Goal: Task Accomplishment & Management: Use online tool/utility

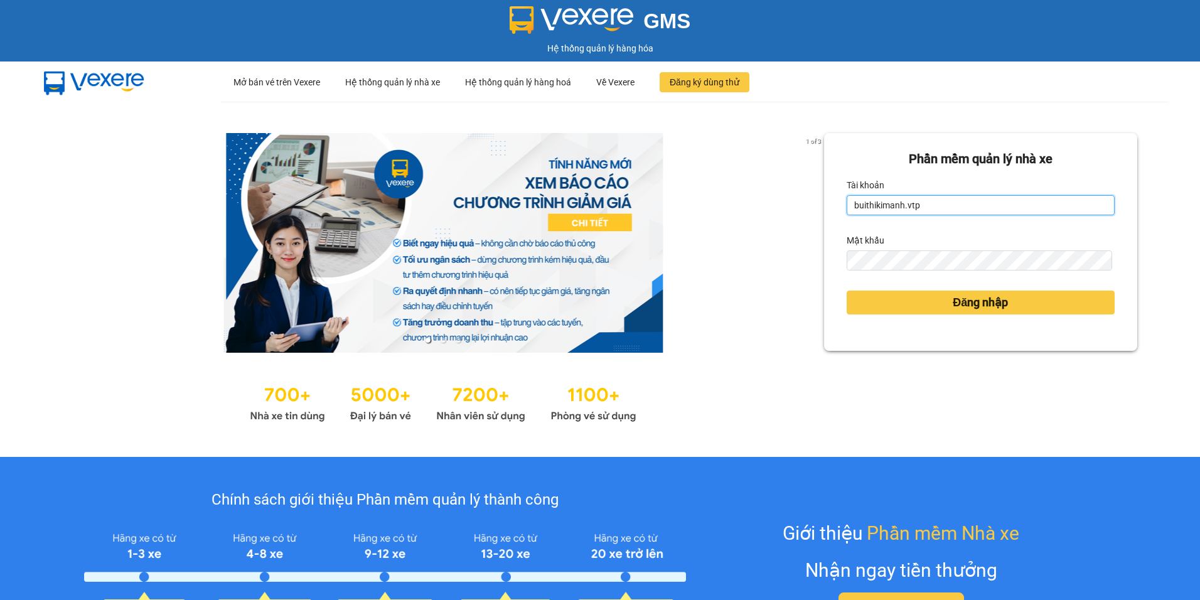
click at [914, 203] on input "buithikimanh.vtp" at bounding box center [981, 205] width 268 height 20
type input "b"
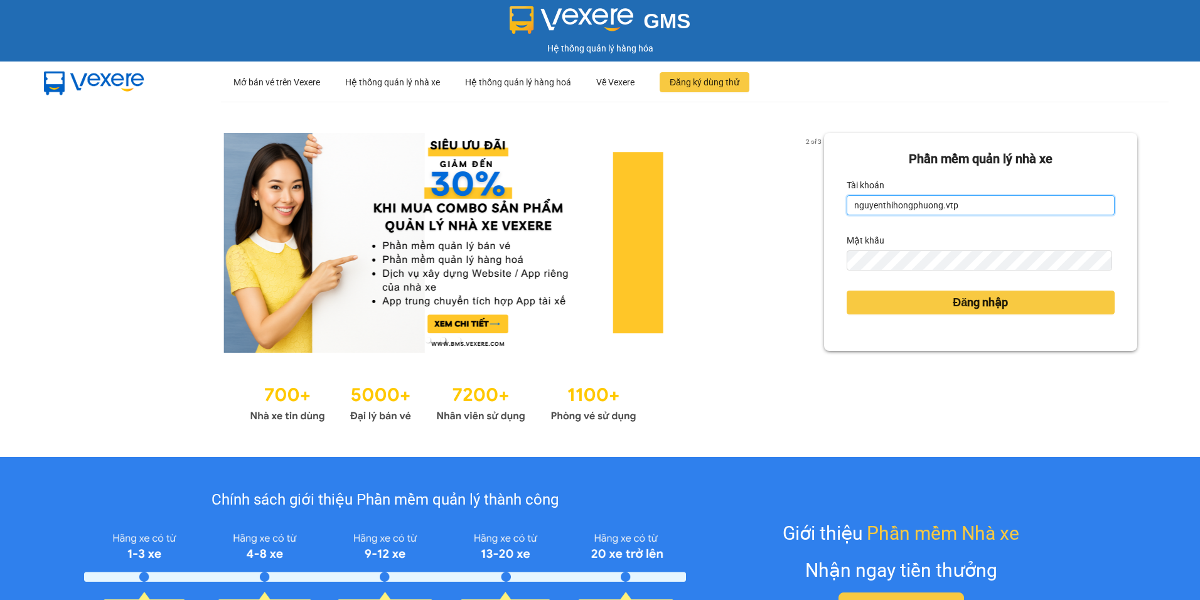
type input "nguyenthihongphuong.vtp"
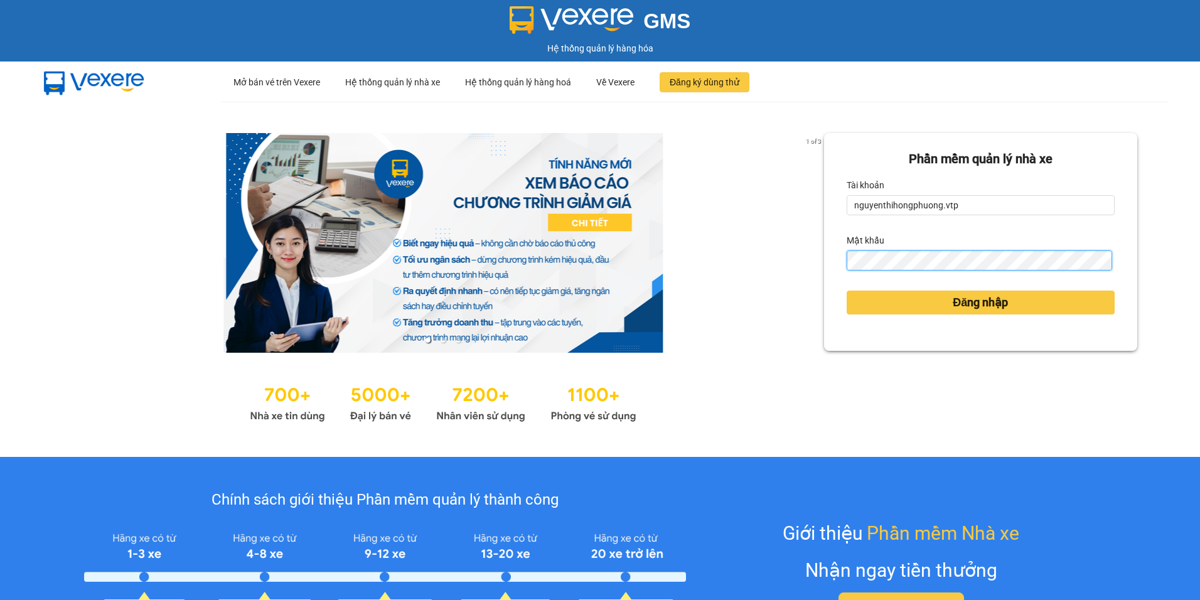
click at [847, 291] on button "Đăng nhập" at bounding box center [981, 303] width 268 height 24
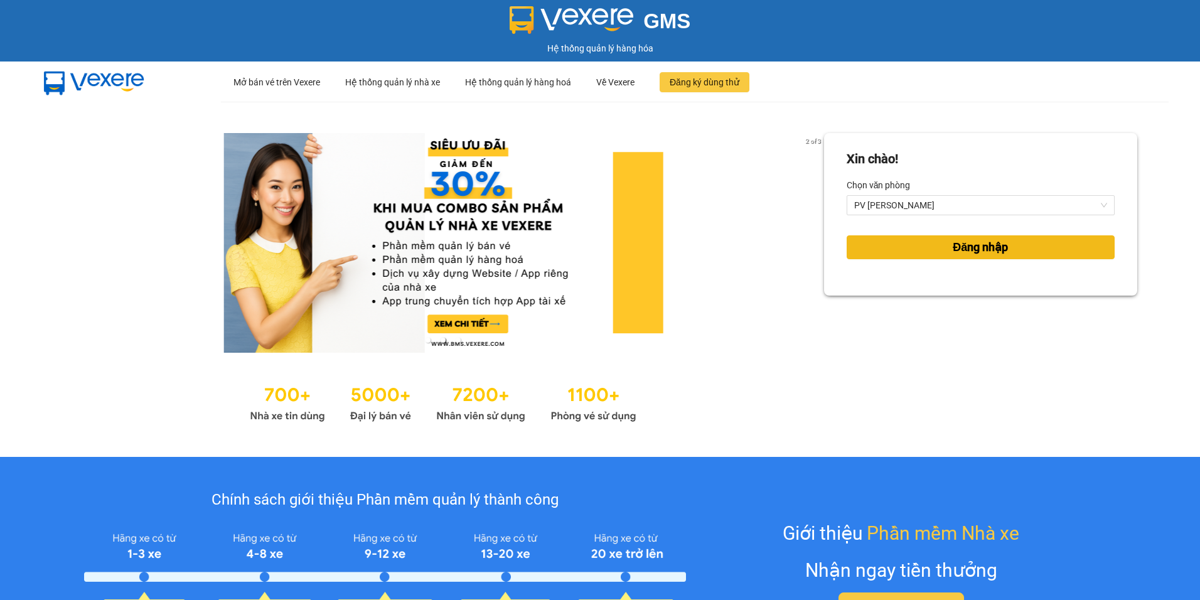
click at [953, 248] on span "Đăng nhập" at bounding box center [980, 248] width 55 height 18
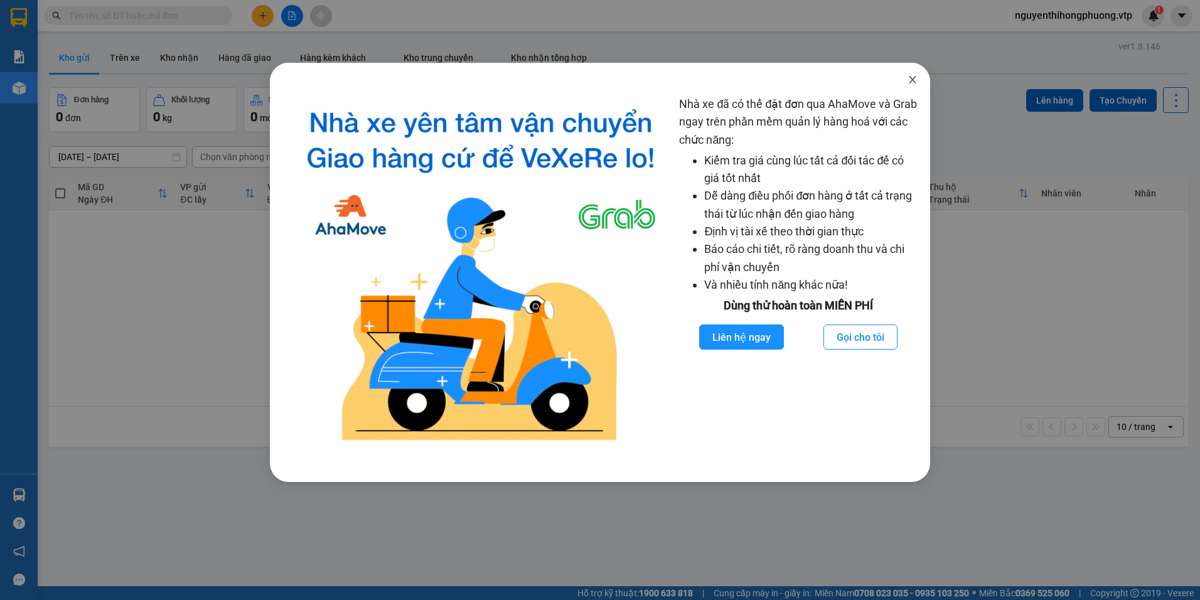
click at [917, 82] on icon "close" at bounding box center [913, 80] width 10 height 10
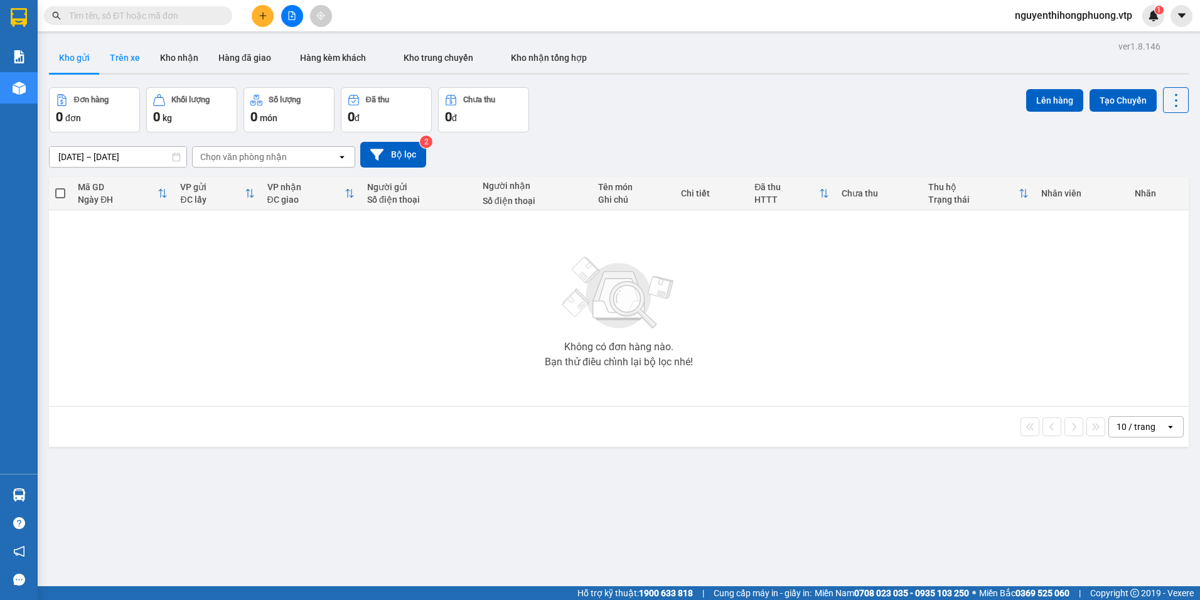
click at [135, 55] on button "Trên xe" at bounding box center [125, 58] width 50 height 30
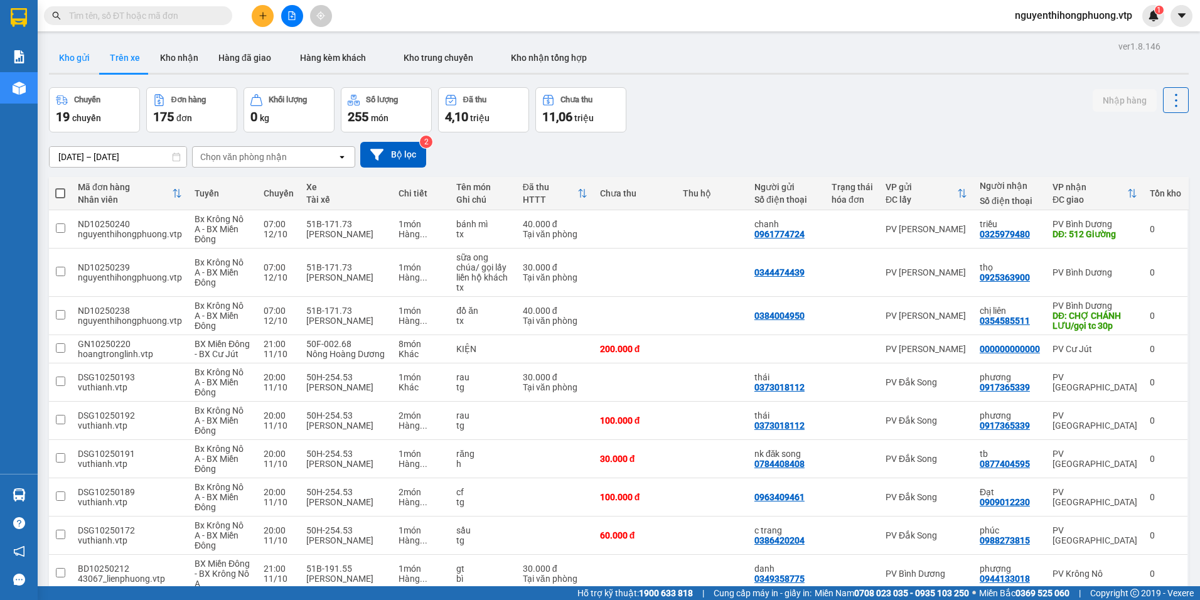
click at [80, 58] on button "Kho gửi" at bounding box center [74, 58] width 51 height 30
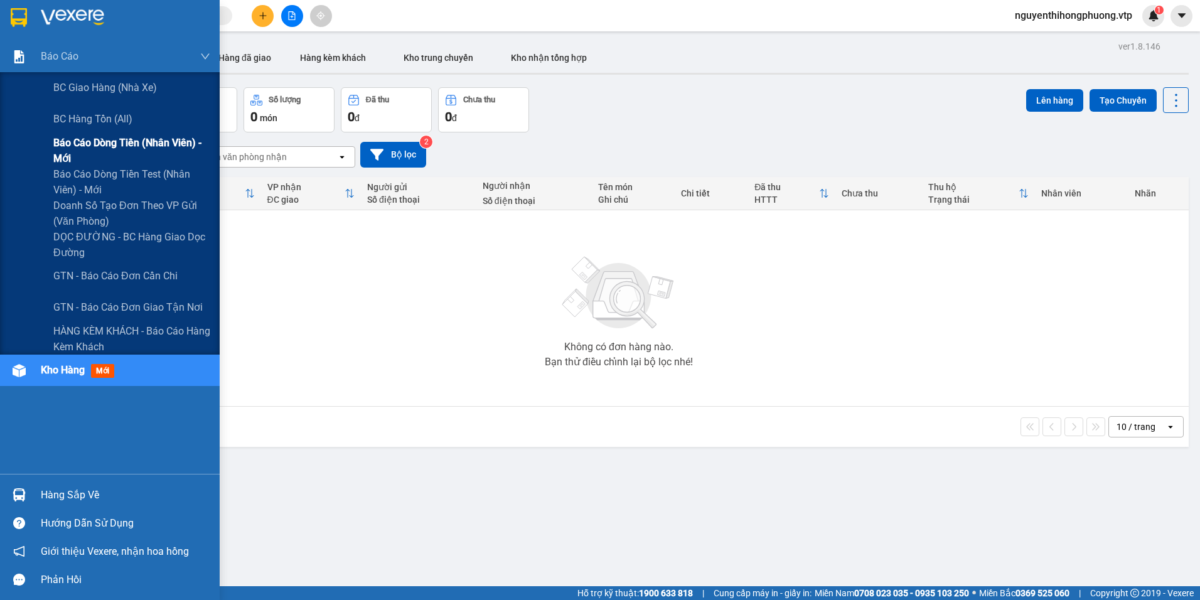
click at [87, 151] on span "Báo cáo dòng tiền (nhân viên) - mới" at bounding box center [131, 150] width 157 height 31
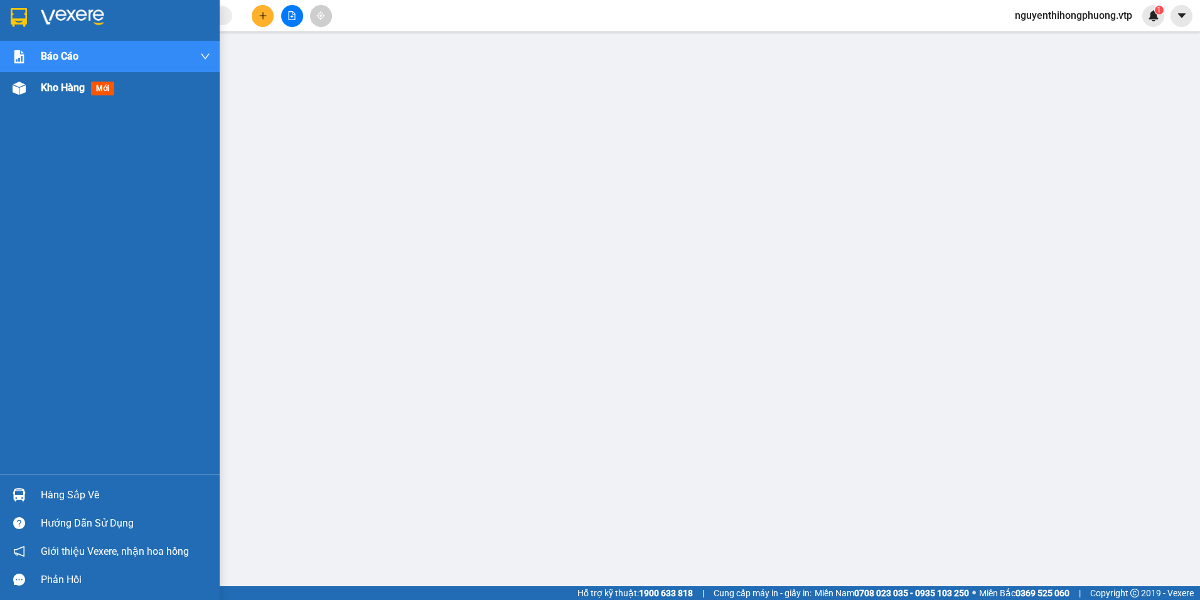
click at [76, 87] on span "Kho hàng" at bounding box center [63, 88] width 44 height 12
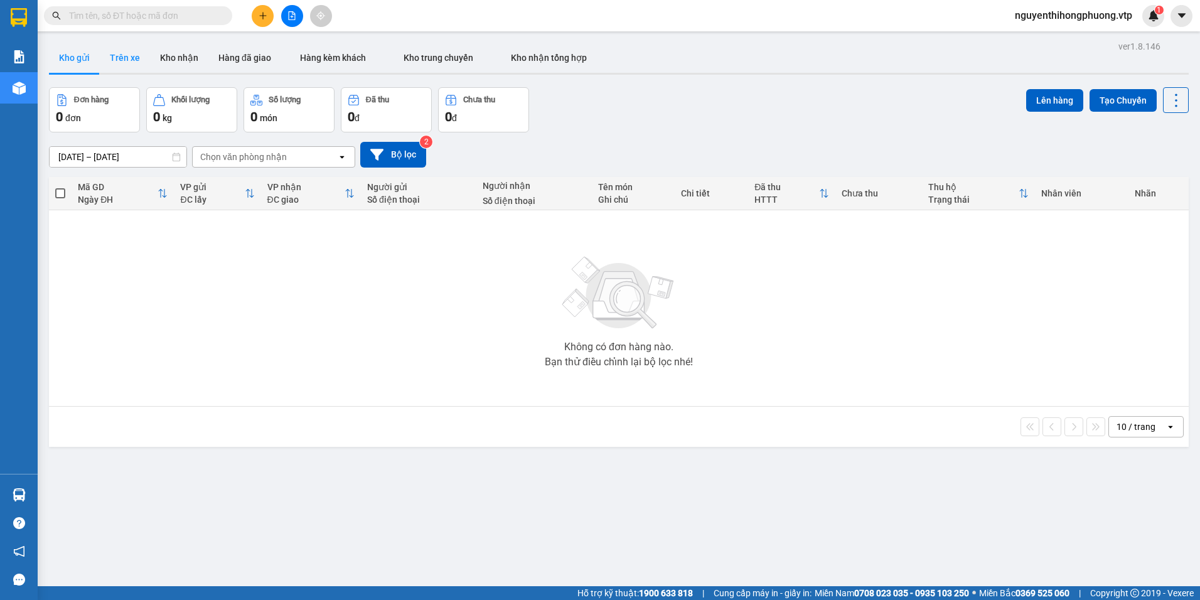
click at [131, 61] on button "Trên xe" at bounding box center [125, 58] width 50 height 30
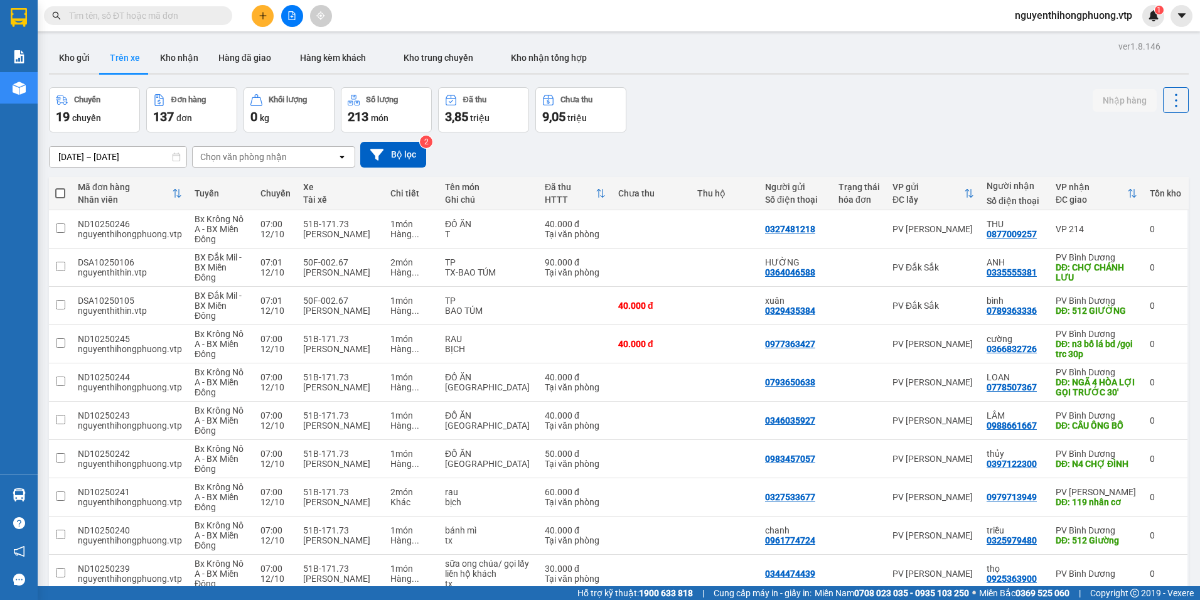
click at [341, 158] on icon "open" at bounding box center [342, 157] width 10 height 10
type input "NAM"
click at [249, 186] on span "PV [PERSON_NAME]" at bounding box center [245, 183] width 87 height 13
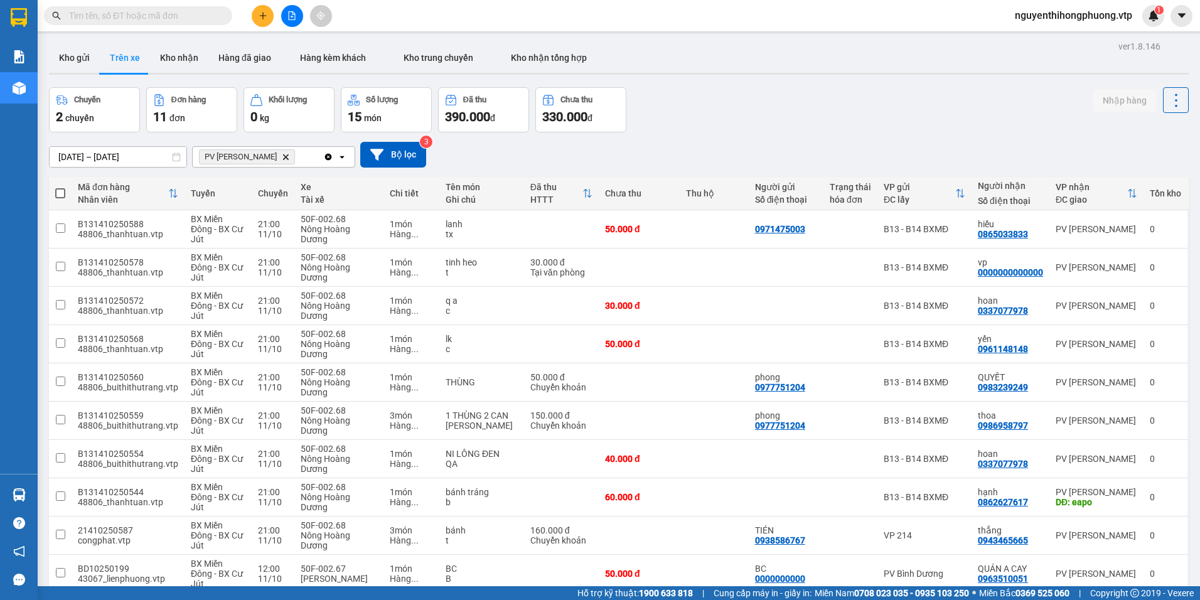
click at [1148, 509] on span "100 / trang" at bounding box center [1131, 505] width 45 height 13
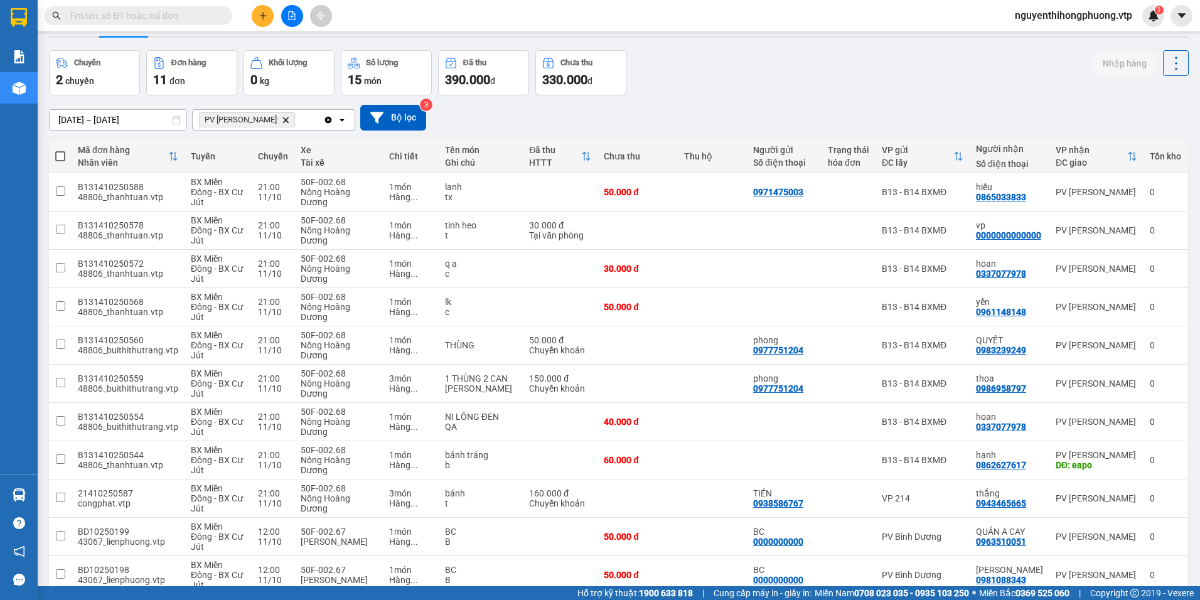
scroll to position [58, 0]
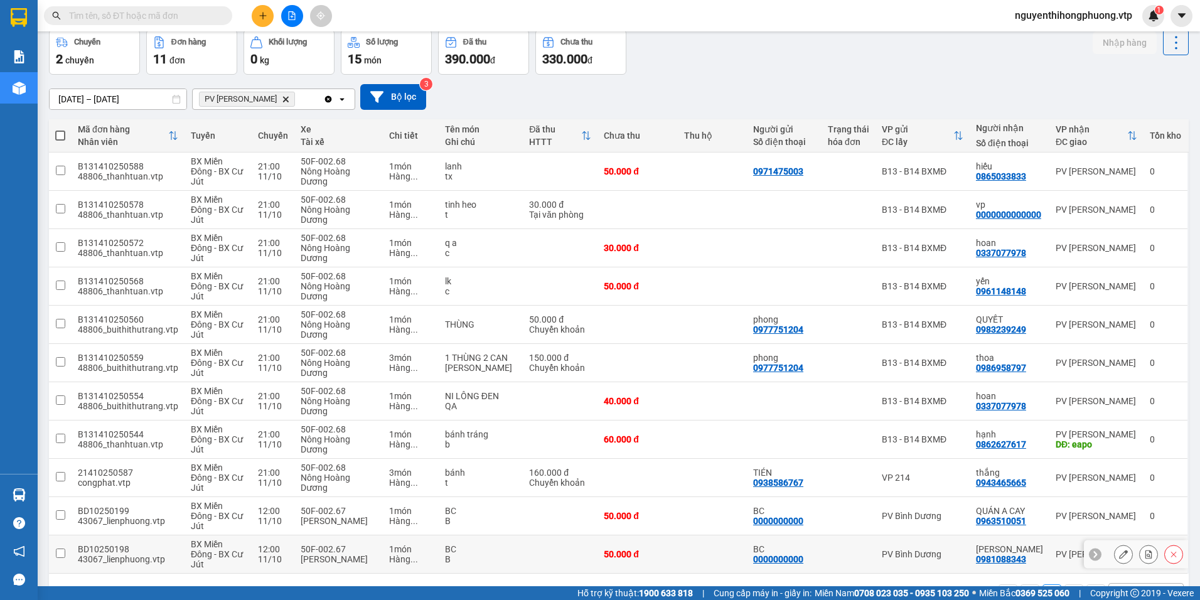
click at [62, 549] on input "checkbox" at bounding box center [60, 553] width 9 height 9
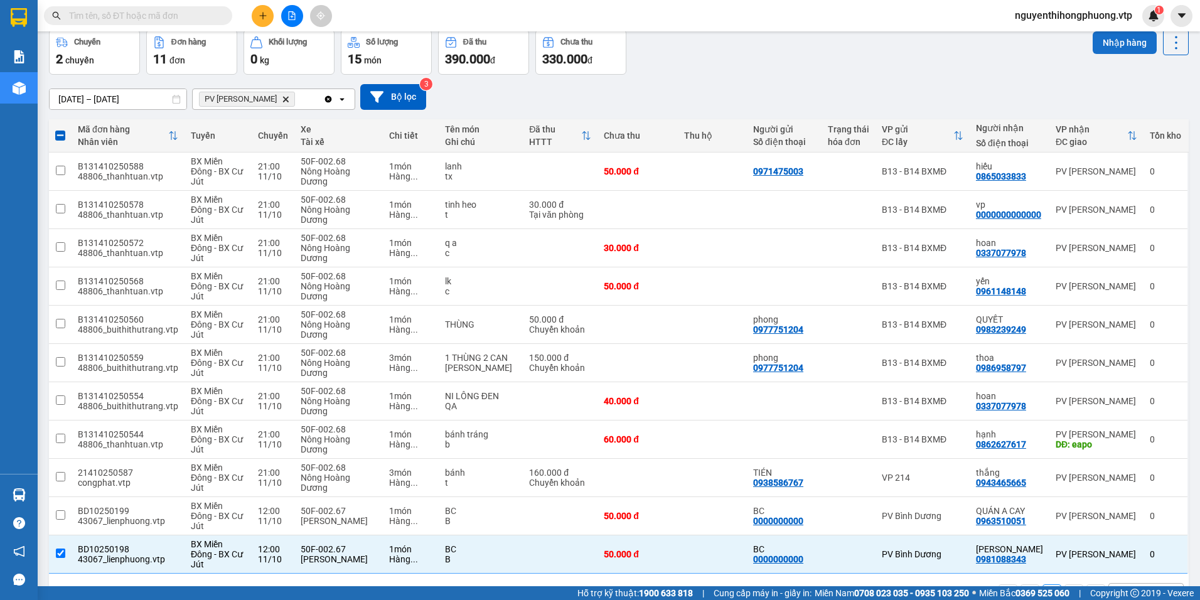
click at [1129, 41] on button "Nhập hàng" at bounding box center [1125, 42] width 64 height 23
checkbox input "false"
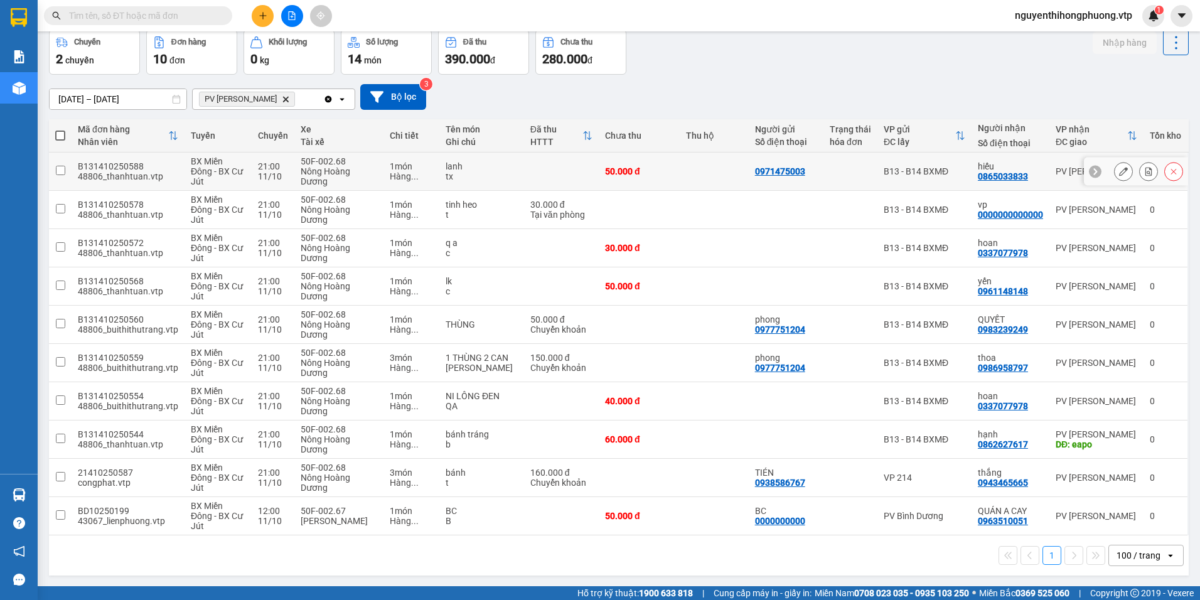
click at [866, 167] on td at bounding box center [851, 172] width 54 height 38
checkbox input "true"
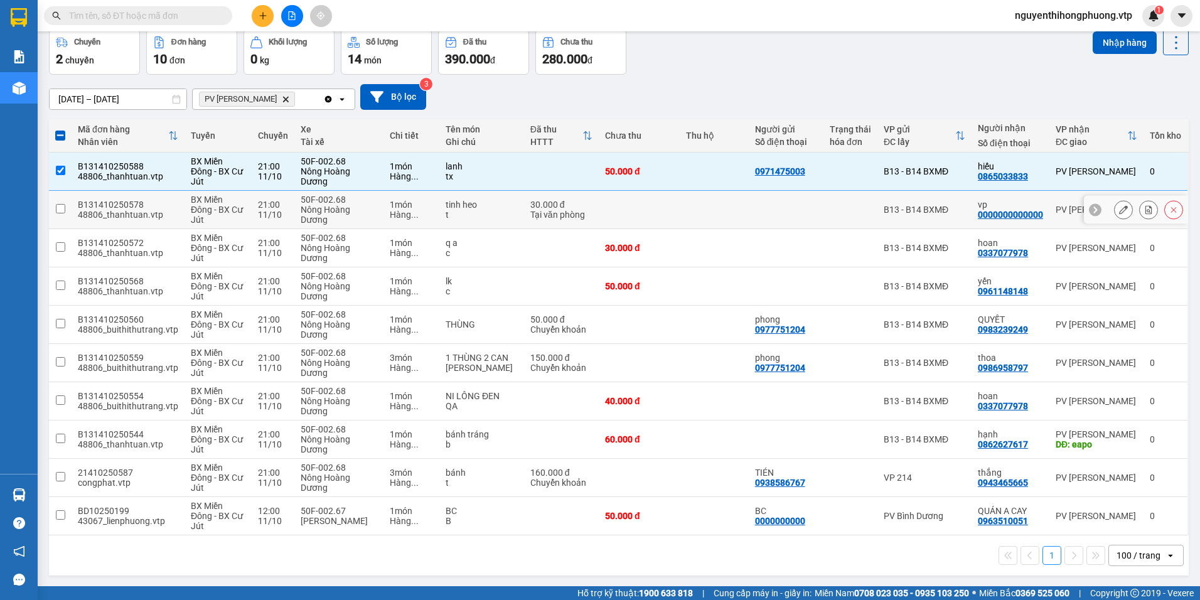
click at [812, 203] on td at bounding box center [786, 210] width 75 height 38
checkbox input "true"
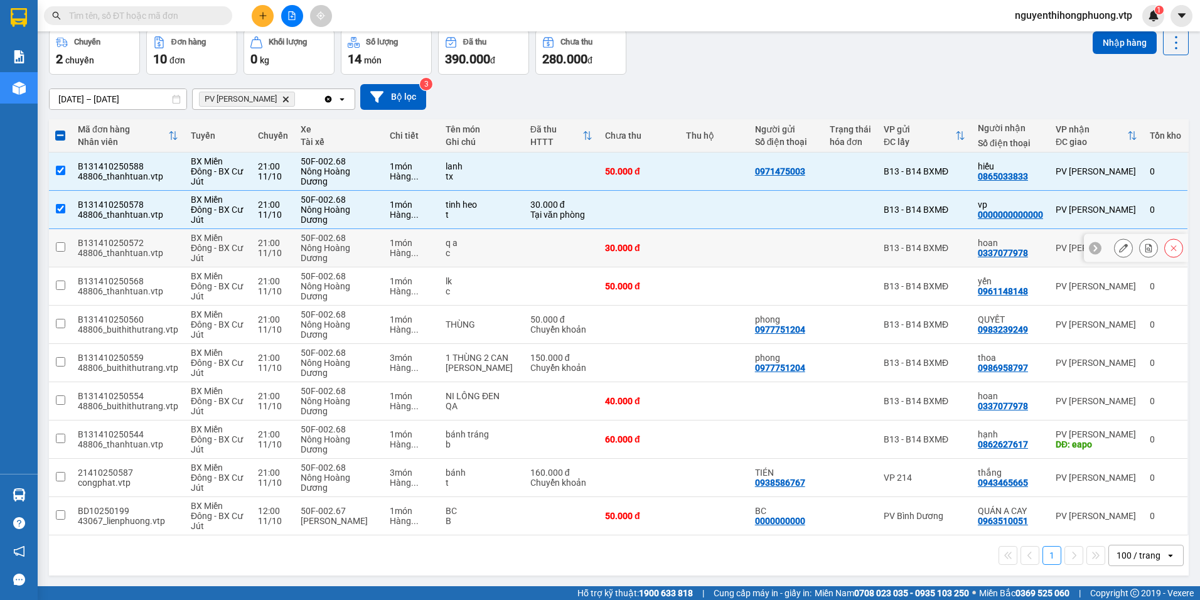
click at [856, 243] on div at bounding box center [850, 248] width 41 height 10
checkbox input "true"
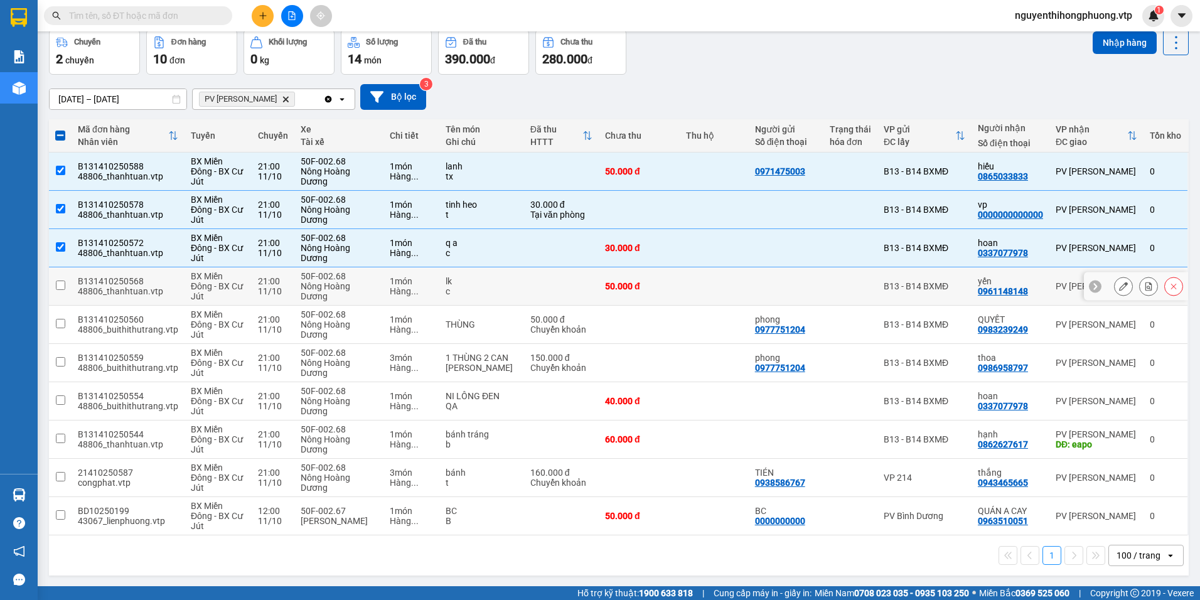
click at [824, 267] on td at bounding box center [851, 286] width 54 height 38
checkbox input "true"
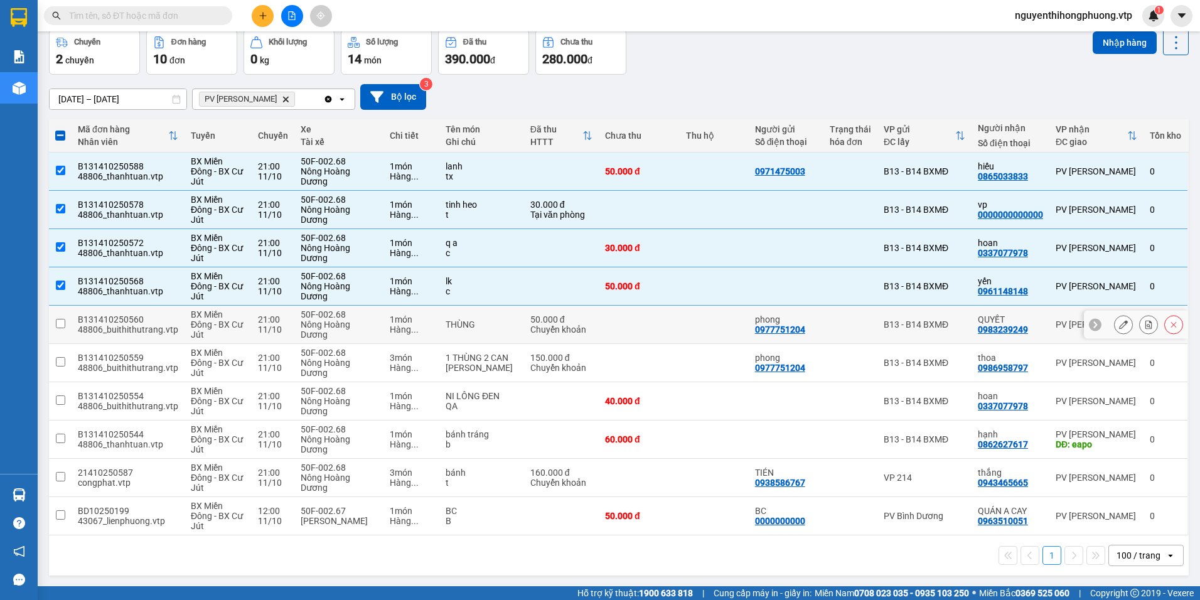
click at [830, 320] on div at bounding box center [850, 325] width 41 height 10
checkbox input "true"
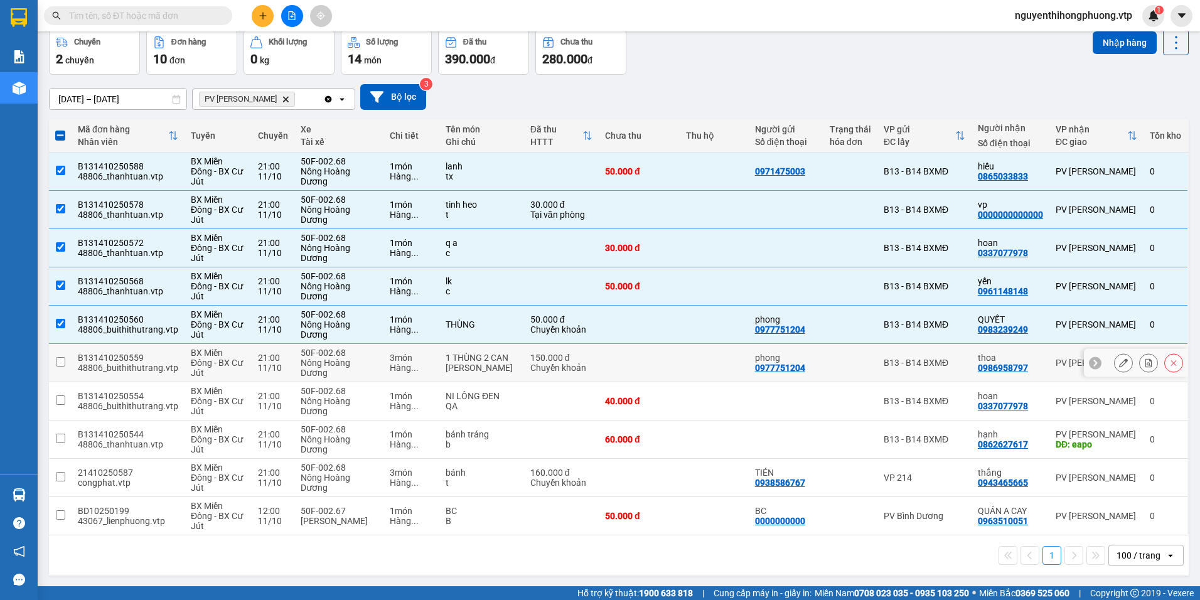
click at [841, 358] on div at bounding box center [850, 363] width 41 height 10
checkbox input "true"
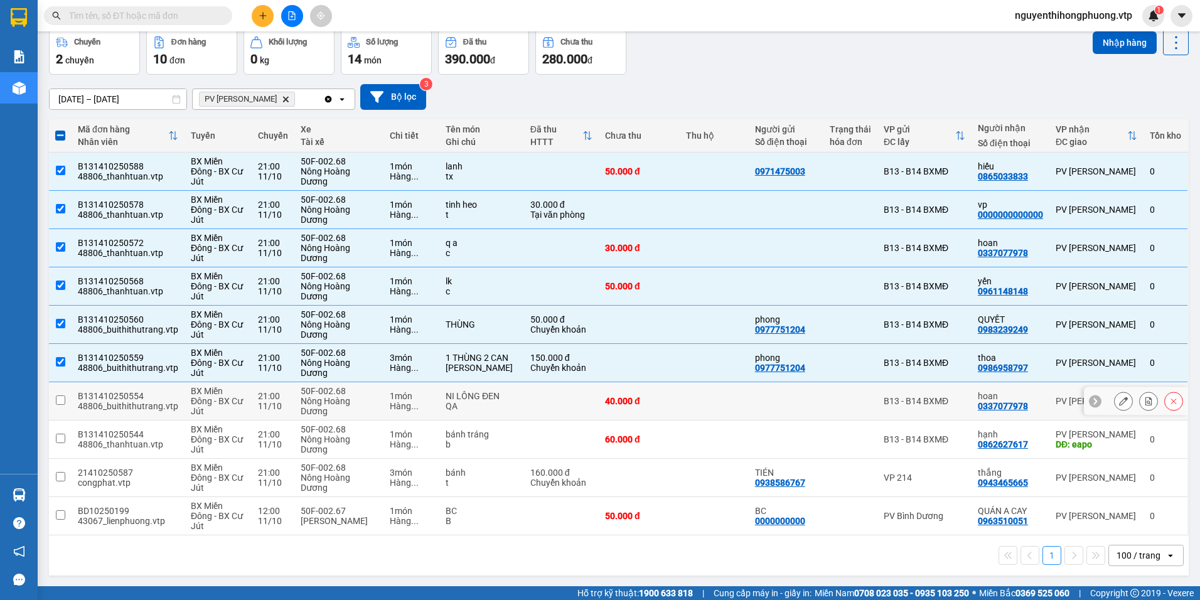
click at [830, 396] on div at bounding box center [850, 401] width 41 height 10
checkbox input "true"
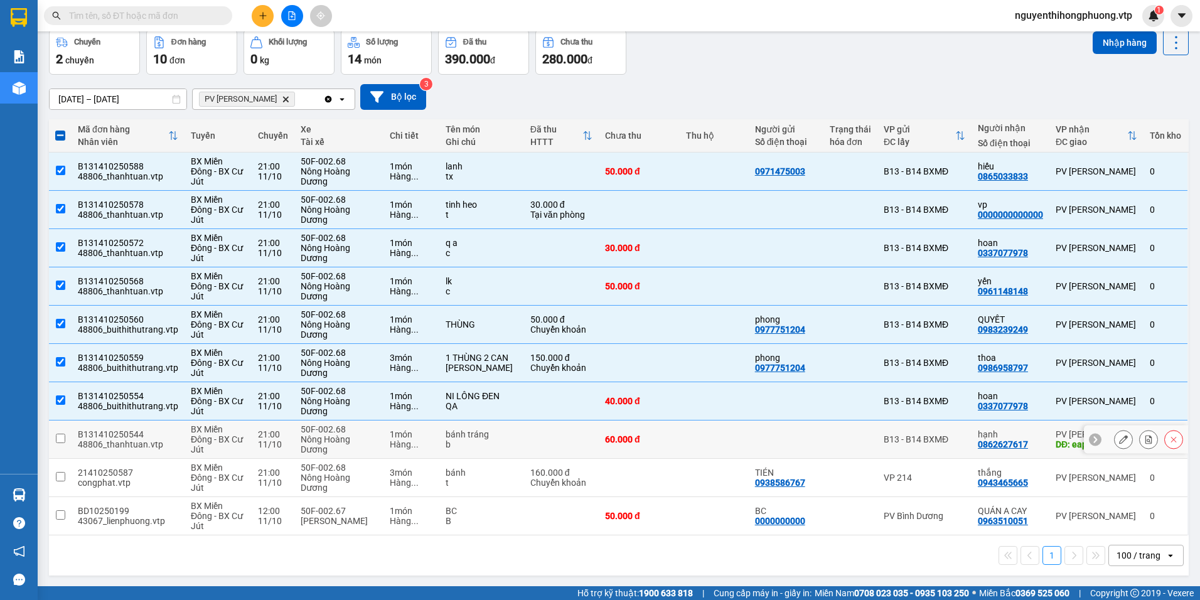
click at [824, 421] on td at bounding box center [851, 440] width 54 height 38
checkbox input "true"
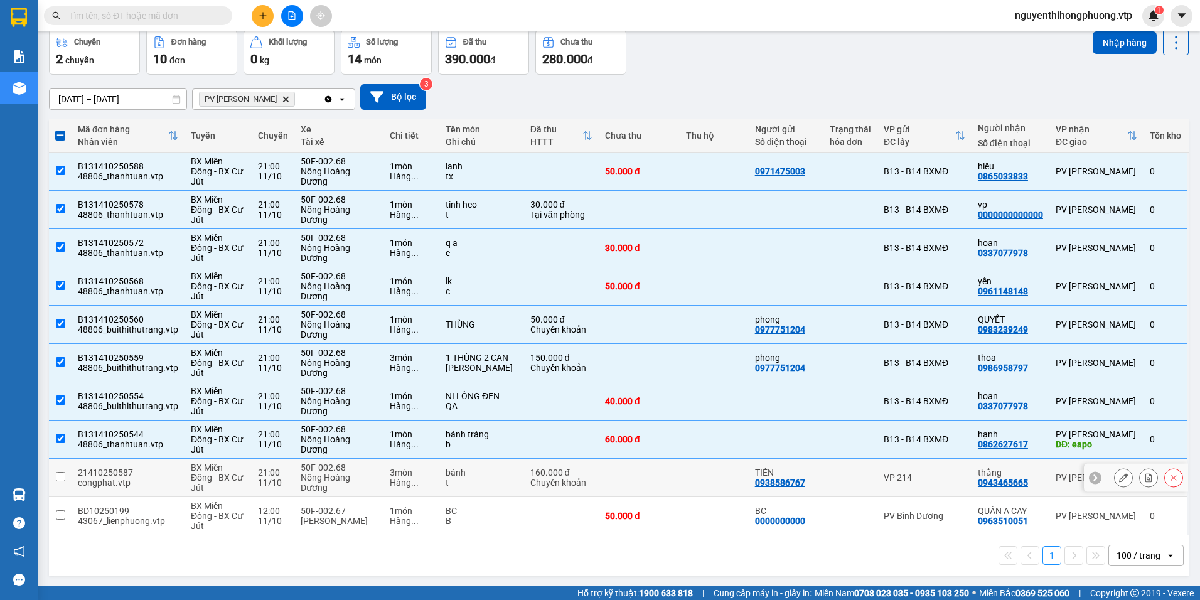
click at [824, 459] on td at bounding box center [851, 478] width 54 height 38
checkbox input "true"
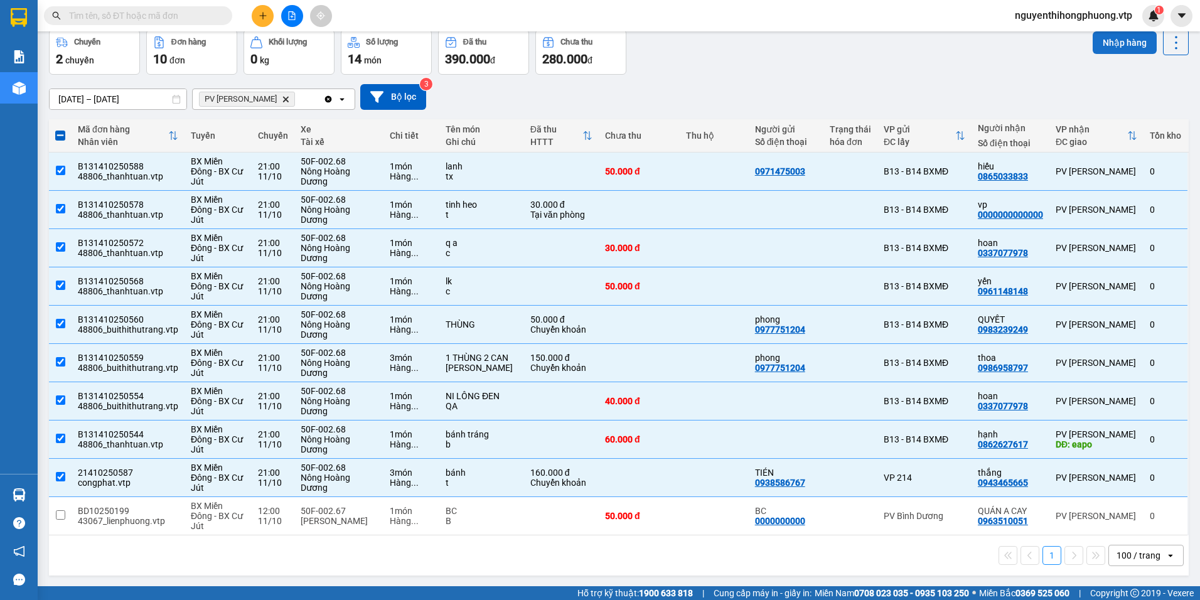
click at [1105, 40] on button "Nhập hàng" at bounding box center [1125, 42] width 64 height 23
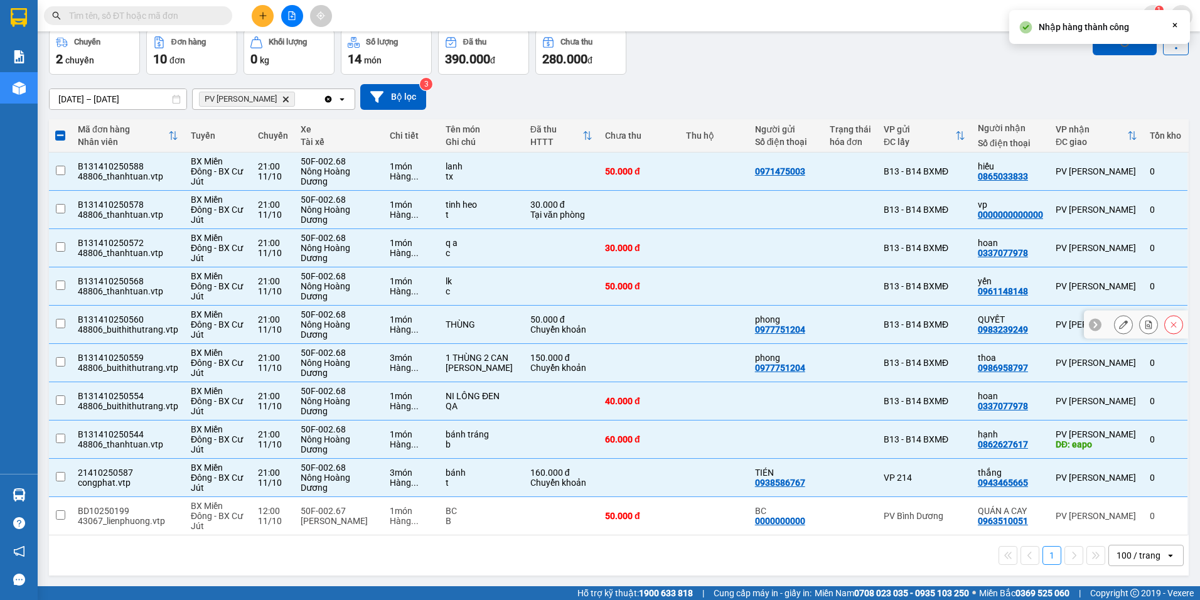
checkbox input "false"
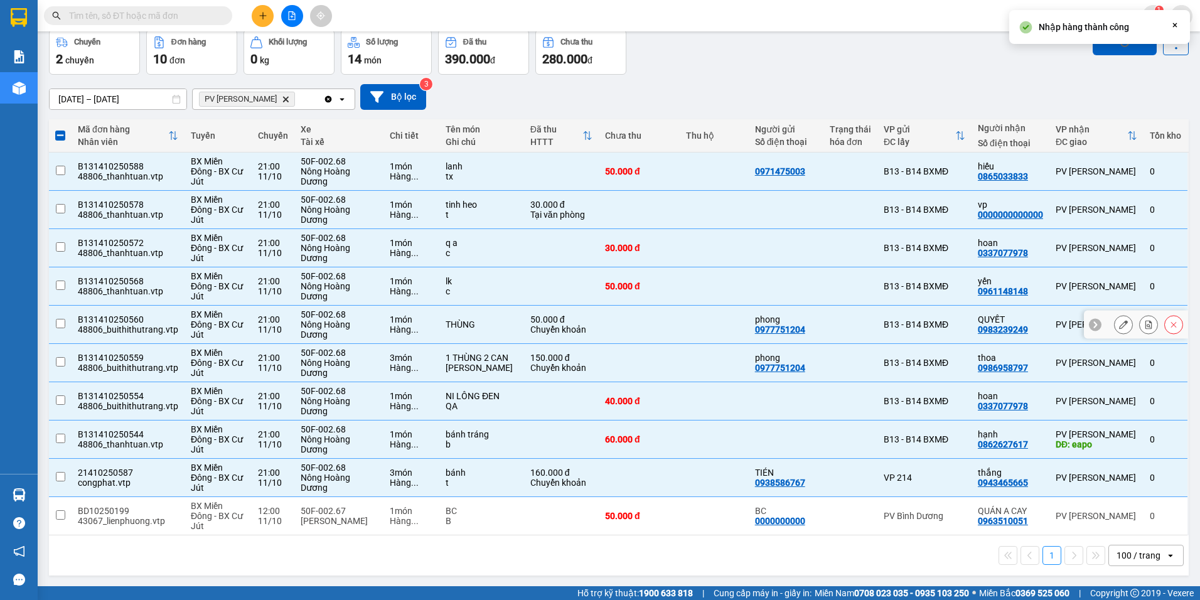
checkbox input "false"
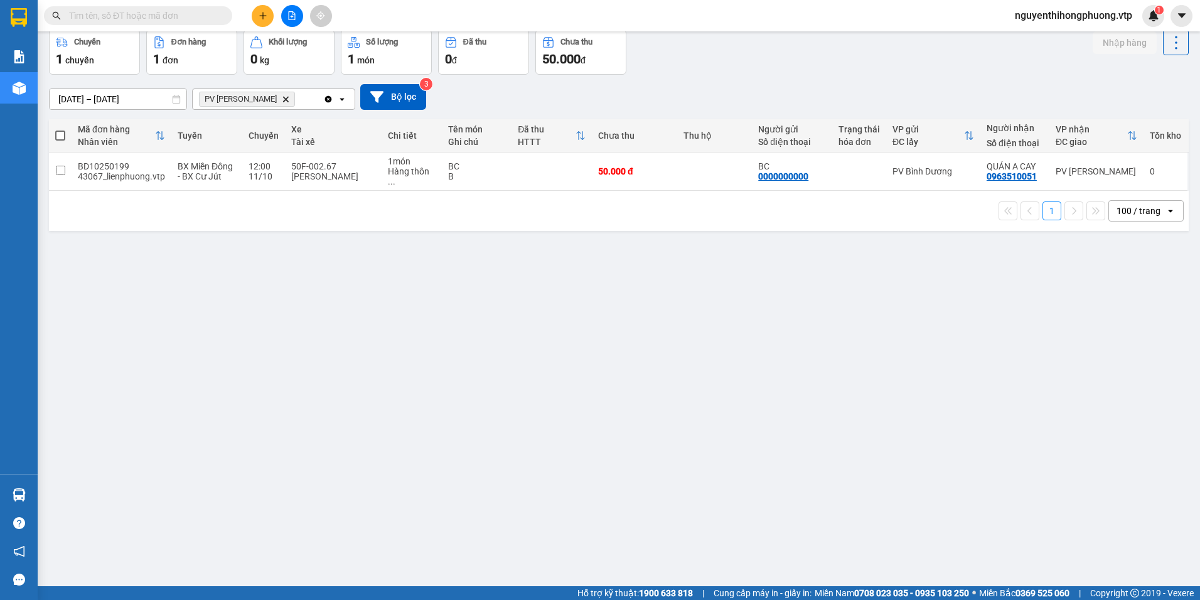
scroll to position [0, 0]
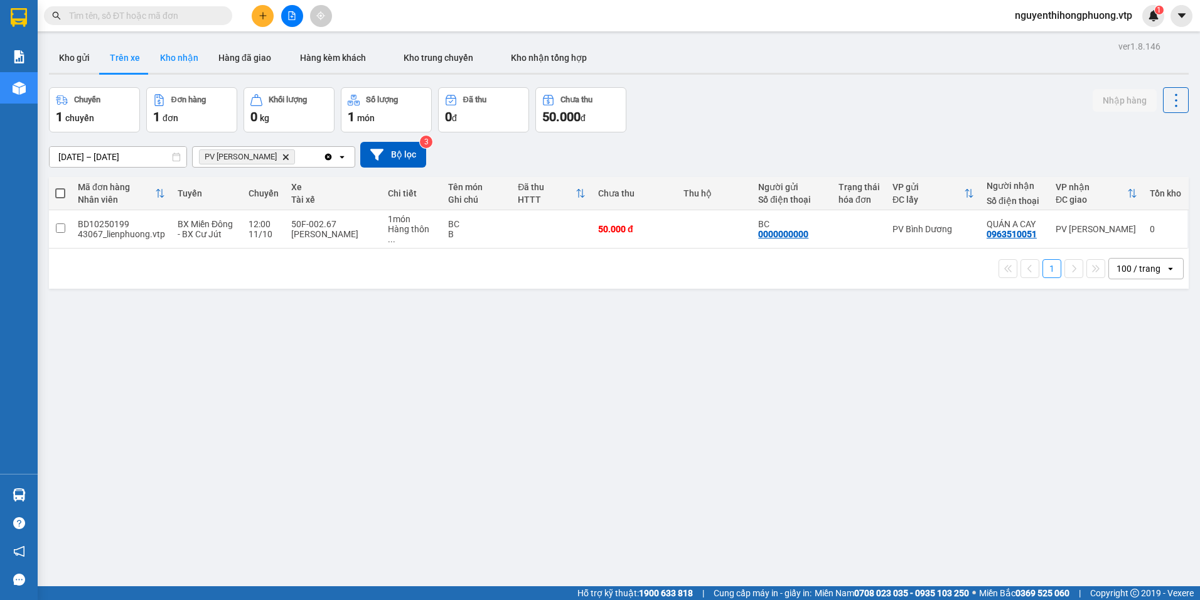
click at [188, 57] on button "Kho nhận" at bounding box center [179, 58] width 58 height 30
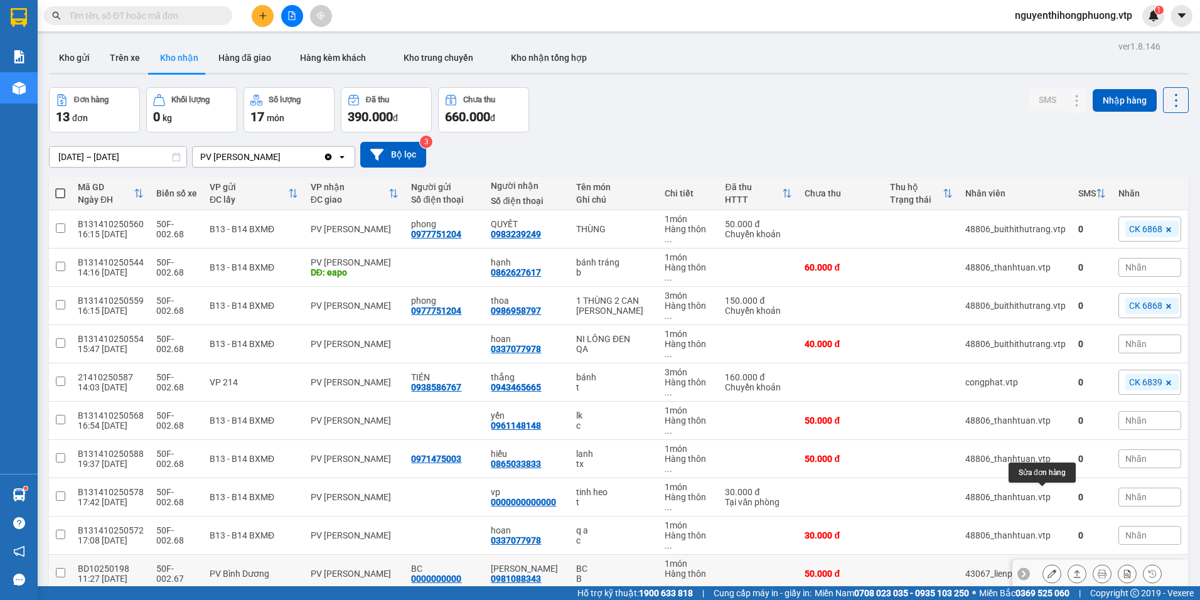
click at [1048, 569] on icon at bounding box center [1052, 573] width 9 height 9
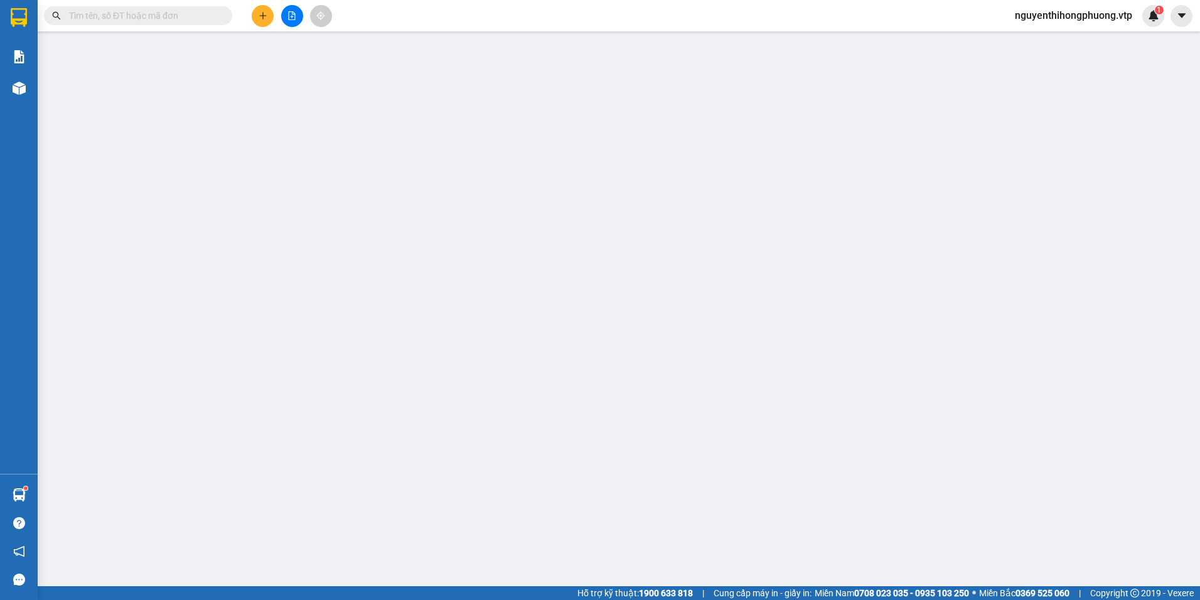
type input "0000000000"
type input "BC"
type input "0981088343"
type input "THANH HÀ"
type input "0"
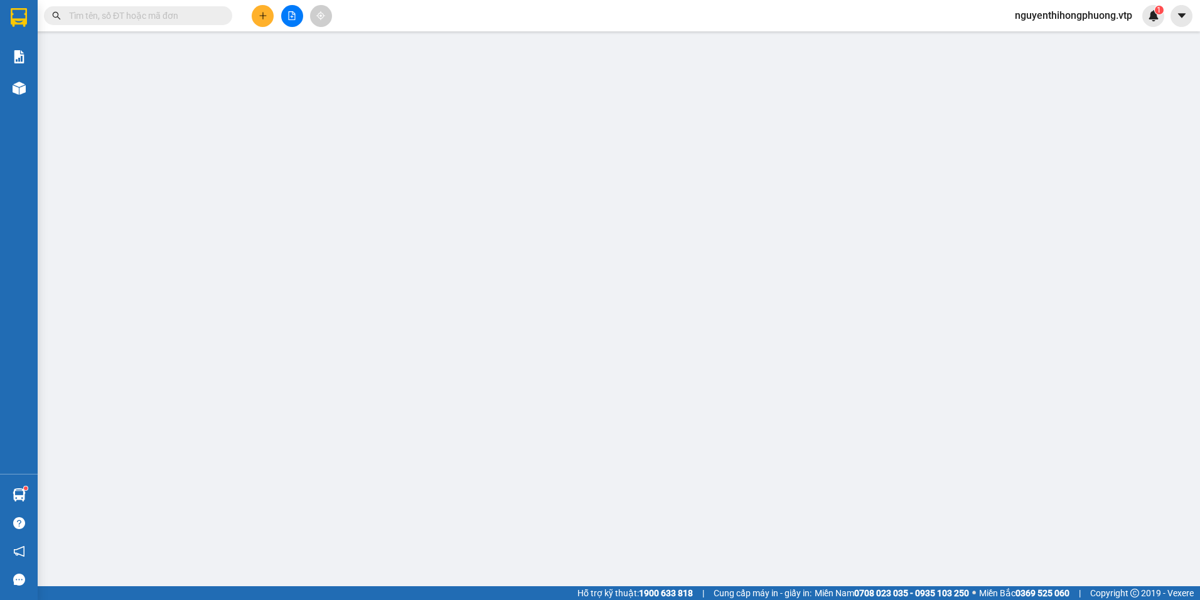
type input "50.000"
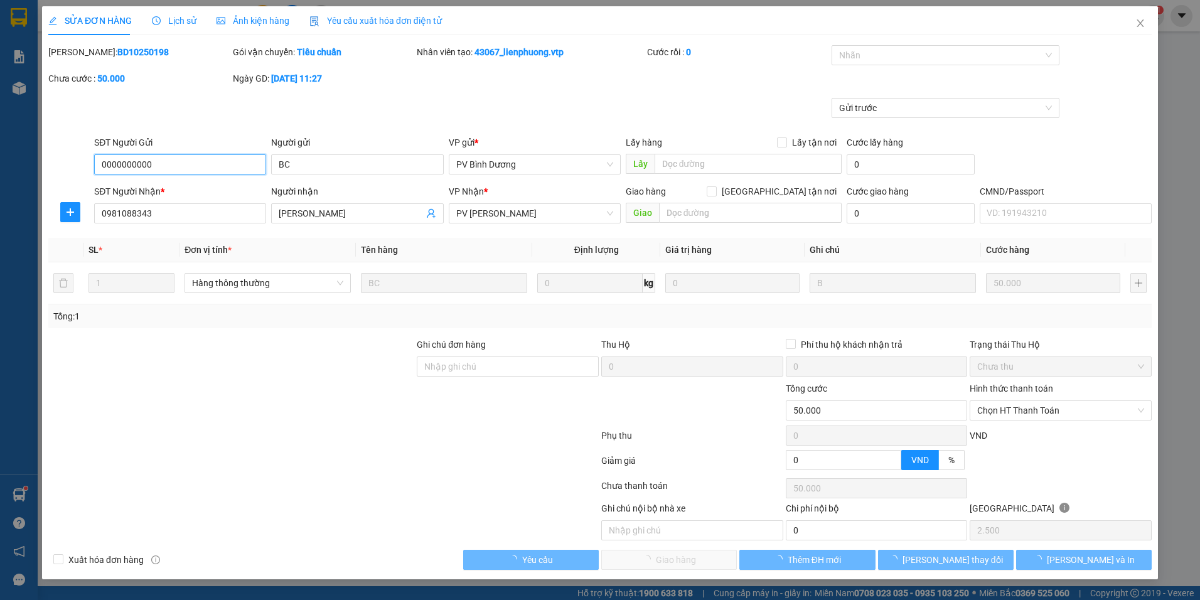
type input "2.500"
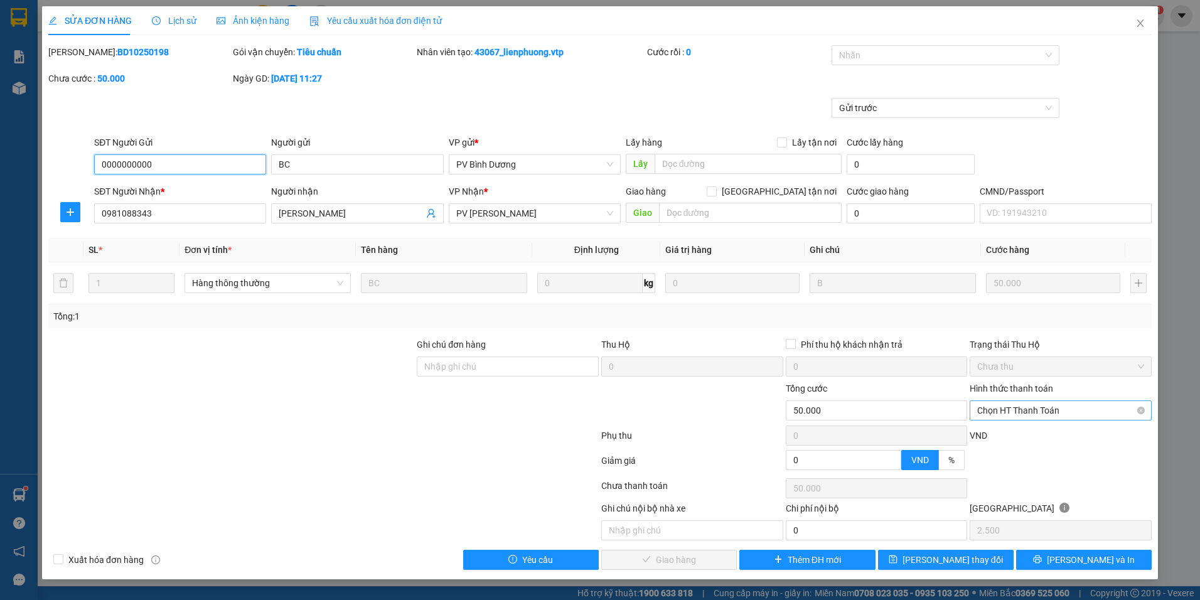
click at [1053, 411] on span "Chọn HT Thanh Toán" at bounding box center [1060, 410] width 167 height 19
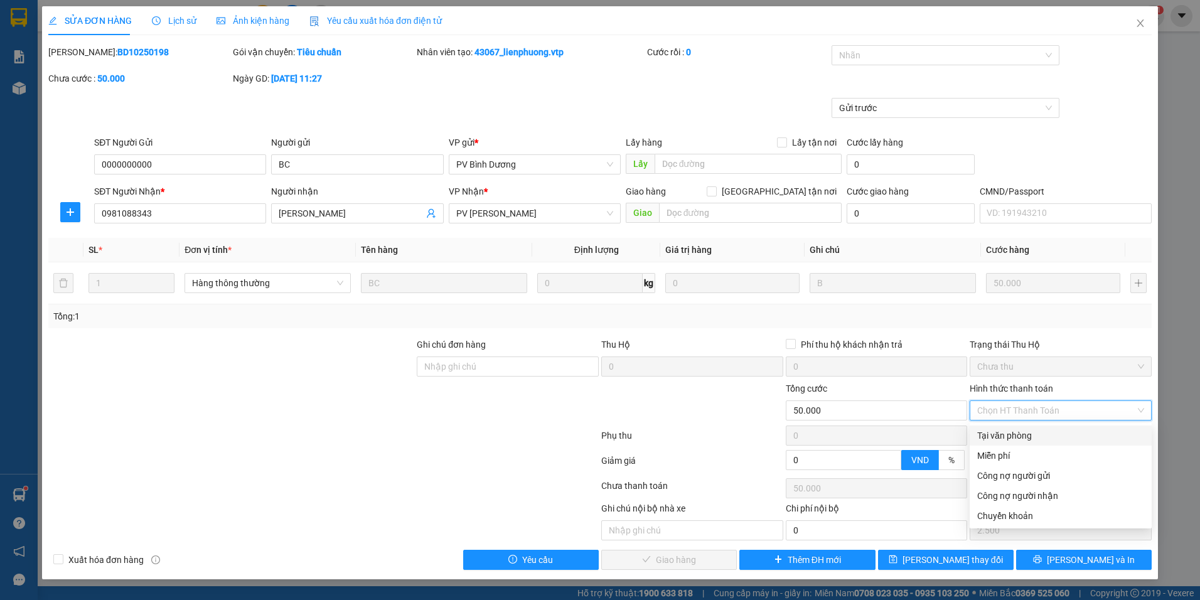
click at [995, 438] on div "Tại văn phòng" at bounding box center [1060, 436] width 167 height 14
type input "0"
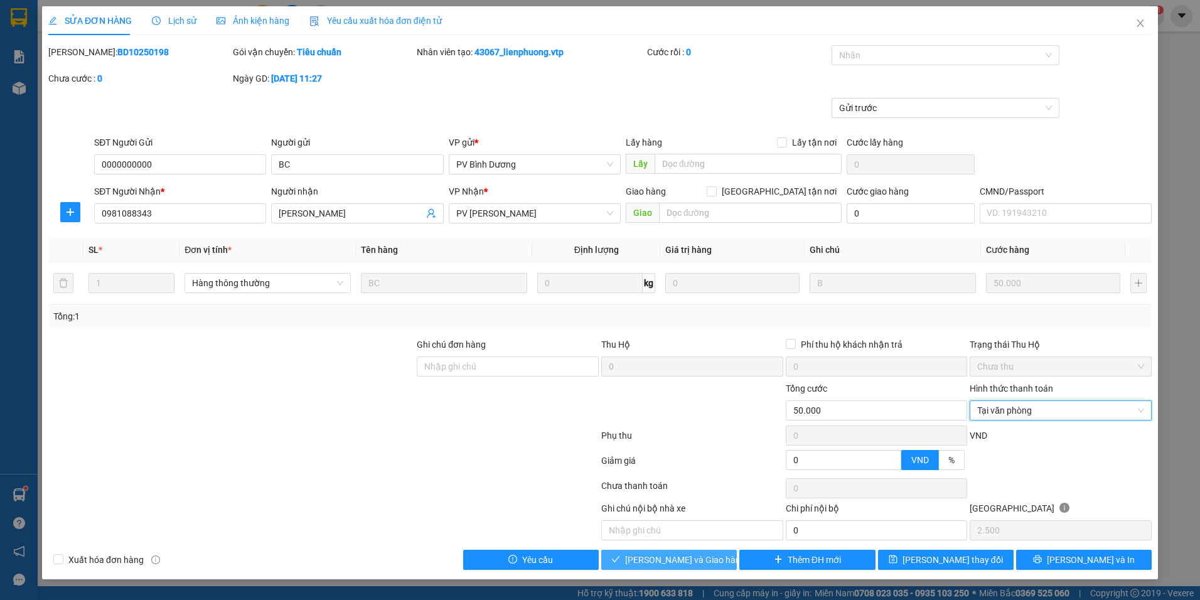
click at [666, 557] on span "Lưu và Giao hàng" at bounding box center [685, 560] width 121 height 14
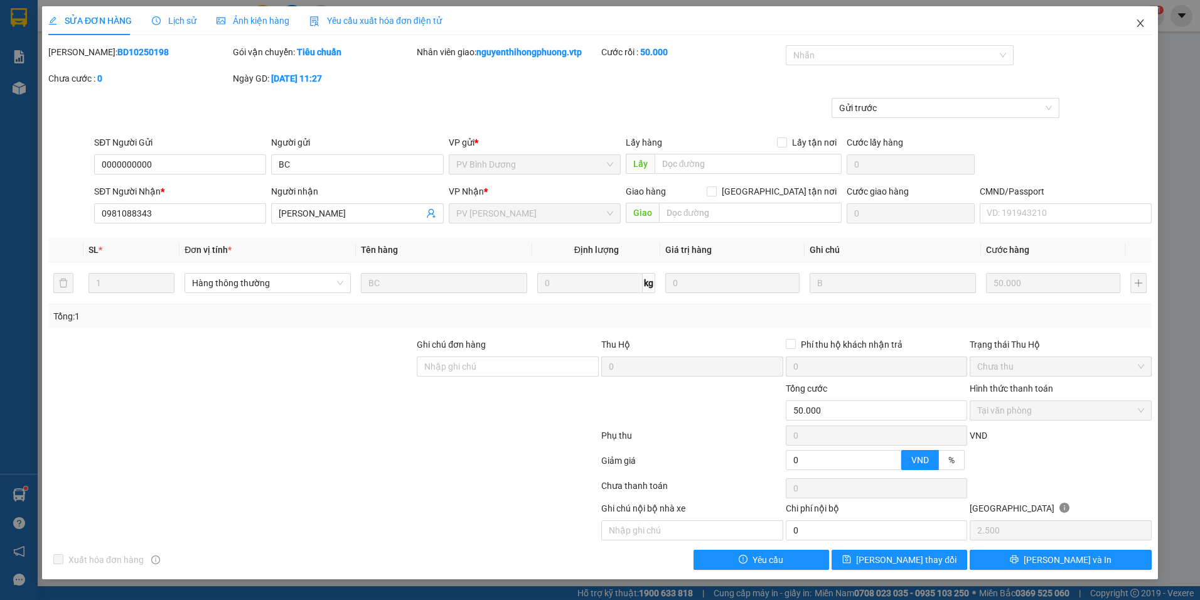
click at [1139, 23] on icon "close" at bounding box center [1141, 23] width 10 height 10
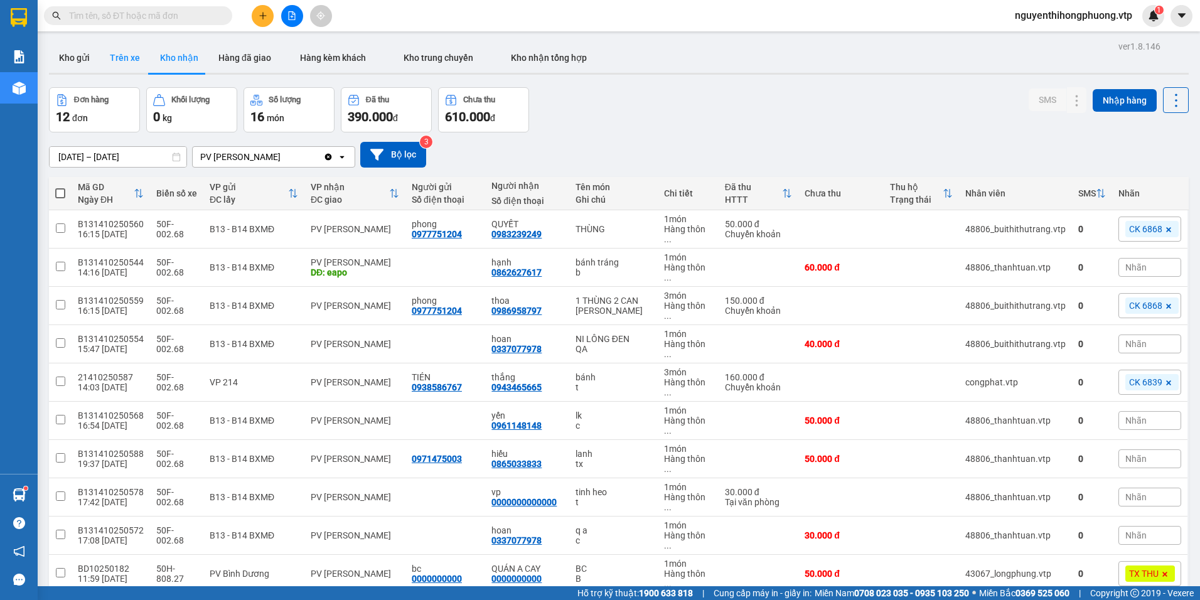
click at [127, 60] on button "Trên xe" at bounding box center [125, 58] width 50 height 30
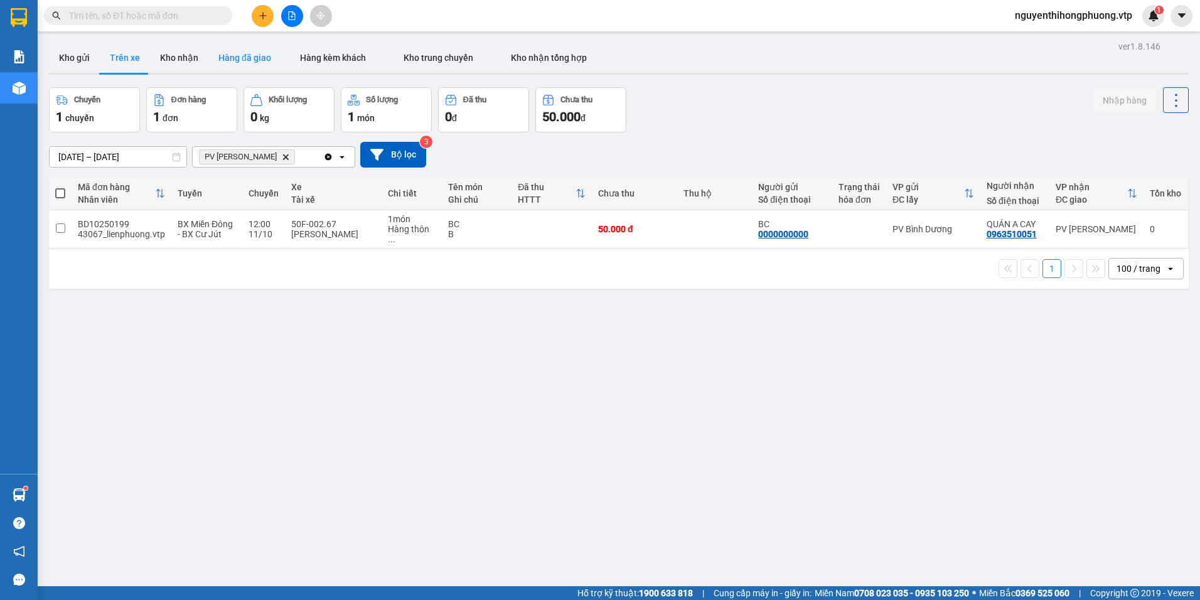
click at [251, 62] on button "Hàng đã giao" at bounding box center [244, 58] width 73 height 30
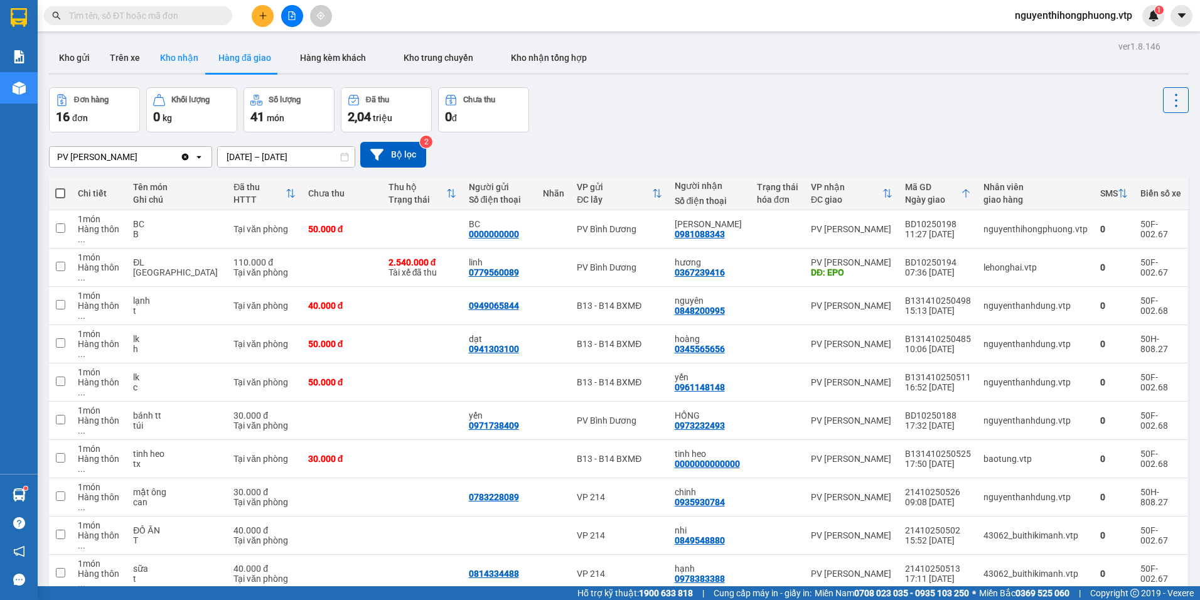
click at [173, 57] on button "Kho nhận" at bounding box center [179, 58] width 58 height 30
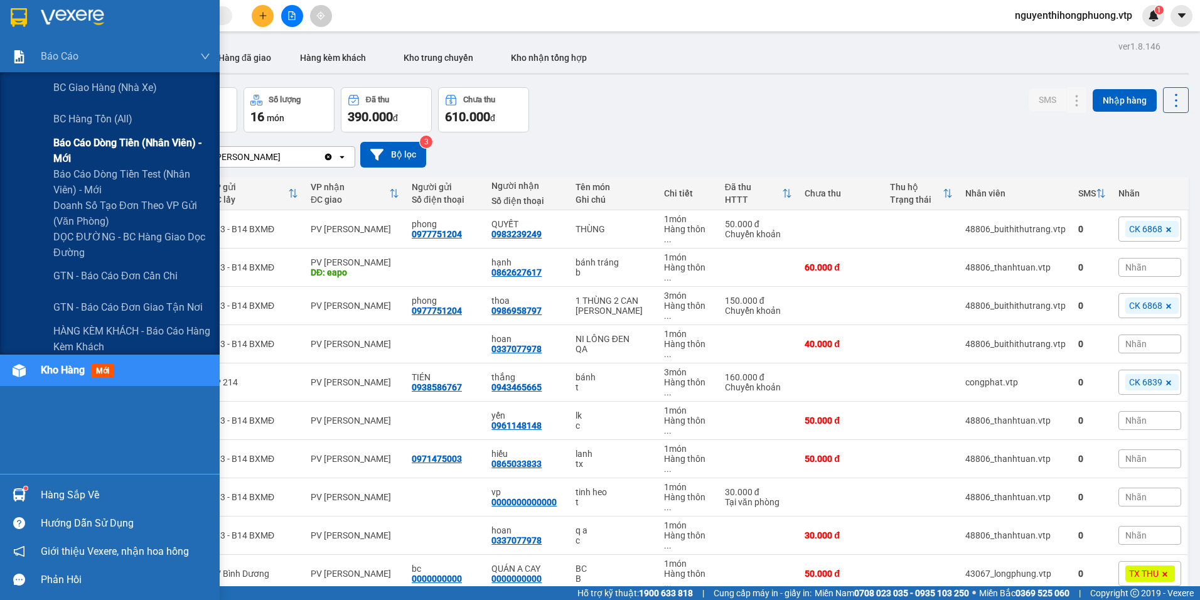
click at [65, 139] on span "Báo cáo dòng tiền (nhân viên) - mới" at bounding box center [131, 150] width 157 height 31
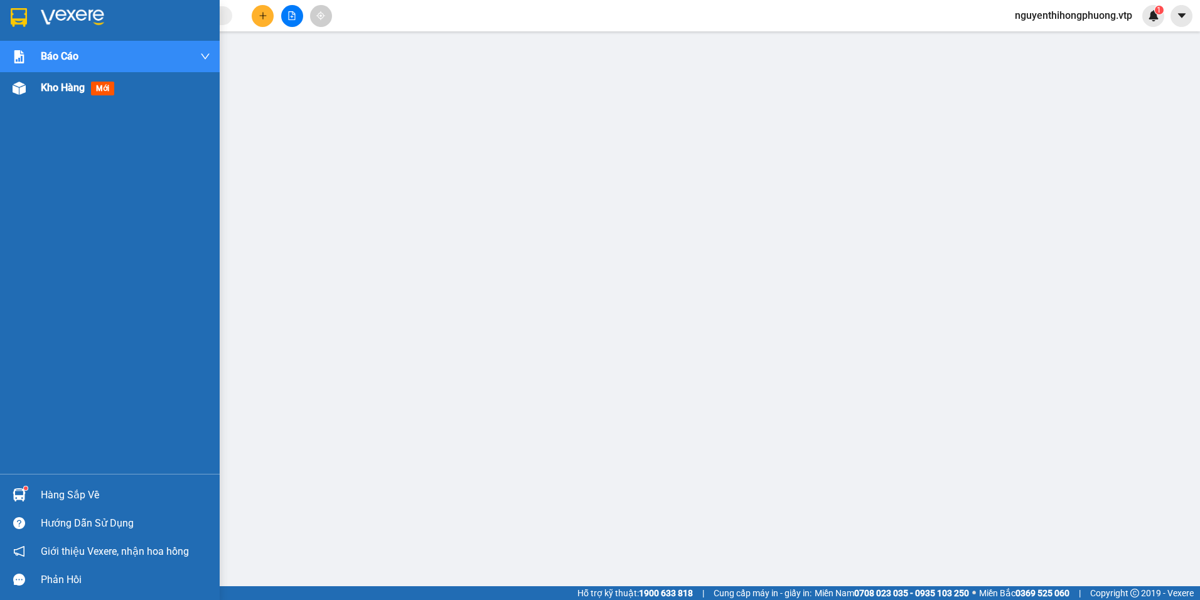
click at [68, 86] on span "Kho hàng" at bounding box center [63, 88] width 44 height 12
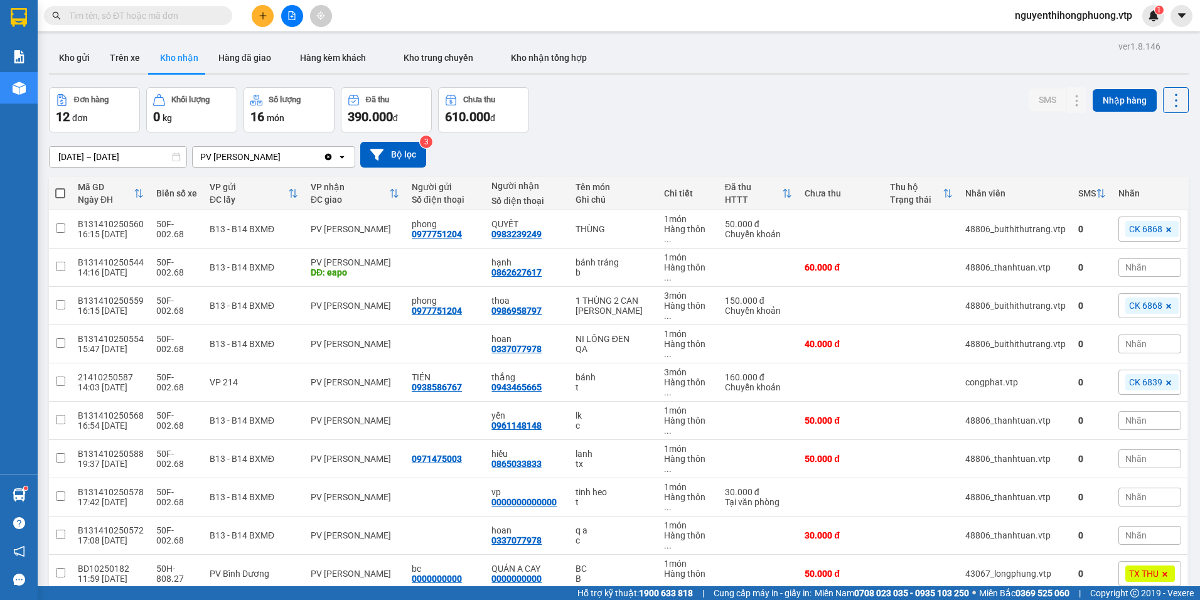
click at [102, 17] on input "text" at bounding box center [143, 16] width 148 height 14
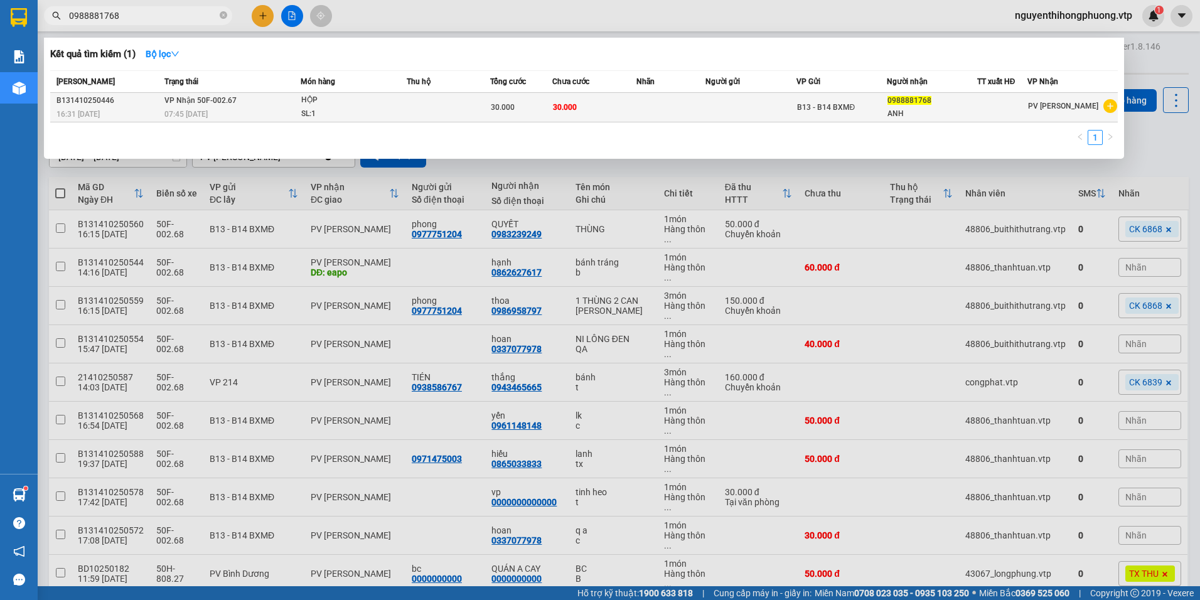
type input "0988881768"
click at [956, 103] on div "0988881768" at bounding box center [932, 100] width 89 height 13
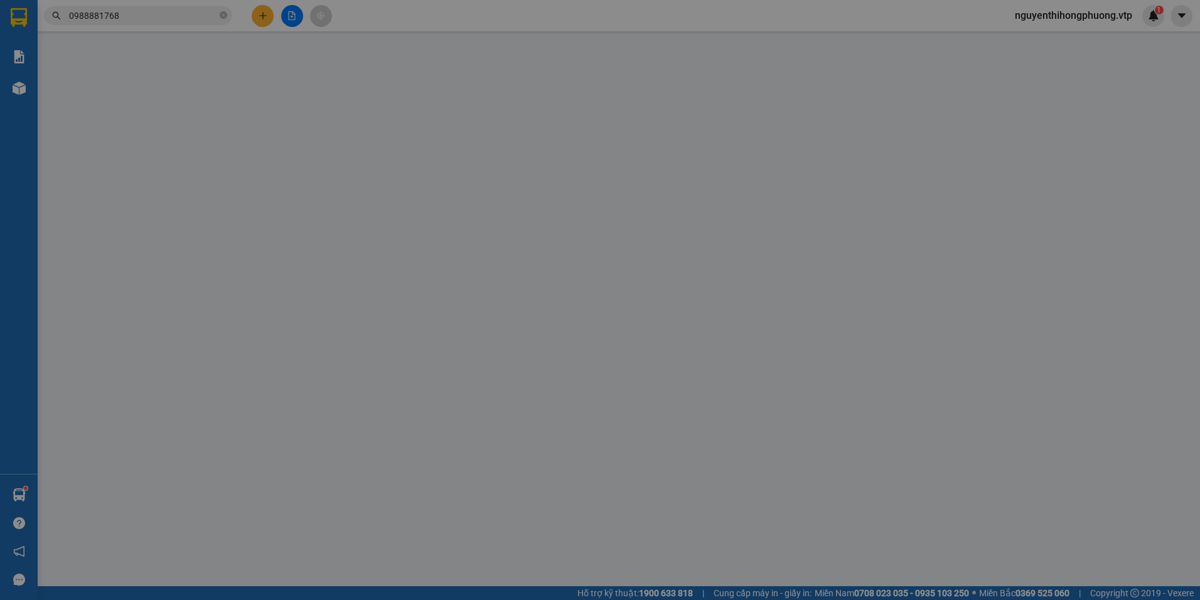
type input "1.500"
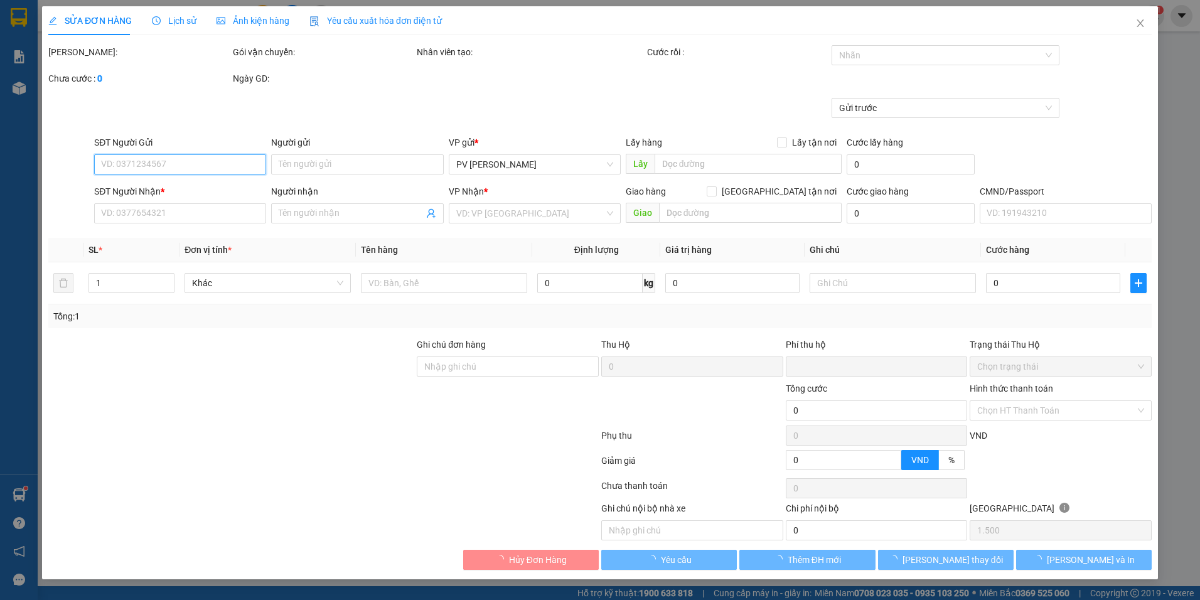
type input "0988881768"
type input "ANH"
type input "0"
type input "30.000"
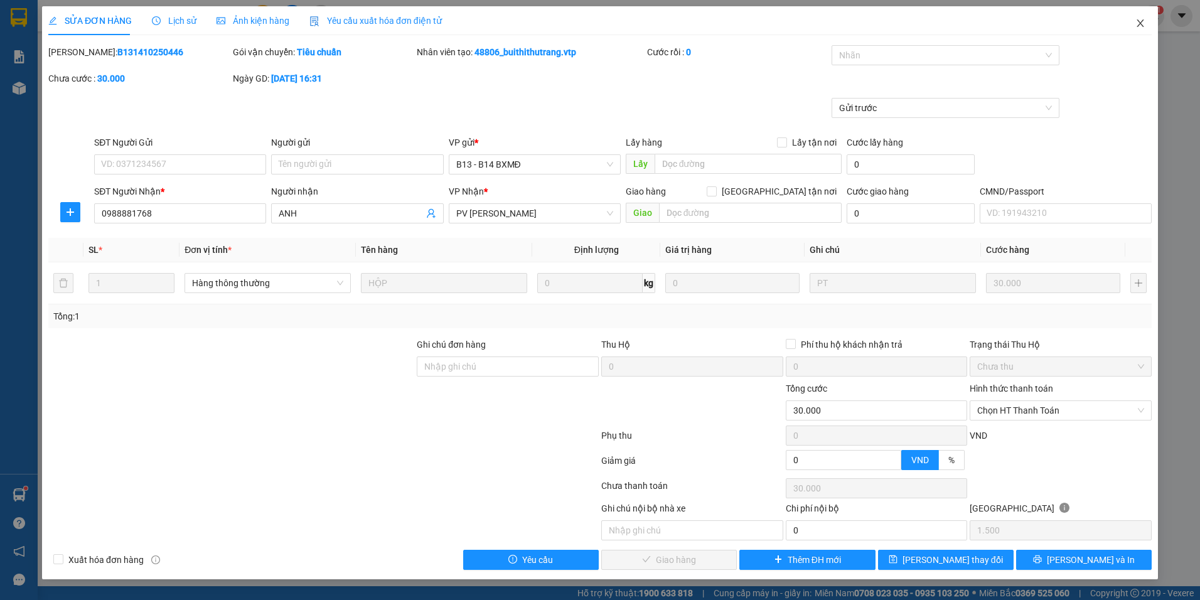
click at [1139, 24] on icon "close" at bounding box center [1141, 23] width 10 height 10
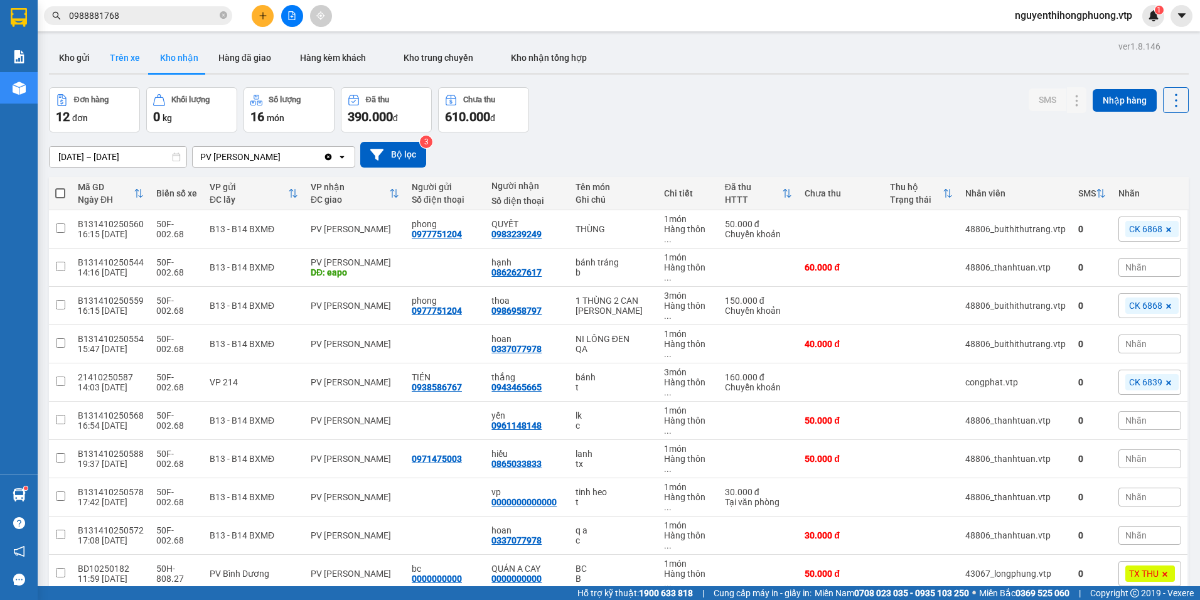
click at [131, 59] on button "Trên xe" at bounding box center [125, 58] width 50 height 30
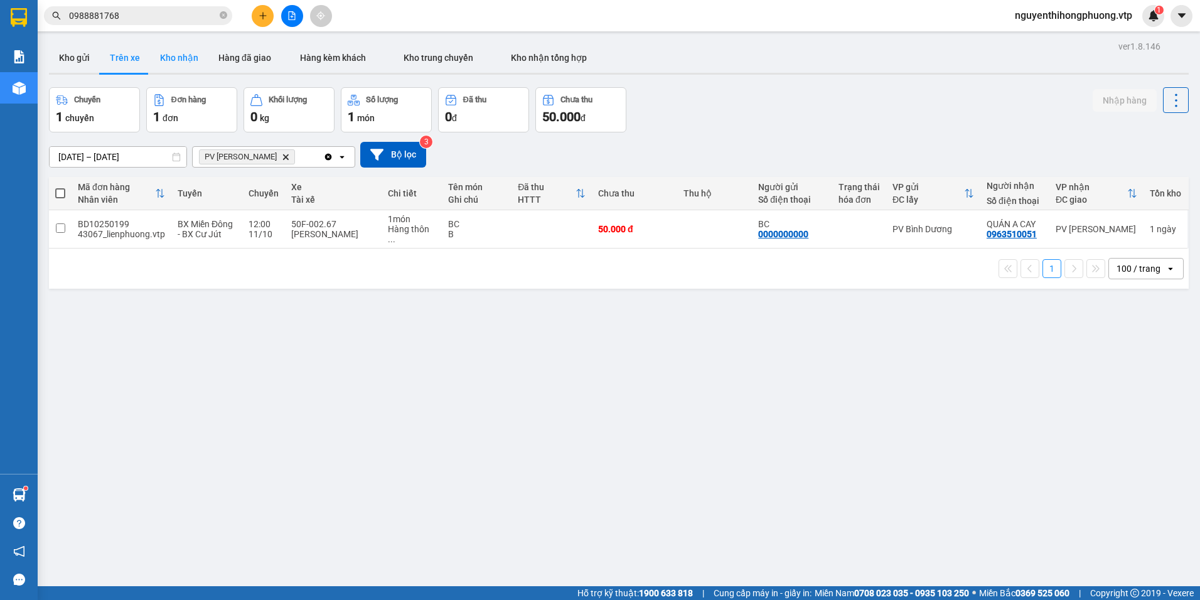
click at [183, 57] on button "Kho nhận" at bounding box center [179, 58] width 58 height 30
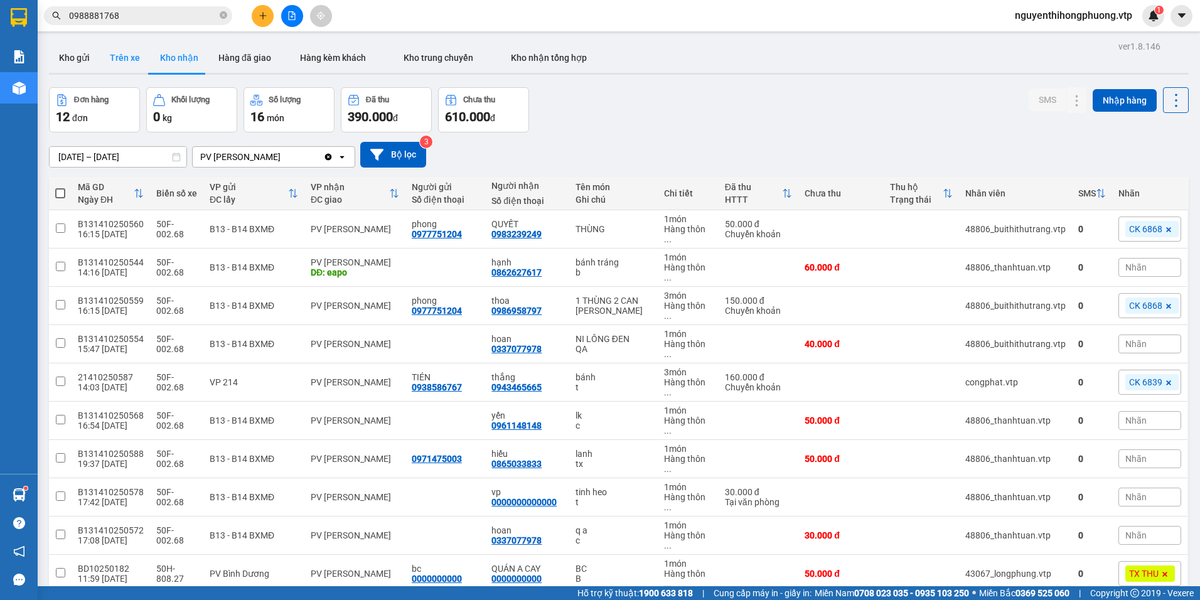
click at [127, 58] on button "Trên xe" at bounding box center [125, 58] width 50 height 30
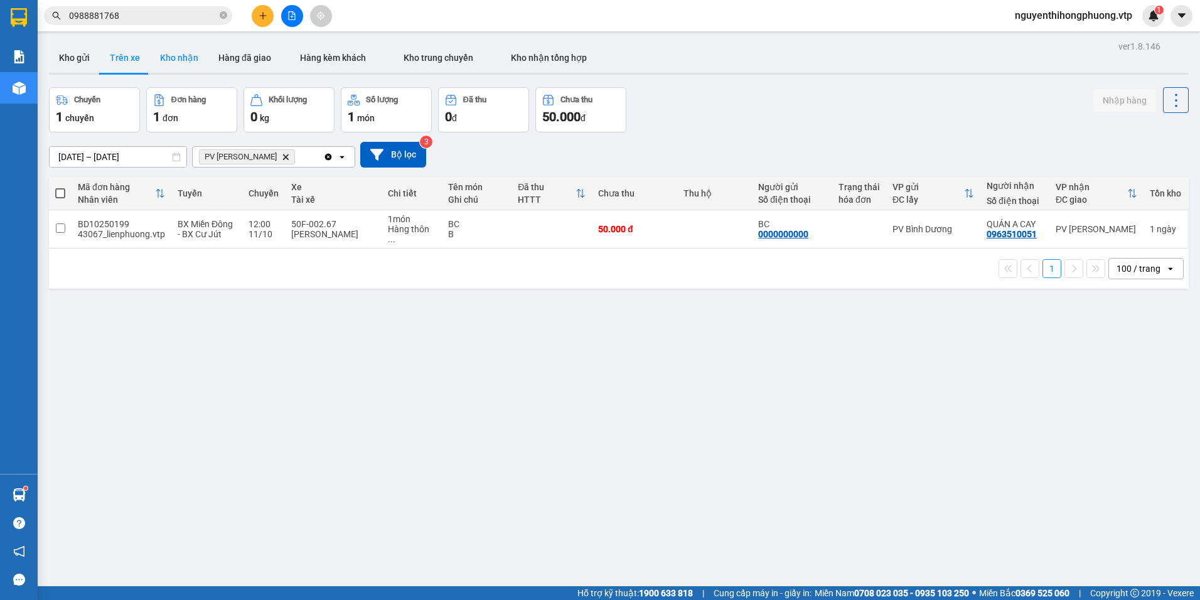
click at [175, 53] on button "Kho nhận" at bounding box center [179, 58] width 58 height 30
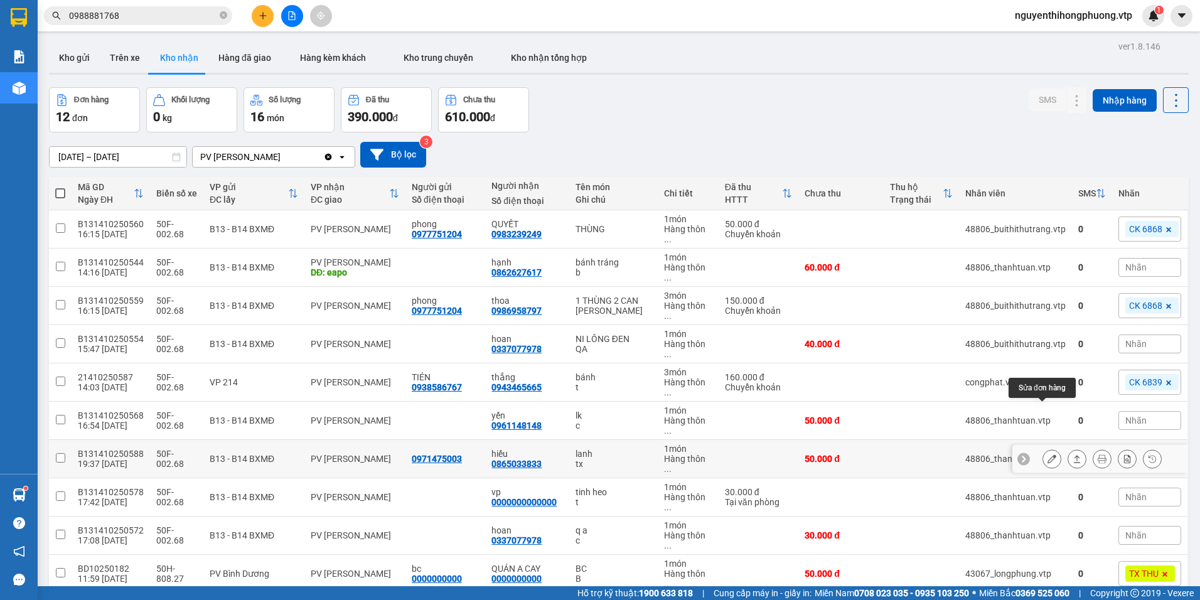
click at [1043, 448] on button at bounding box center [1052, 459] width 18 height 22
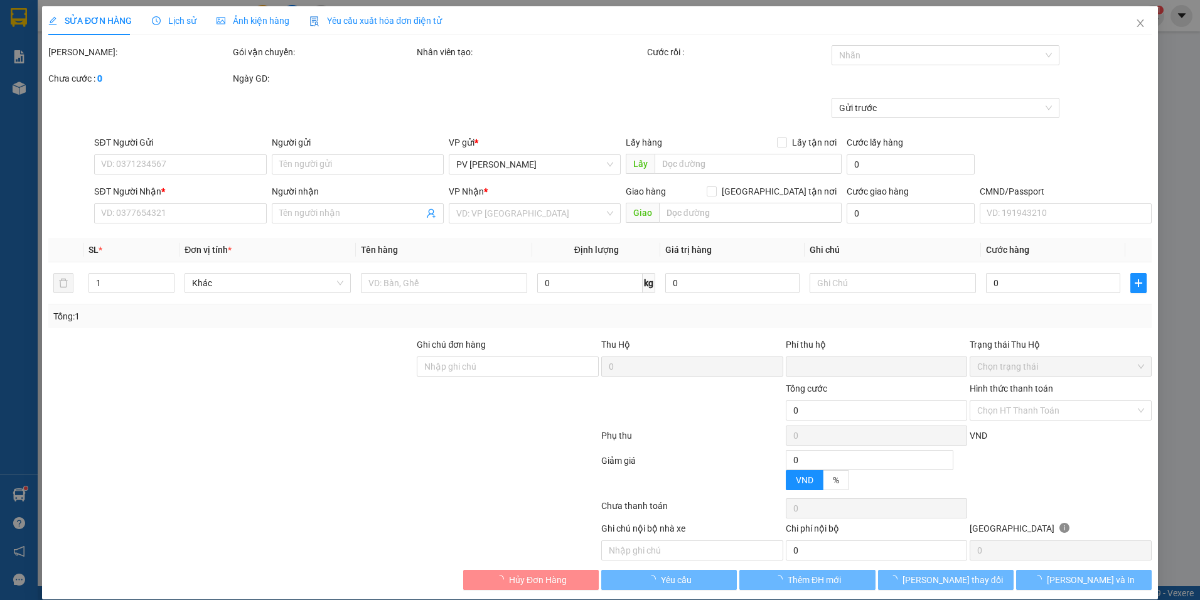
type input "0971475003"
type input "0865033833"
type input "hiếu"
type input "0"
type input "50.000"
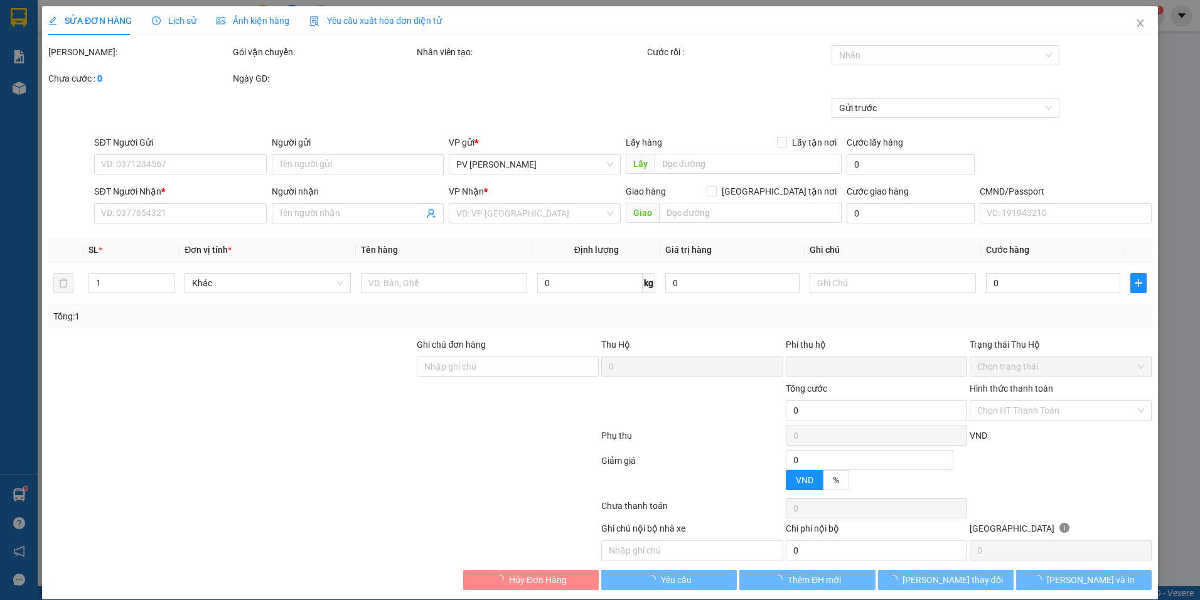
type input "50.000"
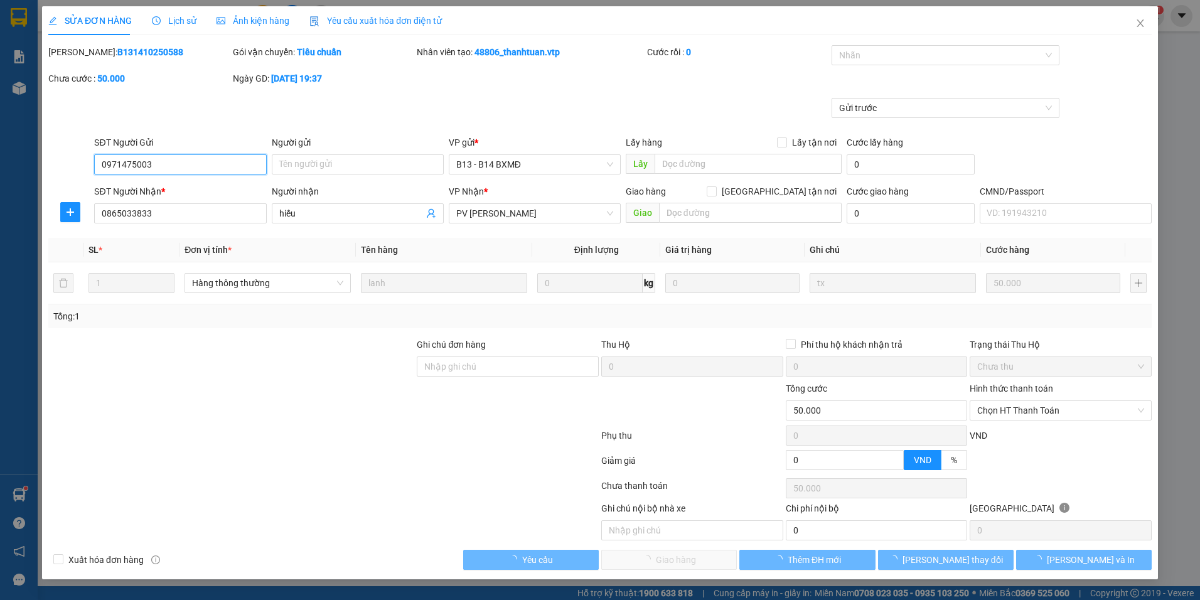
type input "2.500"
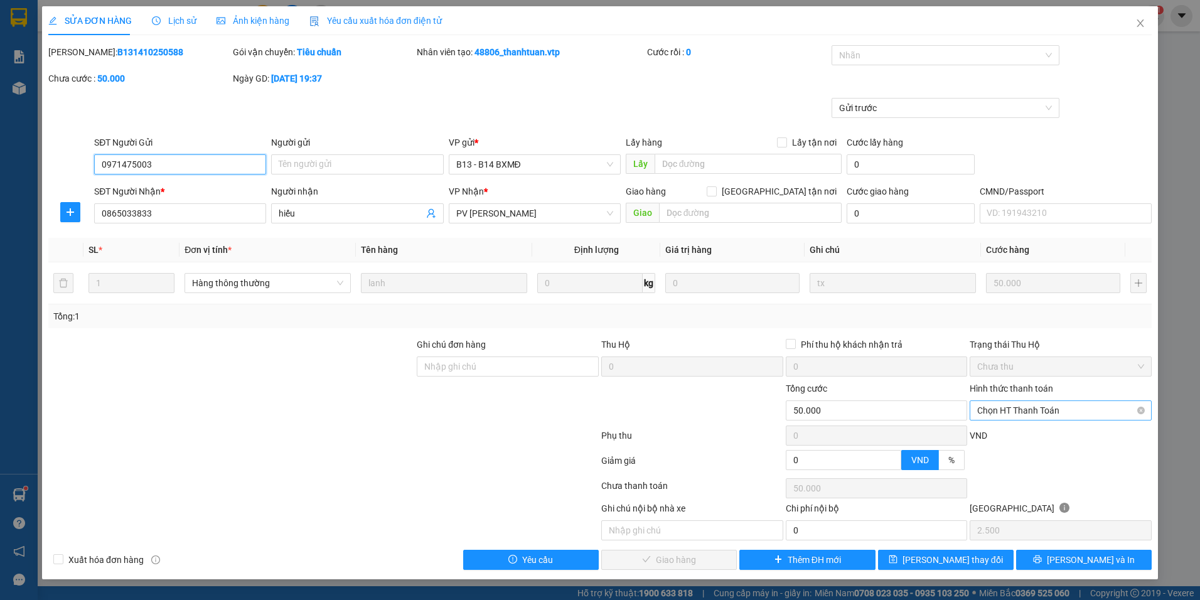
click at [1062, 410] on span "Chọn HT Thanh Toán" at bounding box center [1060, 410] width 167 height 19
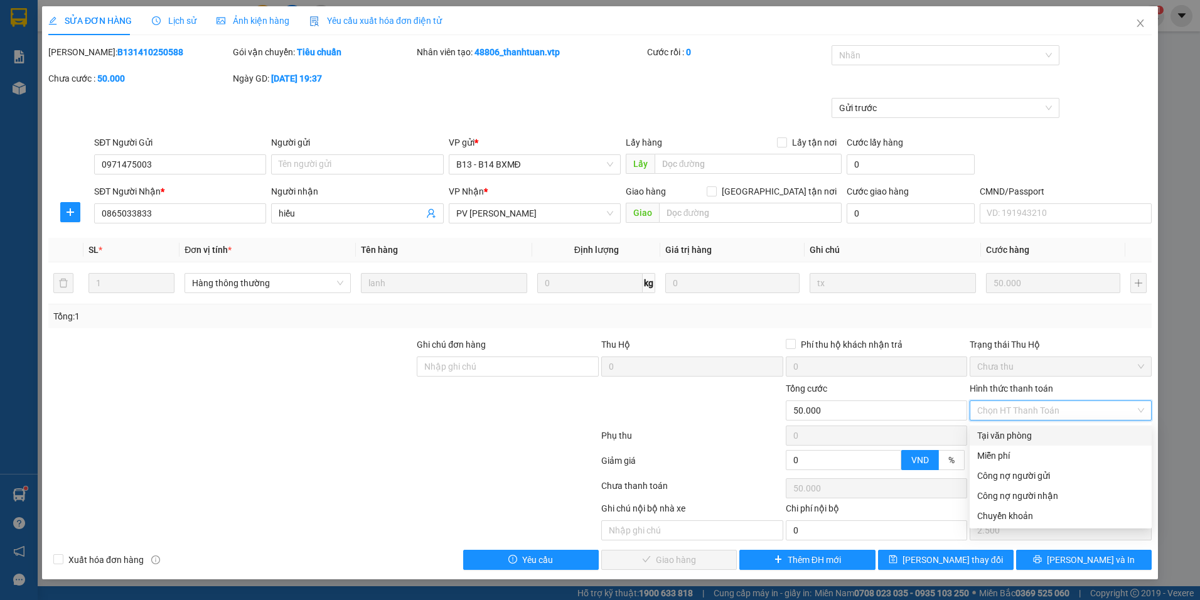
click at [999, 436] on div "Tại văn phòng" at bounding box center [1060, 436] width 167 height 14
type input "0"
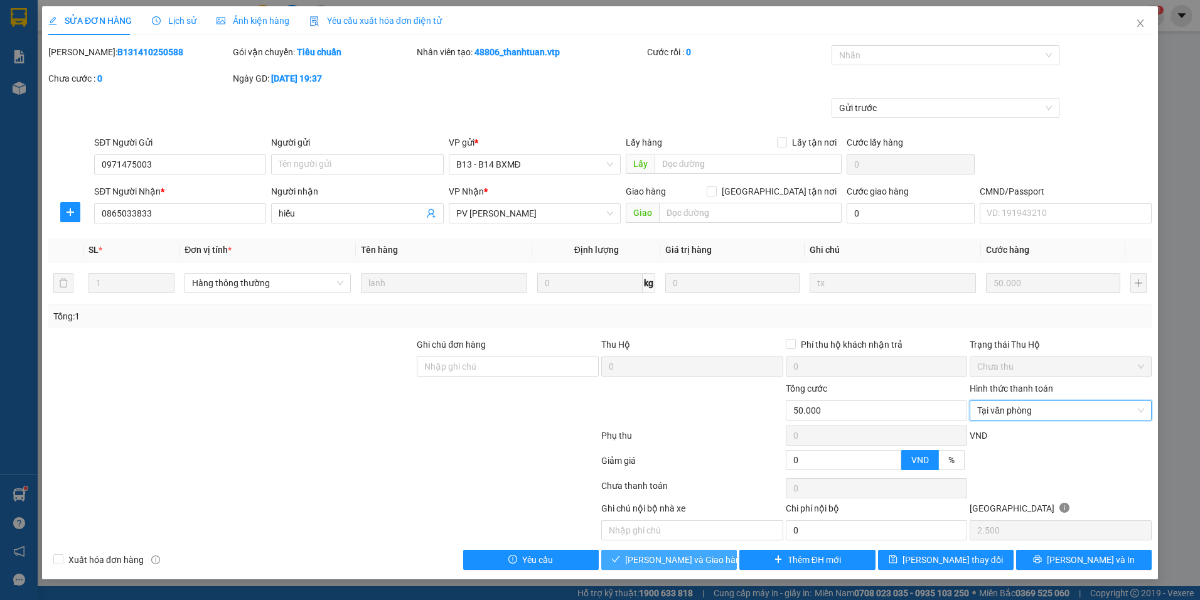
click at [657, 560] on span "Lưu và Giao hàng" at bounding box center [685, 560] width 121 height 14
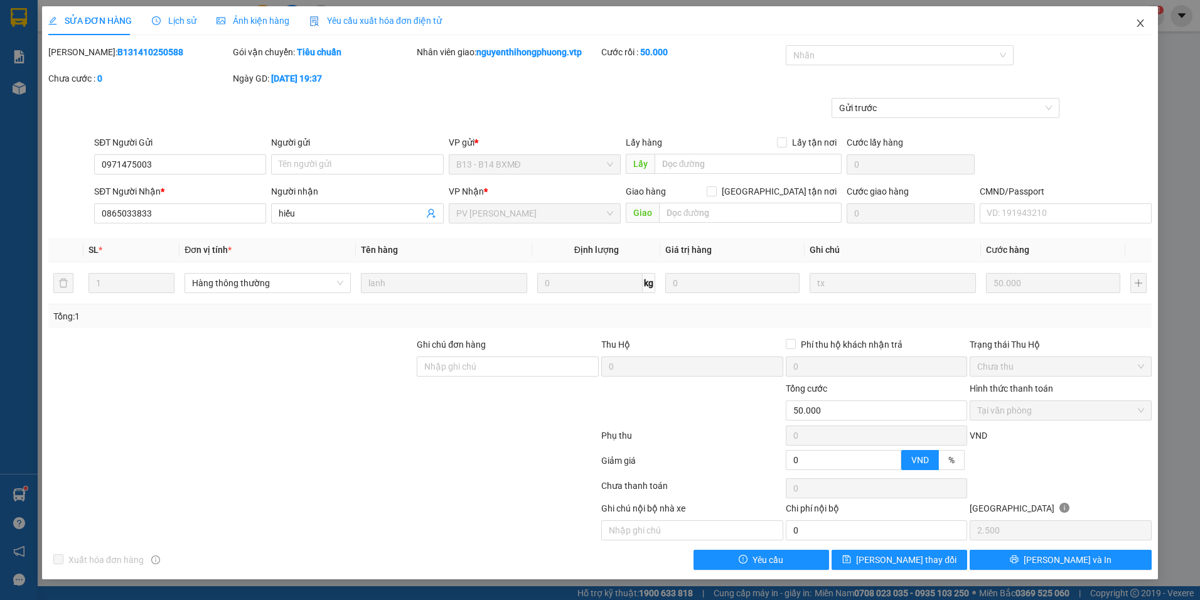
click at [1142, 22] on icon "close" at bounding box center [1140, 23] width 7 height 8
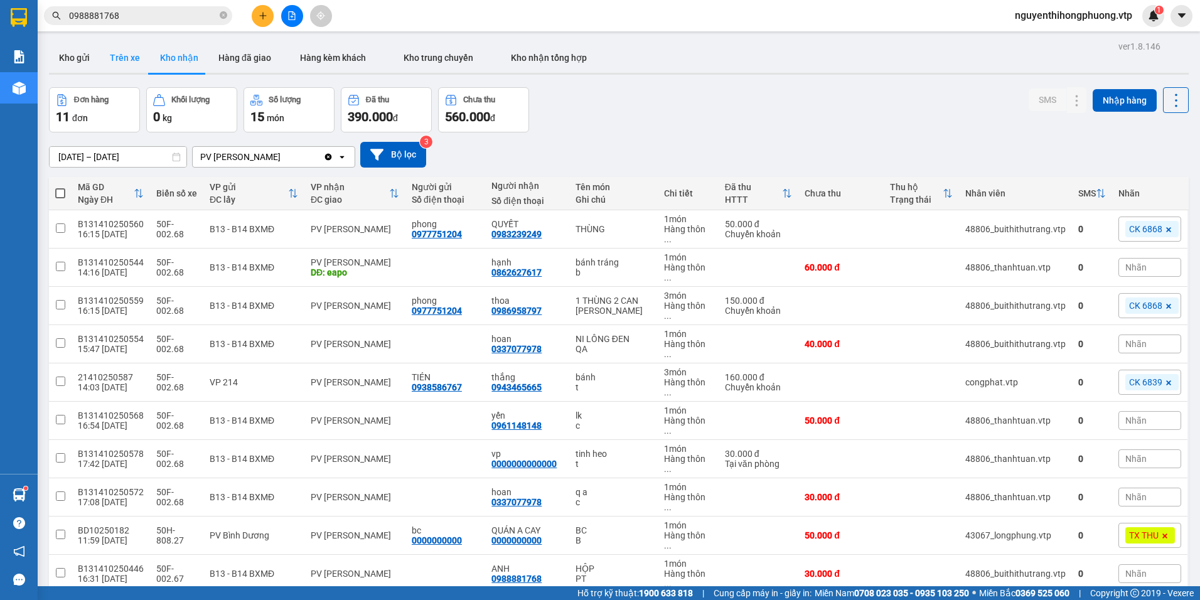
click at [135, 62] on button "Trên xe" at bounding box center [125, 58] width 50 height 30
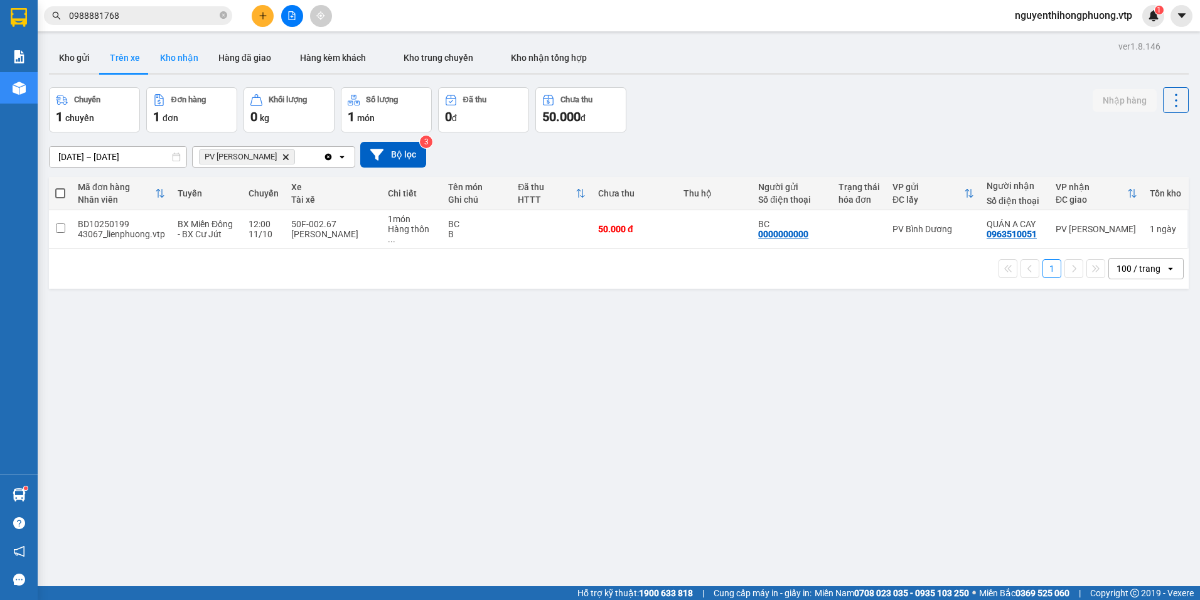
click at [188, 55] on button "Kho nhận" at bounding box center [179, 58] width 58 height 30
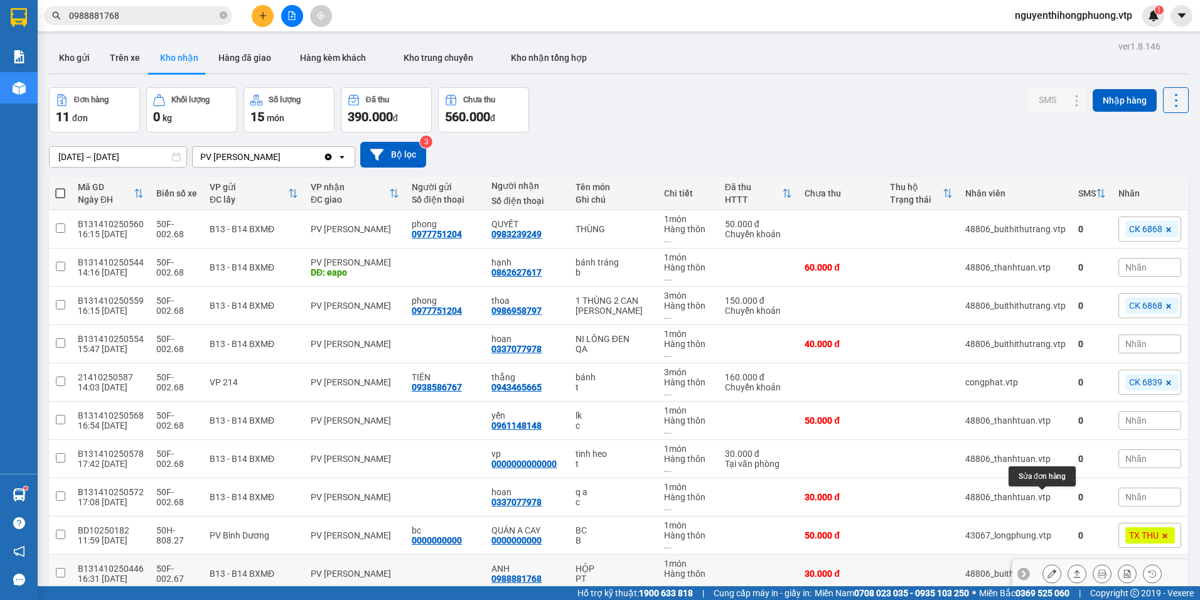
click at [1048, 569] on icon at bounding box center [1052, 573] width 9 height 9
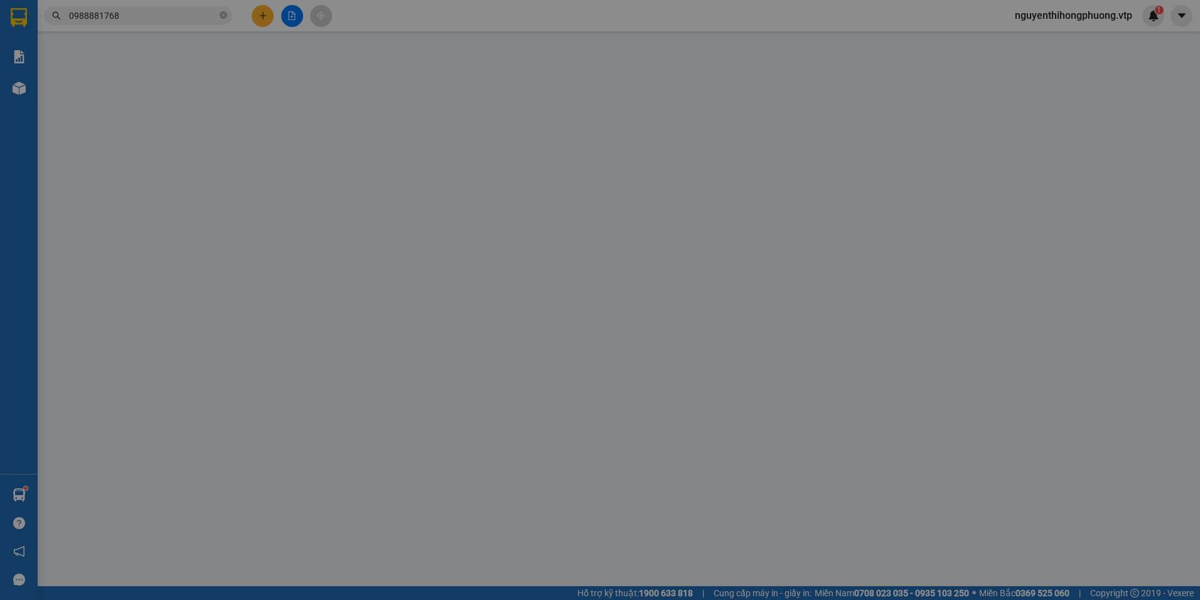
type input "1.500"
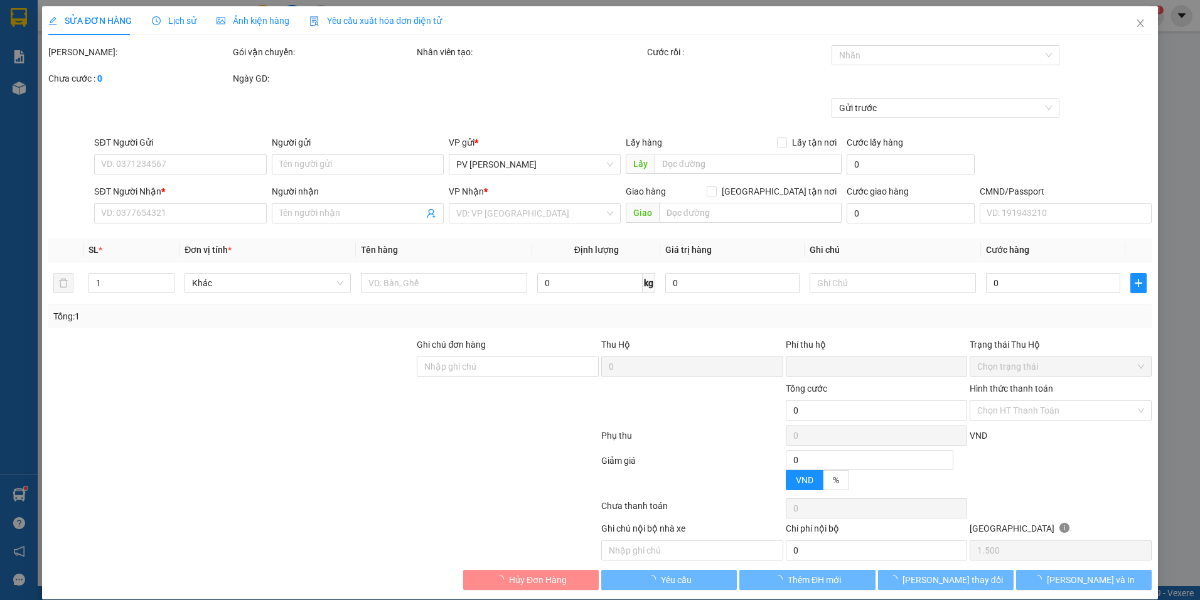
type input "0988881768"
type input "ANH"
type input "0"
type input "30.000"
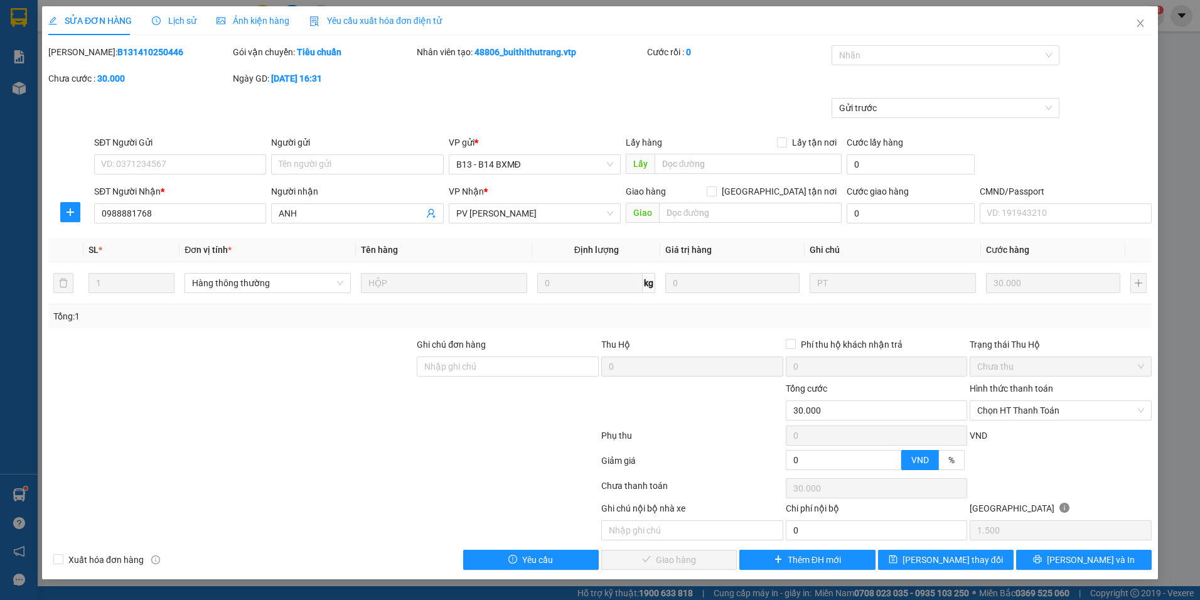
click at [169, 22] on span "Lịch sử" at bounding box center [174, 21] width 45 height 10
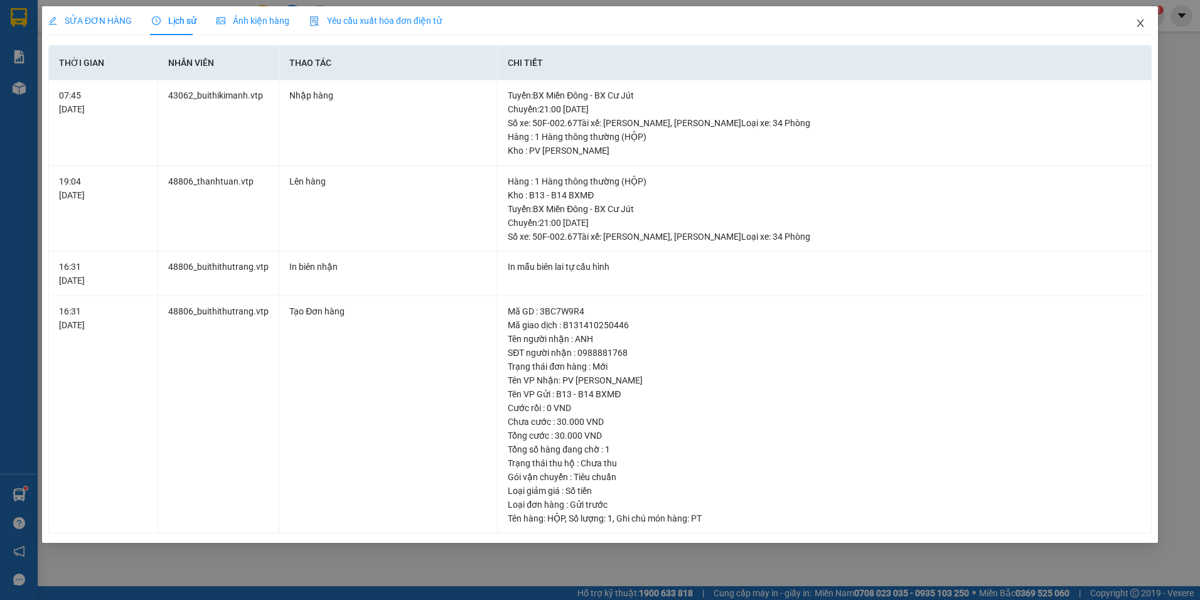
click at [1141, 24] on icon "close" at bounding box center [1140, 23] width 7 height 8
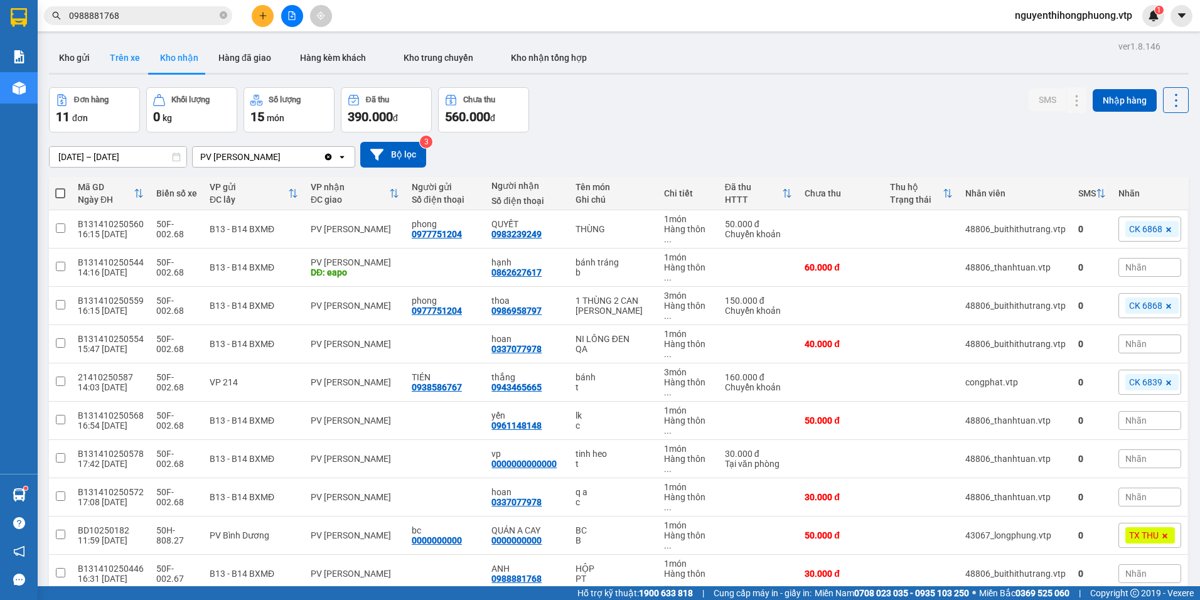
click at [129, 57] on button "Trên xe" at bounding box center [125, 58] width 50 height 30
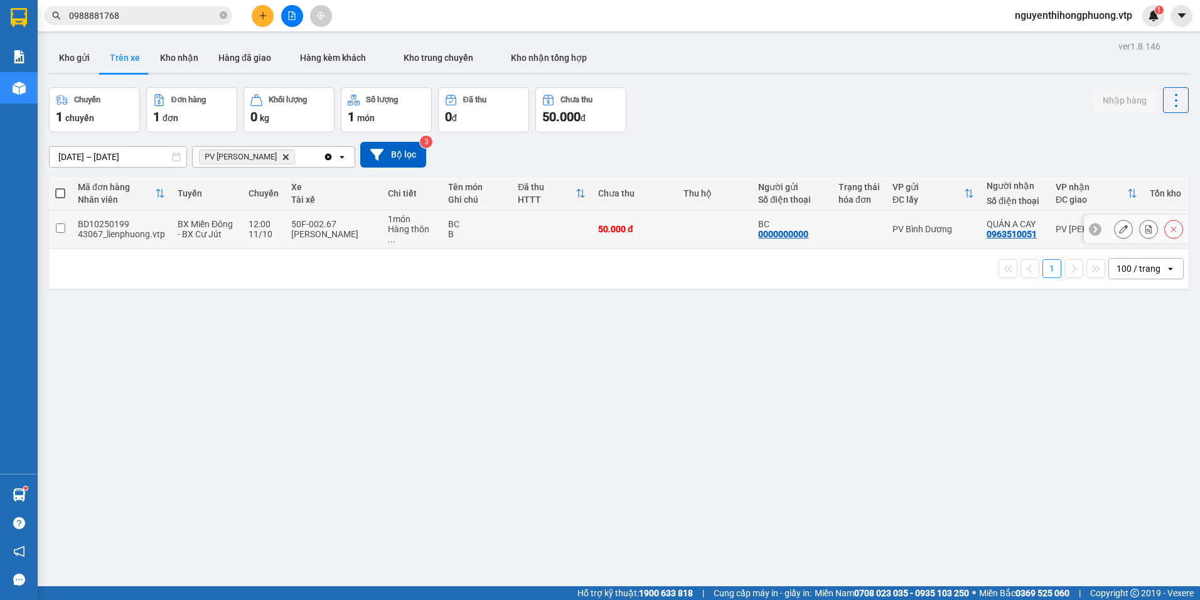
click at [950, 229] on div "PV Bình Dương" at bounding box center [934, 229] width 82 height 10
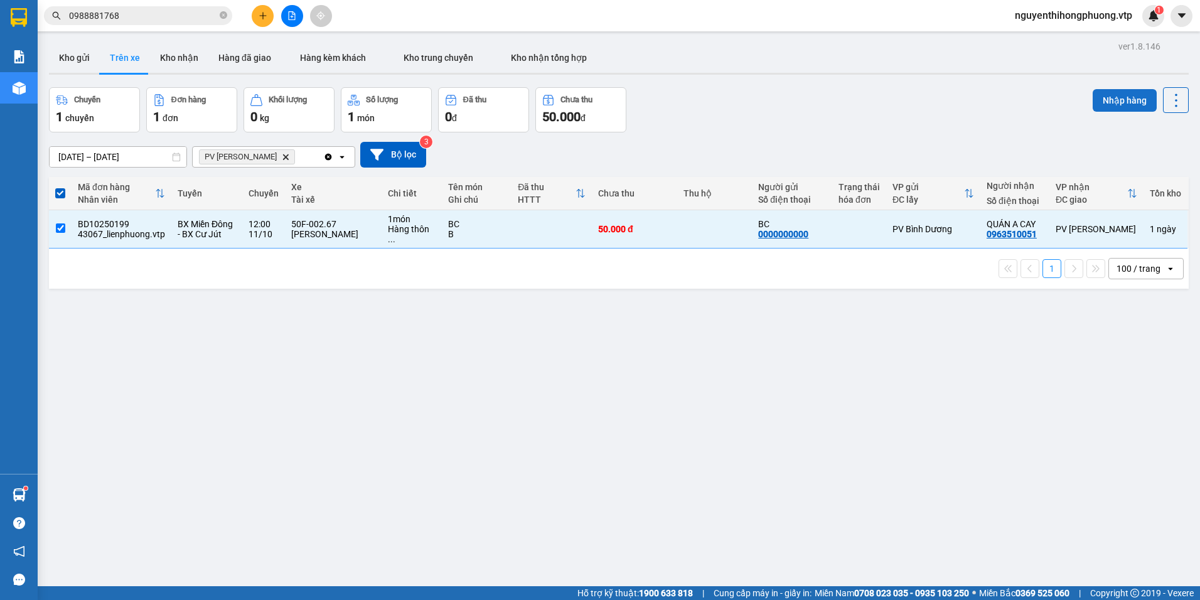
click at [1101, 101] on button "Nhập hàng" at bounding box center [1125, 100] width 64 height 23
checkbox input "false"
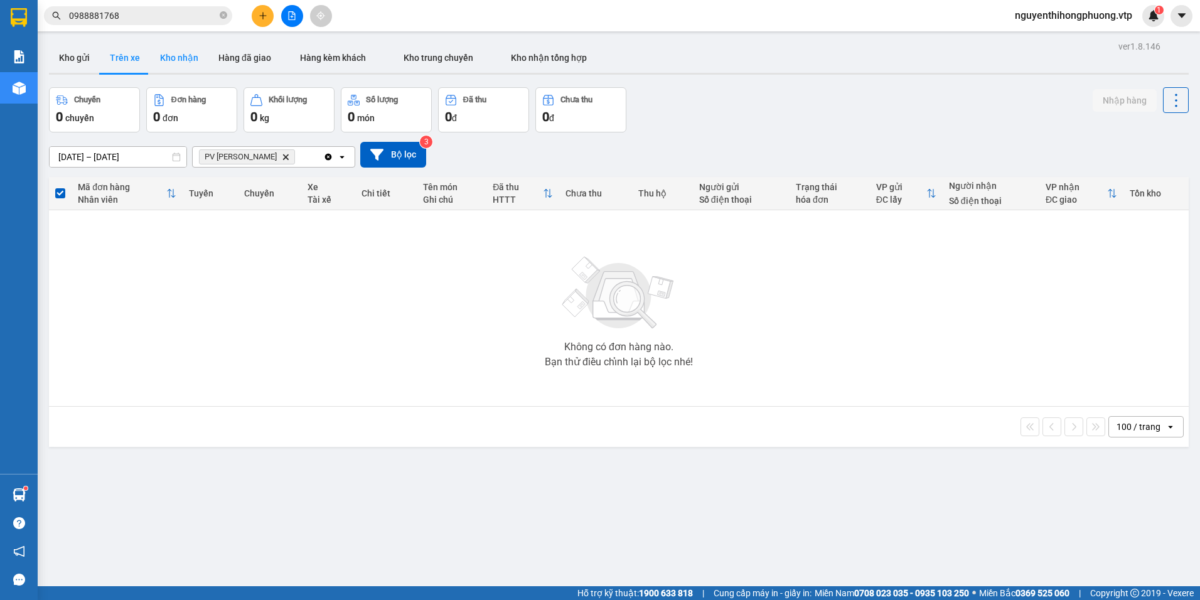
click at [187, 57] on button "Kho nhận" at bounding box center [179, 58] width 58 height 30
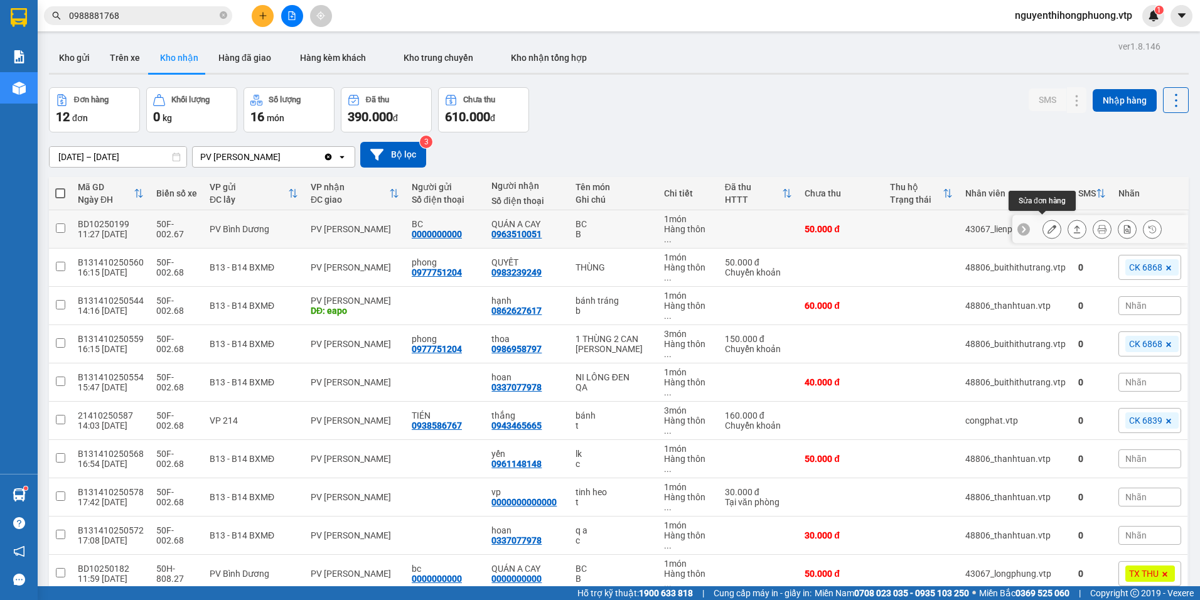
click at [1043, 218] on button at bounding box center [1052, 229] width 18 height 22
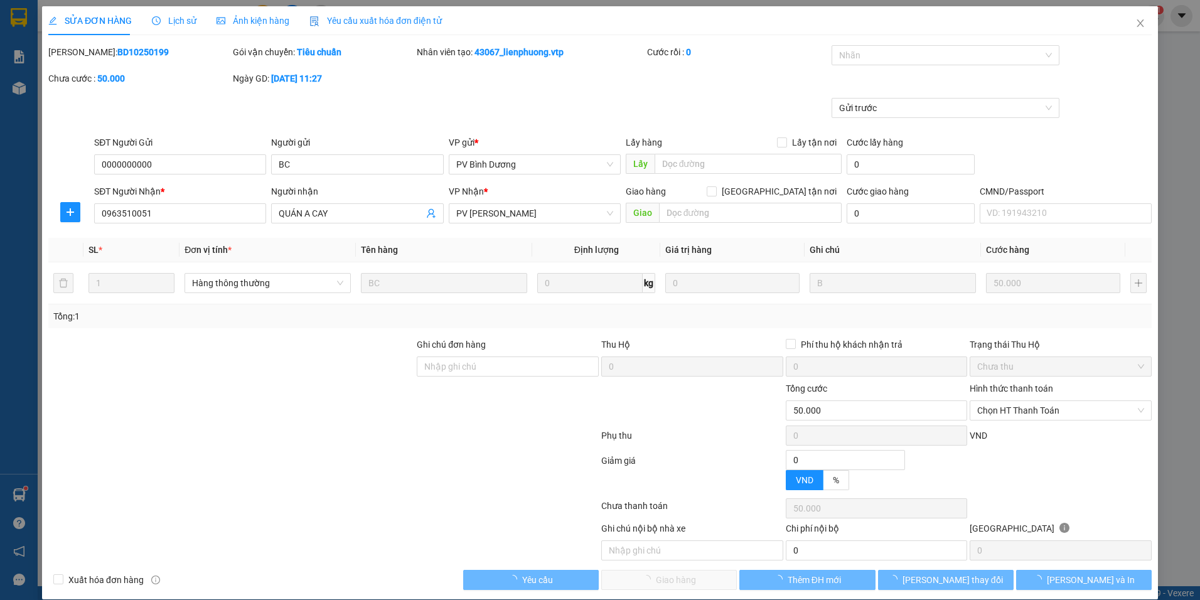
type input "0000000000"
type input "BC"
type input "0963510051"
type input "QUÁN A CAY"
type input "0"
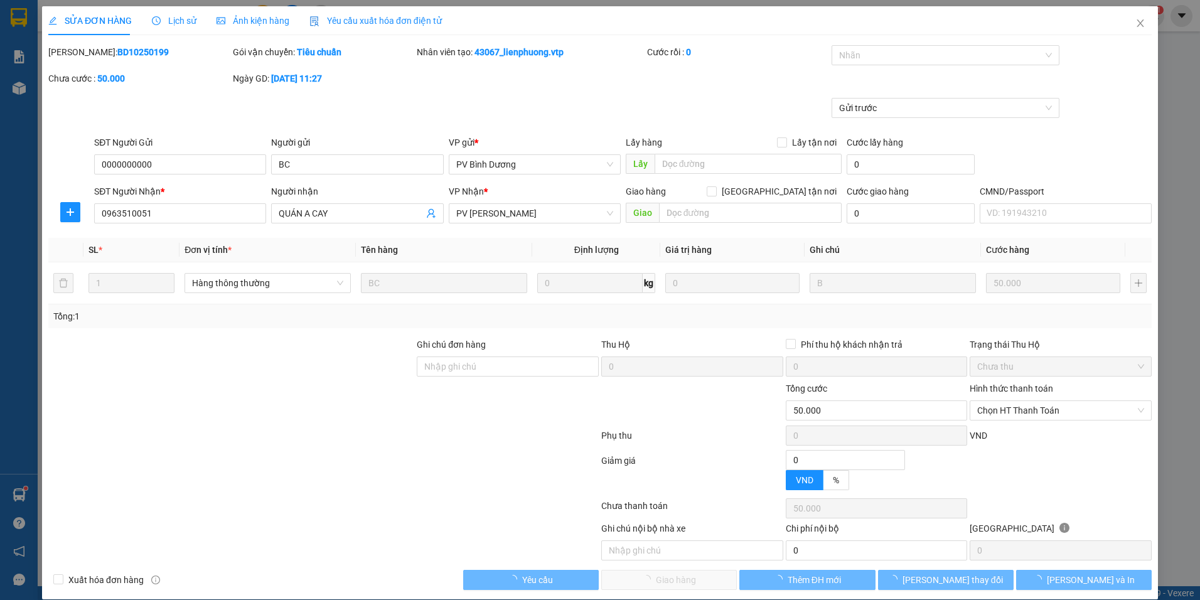
type input "50.000"
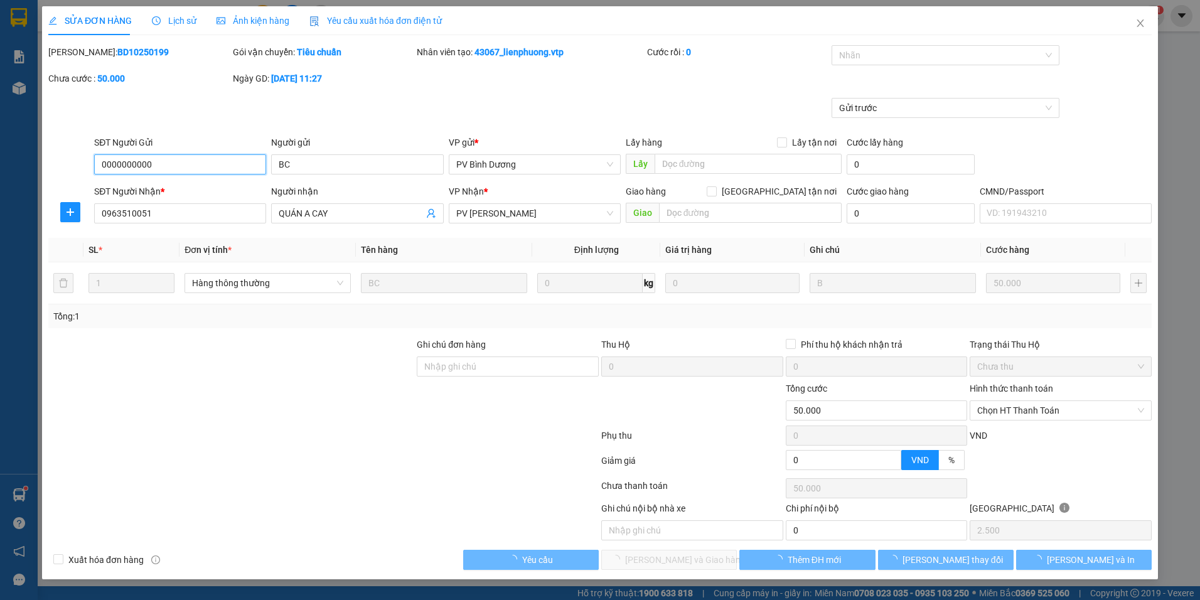
type input "2.500"
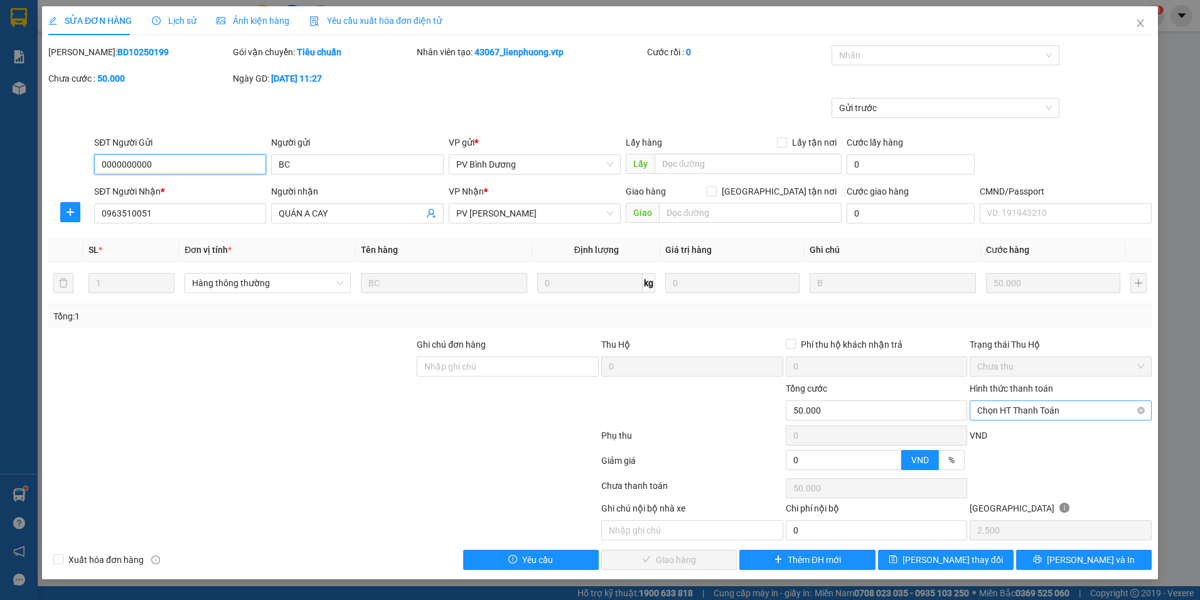
click at [1054, 414] on span "Chọn HT Thanh Toán" at bounding box center [1060, 410] width 167 height 19
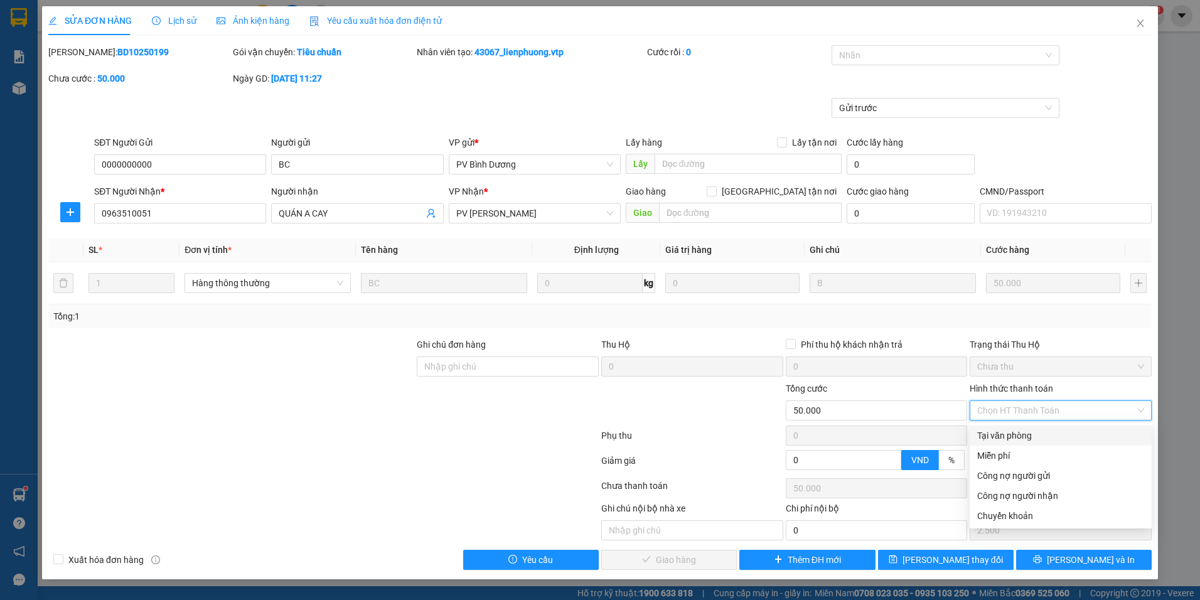
click at [1004, 436] on div "Tại văn phòng" at bounding box center [1060, 436] width 167 height 14
type input "0"
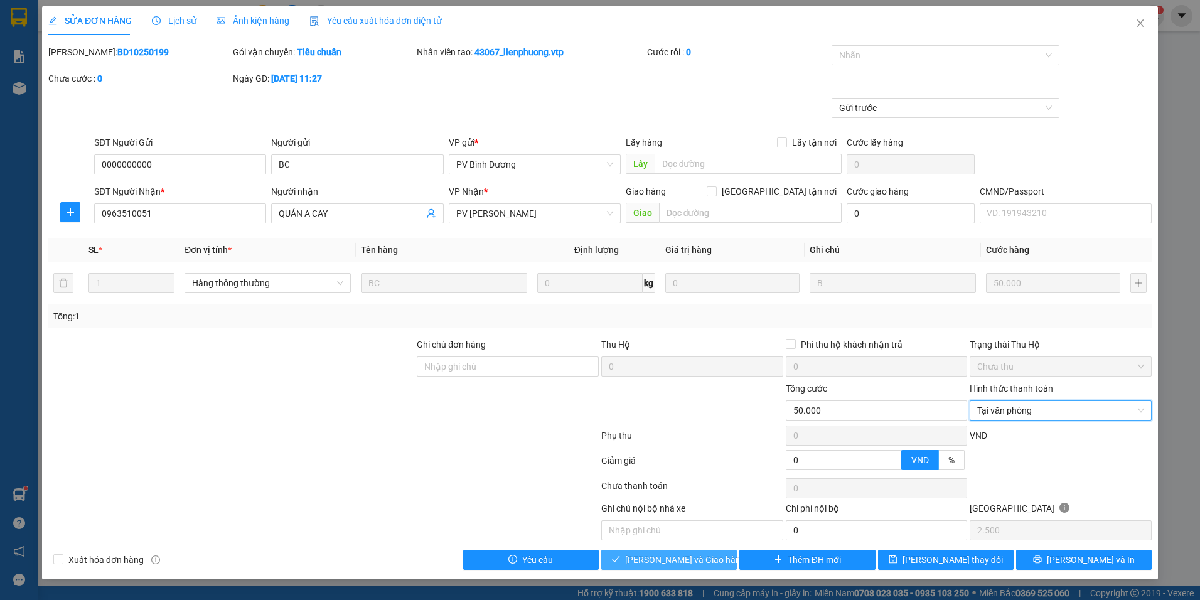
click at [679, 557] on span "Lưu và Giao hàng" at bounding box center [685, 560] width 121 height 14
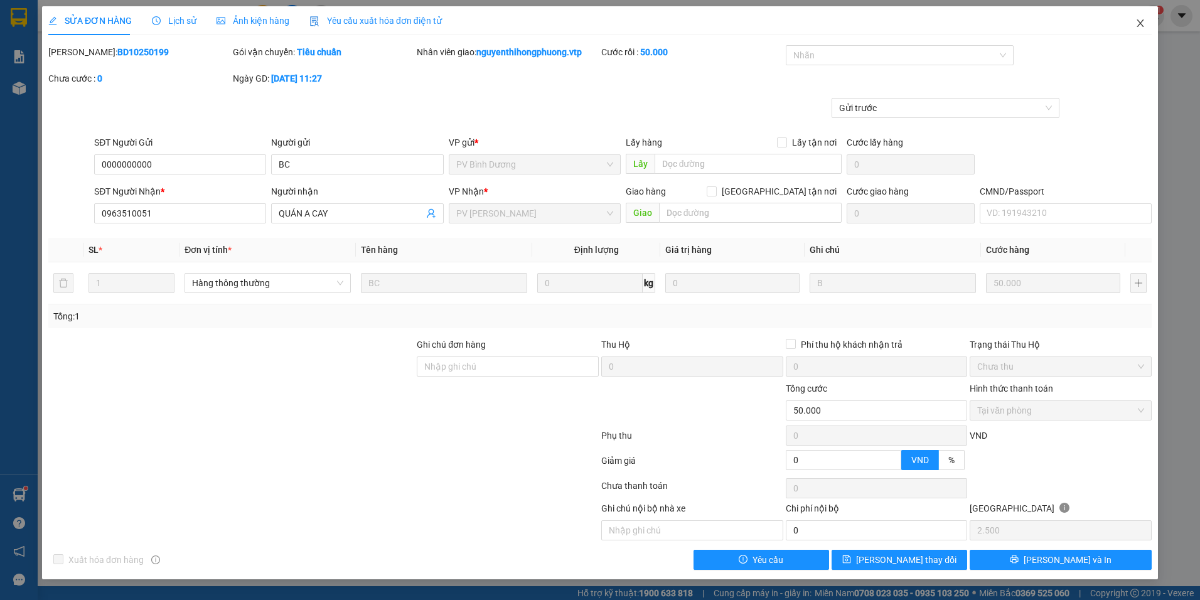
click at [1144, 19] on icon "close" at bounding box center [1141, 23] width 10 height 10
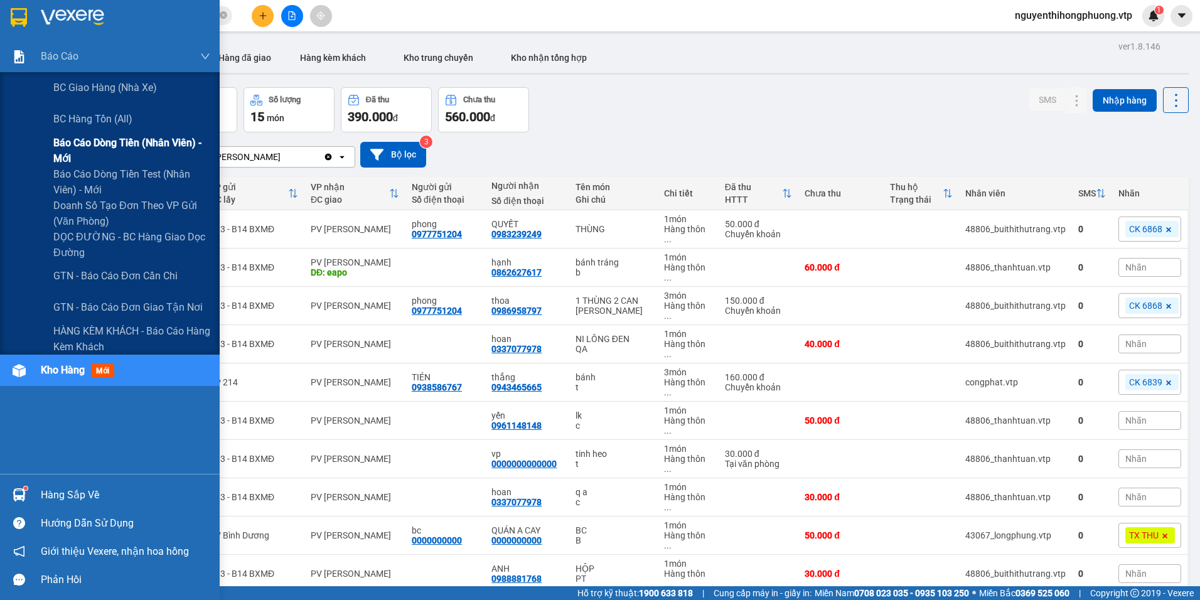
click at [78, 146] on span "Báo cáo dòng tiền (nhân viên) - mới" at bounding box center [131, 150] width 157 height 31
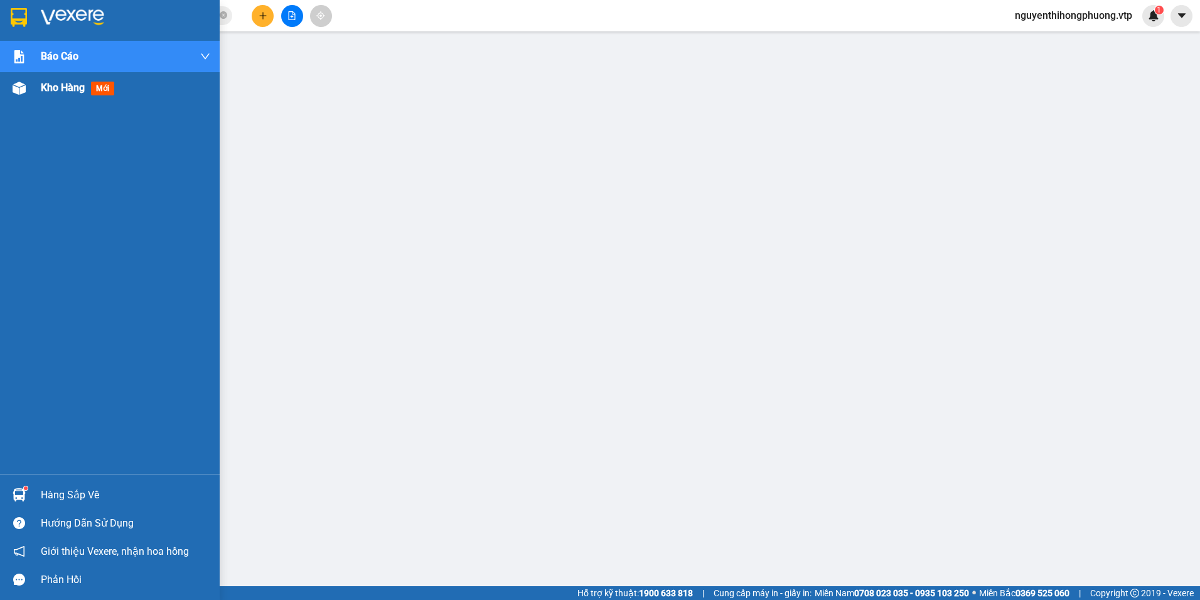
click at [66, 88] on span "Kho hàng" at bounding box center [63, 88] width 44 height 12
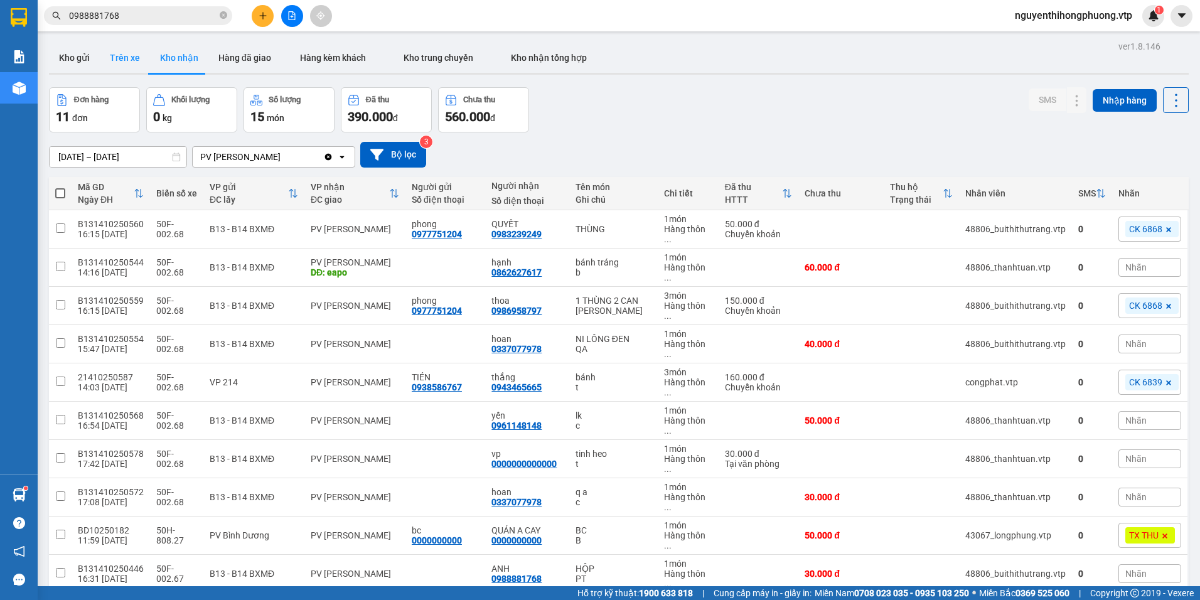
click at [127, 55] on button "Trên xe" at bounding box center [125, 58] width 50 height 30
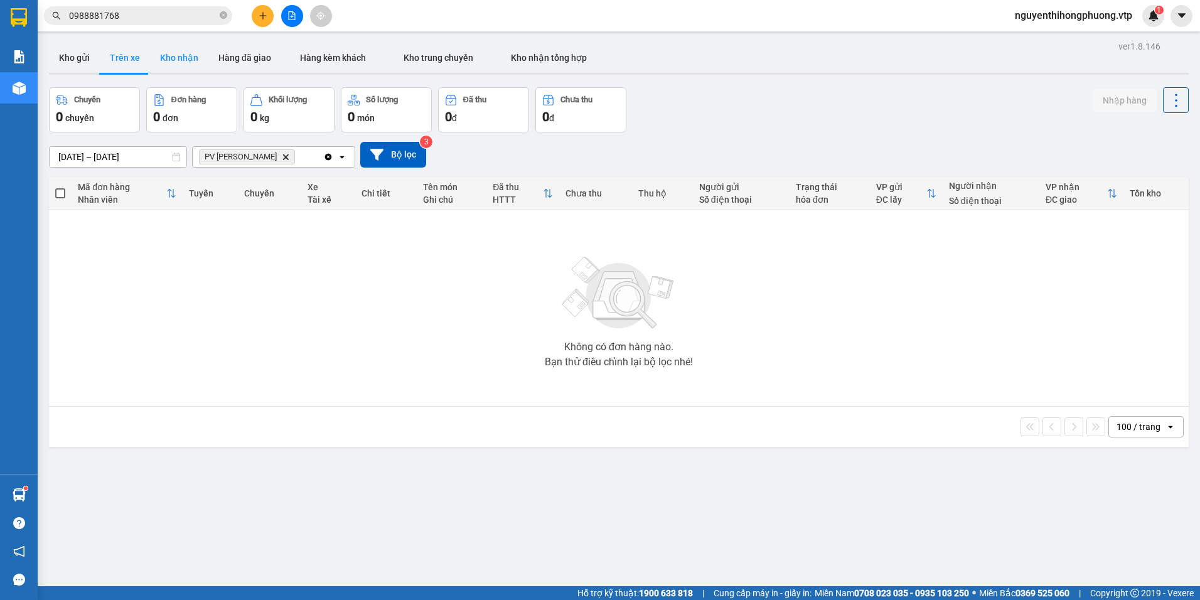
click at [180, 61] on button "Kho nhận" at bounding box center [179, 58] width 58 height 30
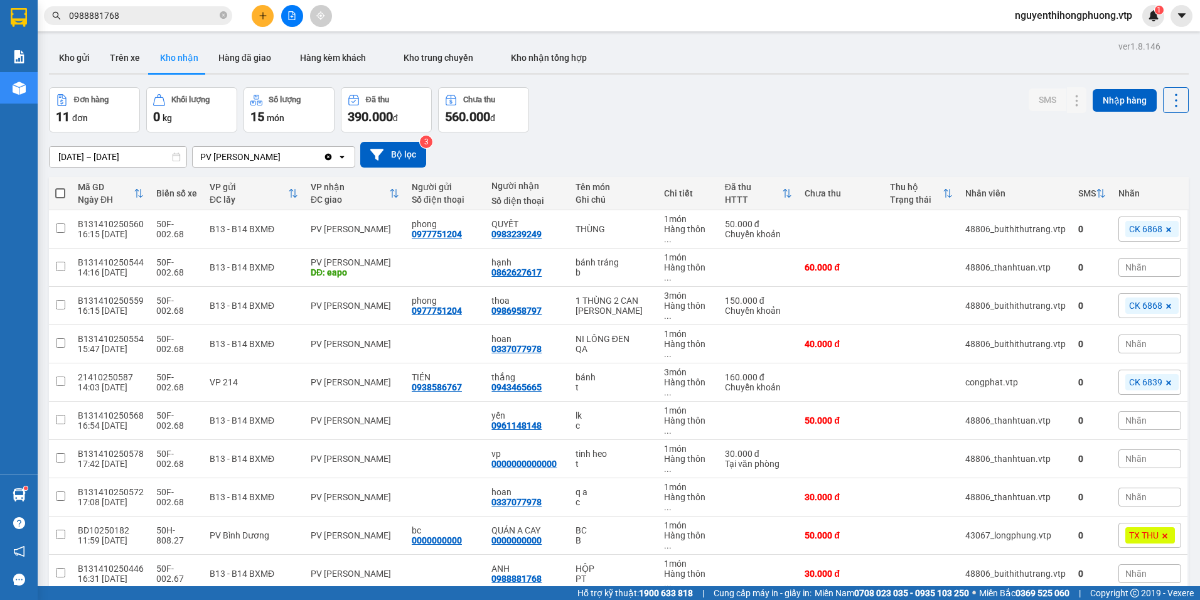
click at [1148, 501] on span "100 / trang" at bounding box center [1131, 506] width 45 height 13
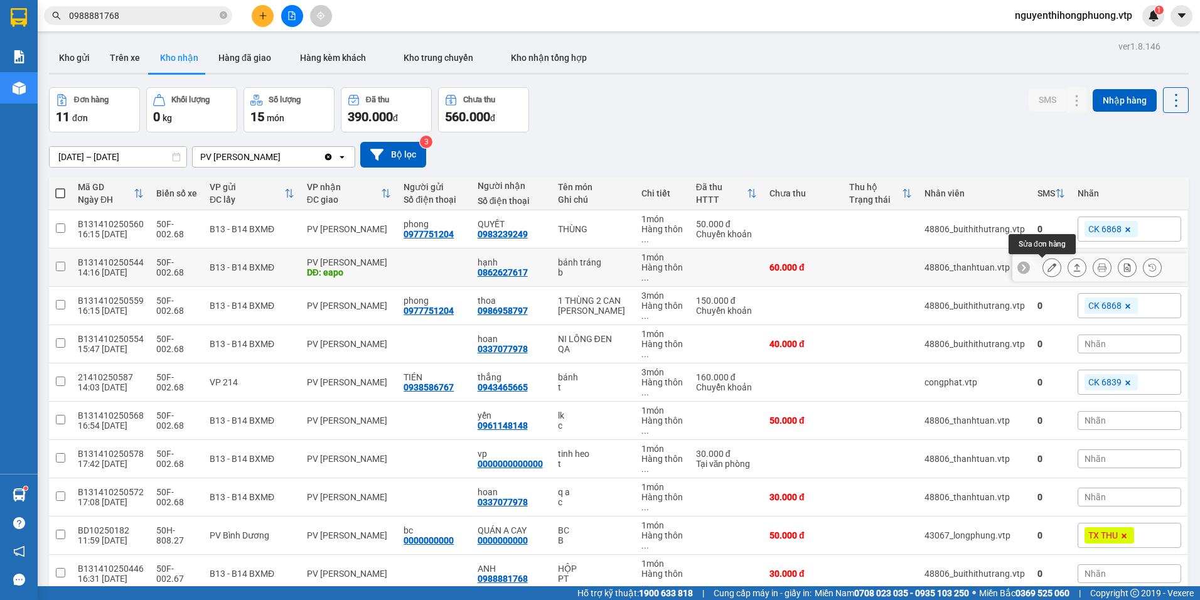
click at [1043, 267] on button at bounding box center [1052, 268] width 18 height 22
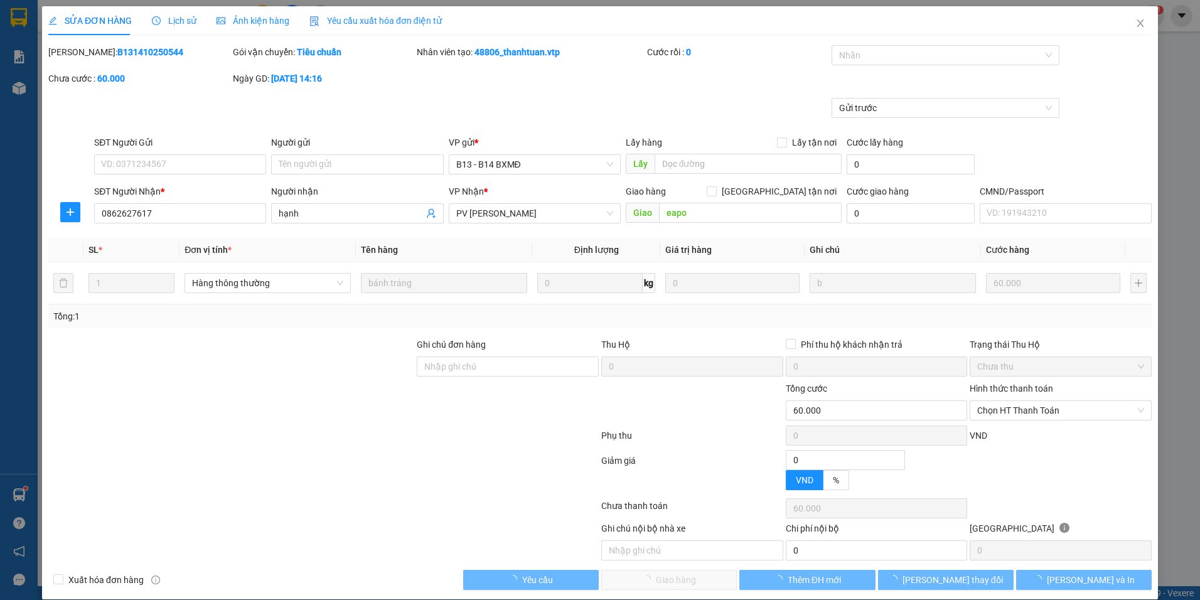
type input "0862627617"
type input "hạnh"
type input "eapo"
type input "0"
type input "60.000"
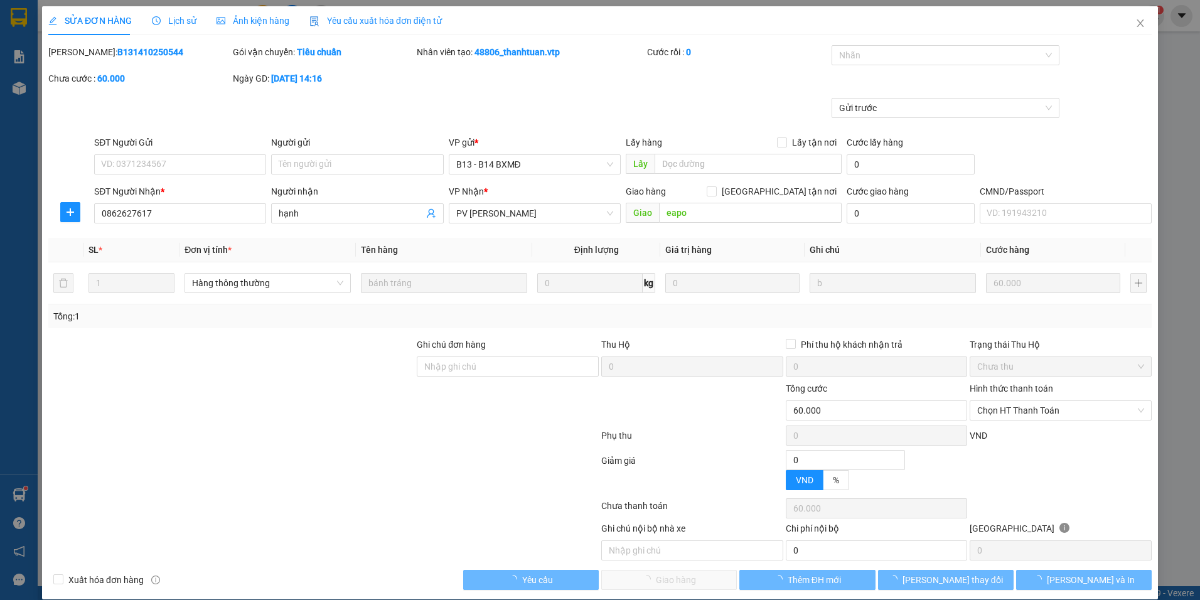
type input "60.000"
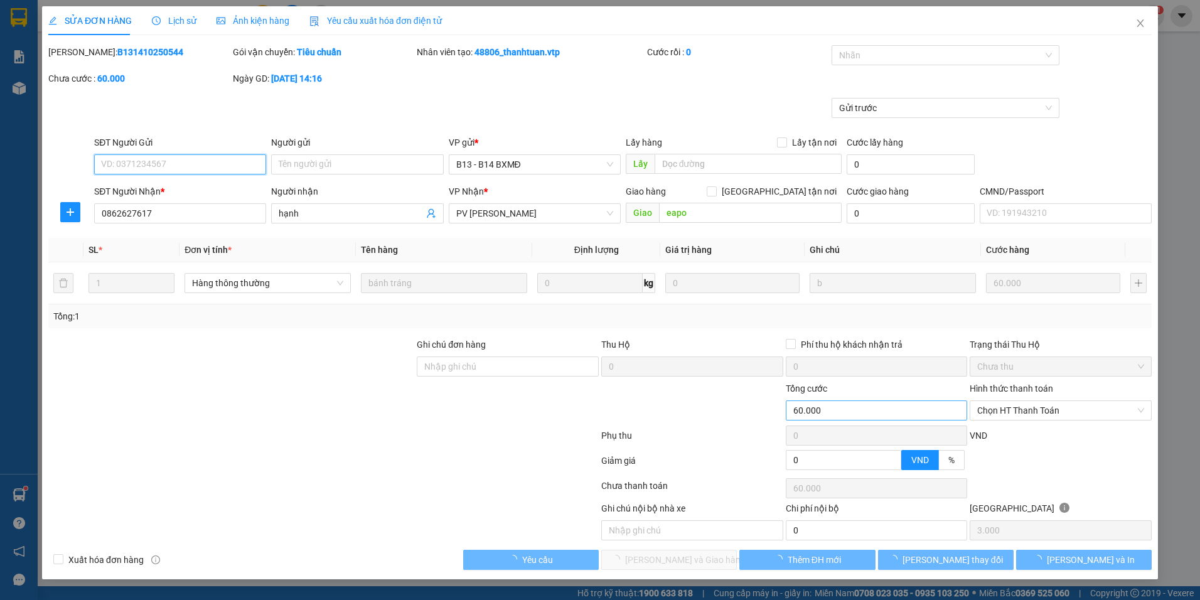
type input "3.000"
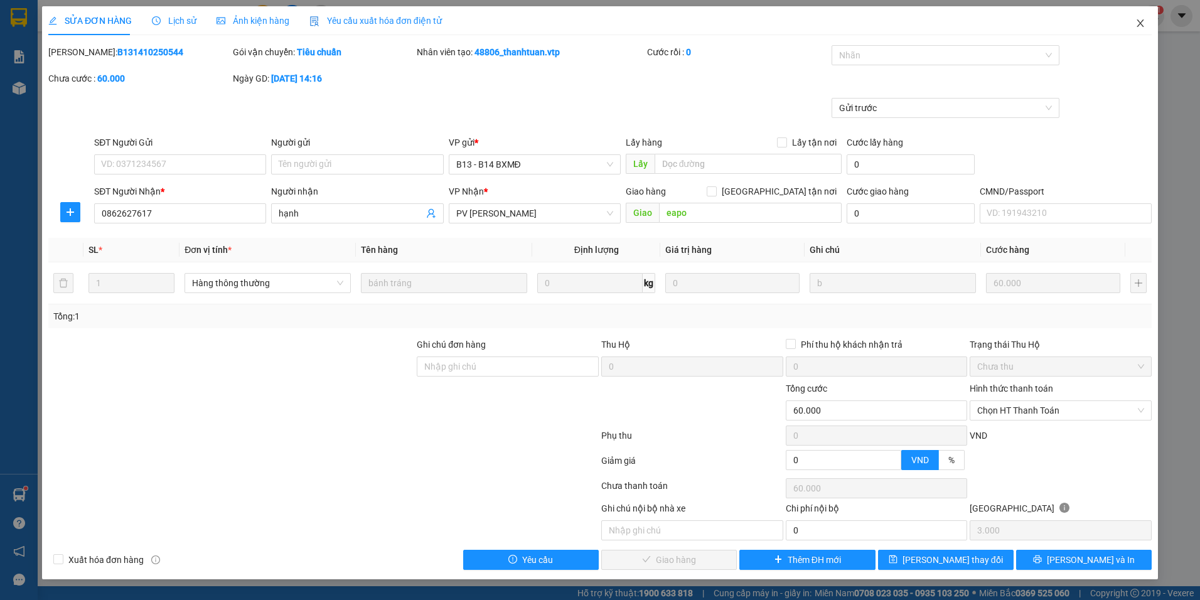
click at [1143, 24] on icon "close" at bounding box center [1141, 23] width 10 height 10
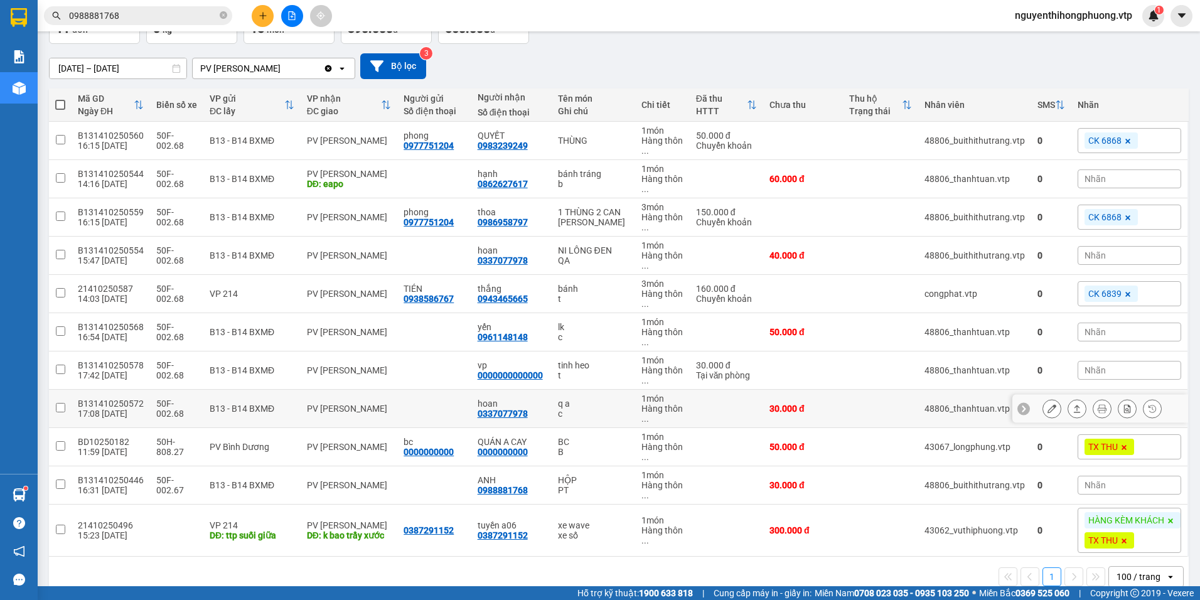
scroll to position [110, 0]
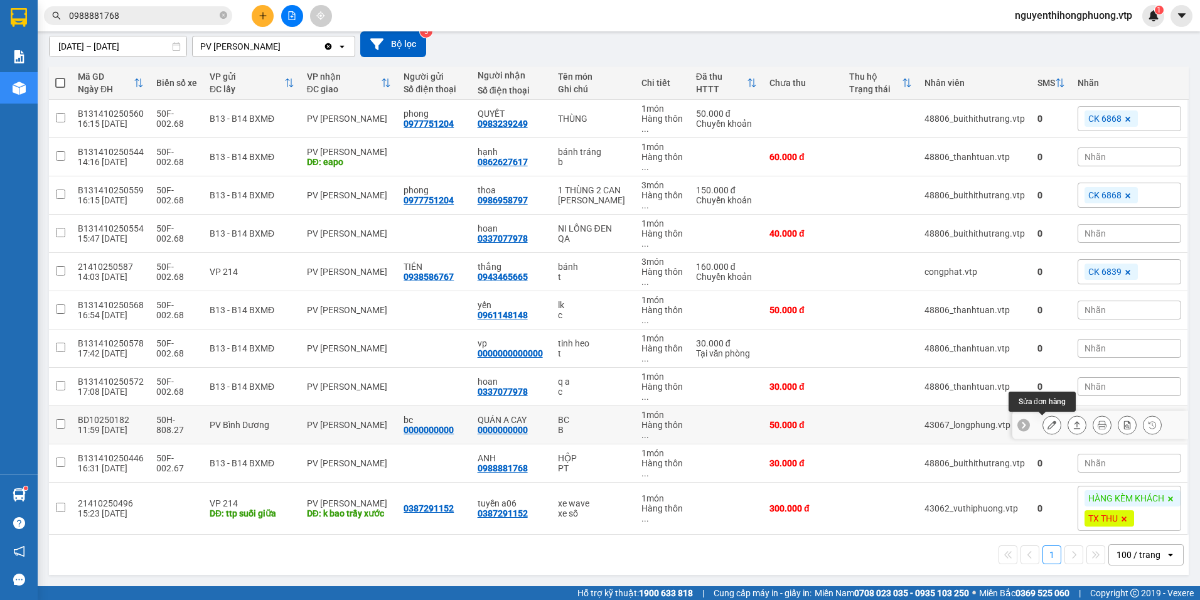
click at [1043, 422] on button at bounding box center [1052, 425] width 18 height 22
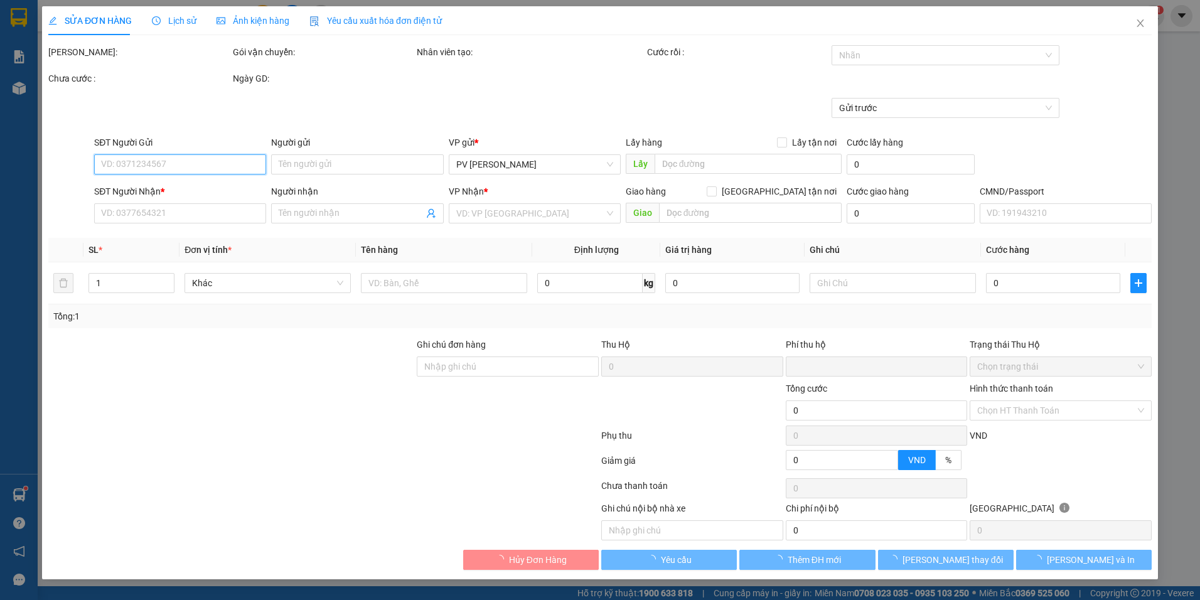
type input "2.500"
type input "0000000000"
type input "bc"
type input "0000000000"
type input "QUÁN A CAY"
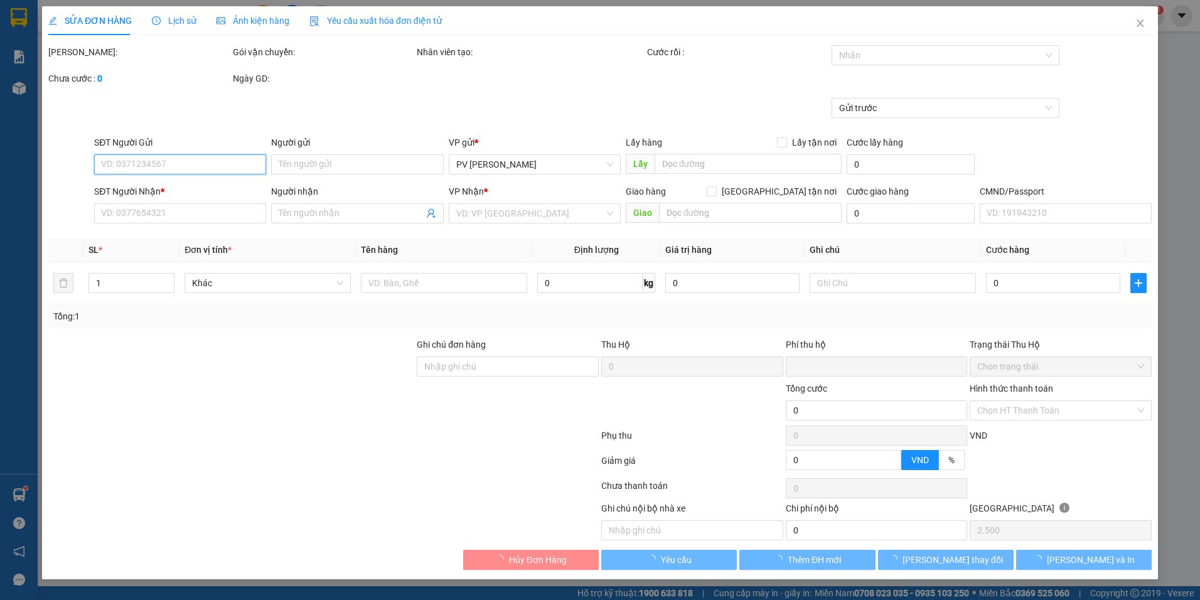
type input "0"
type input "50.000"
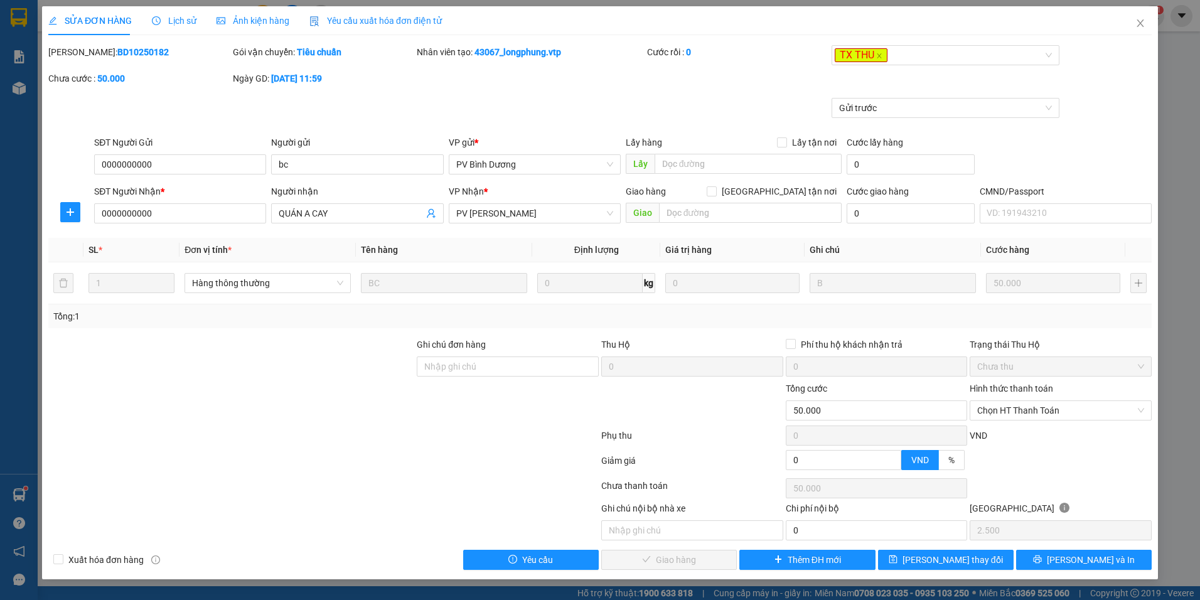
click at [173, 13] on div "Lịch sử" at bounding box center [174, 20] width 45 height 29
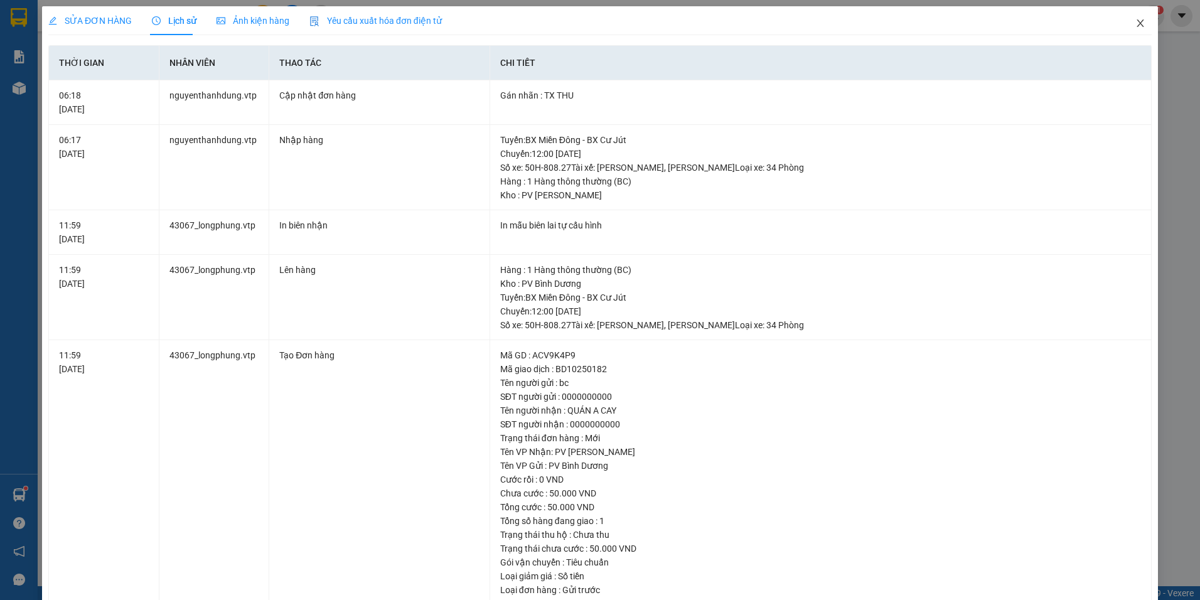
click at [1133, 18] on span "Close" at bounding box center [1140, 23] width 35 height 35
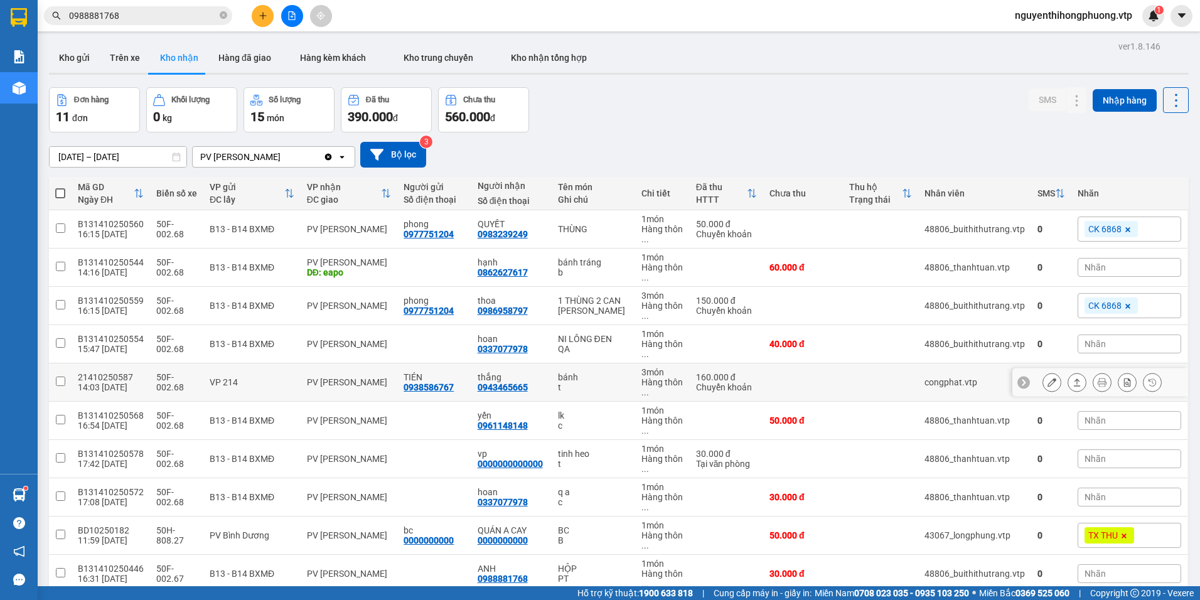
scroll to position [63, 0]
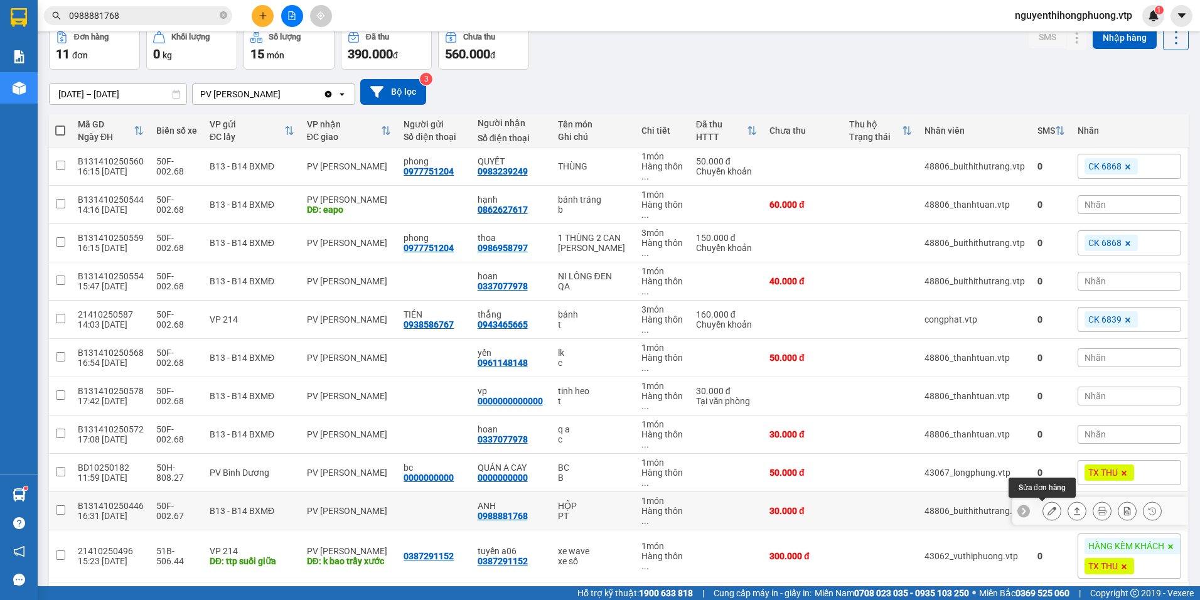
click at [1043, 506] on button at bounding box center [1052, 511] width 18 height 22
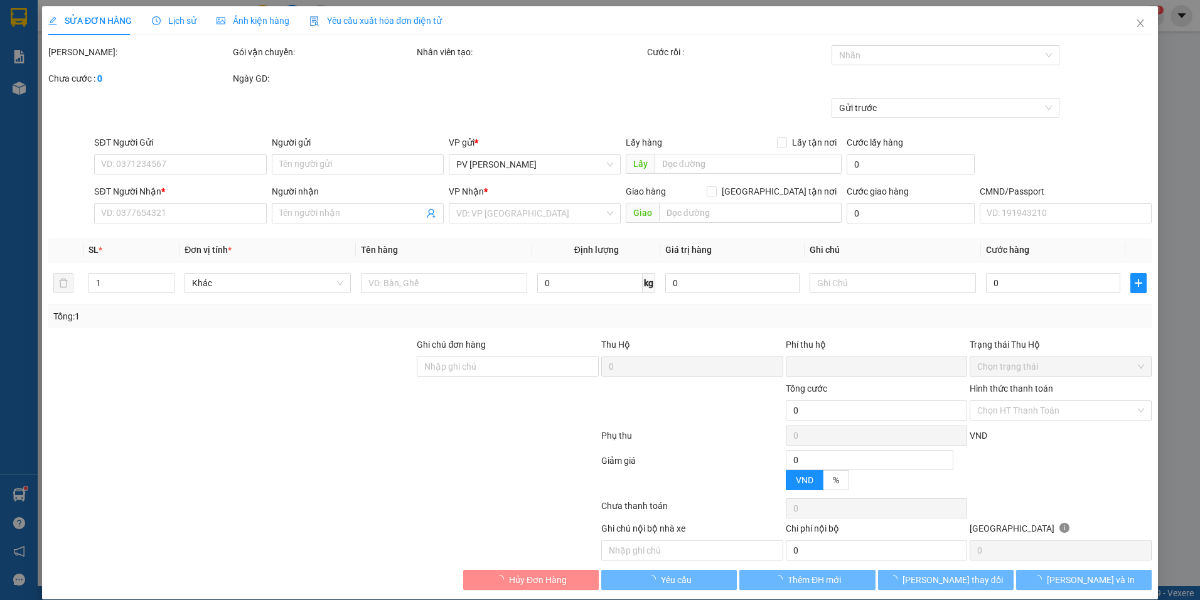
type input "0988881768"
type input "ANH"
type input "0"
type input "30.000"
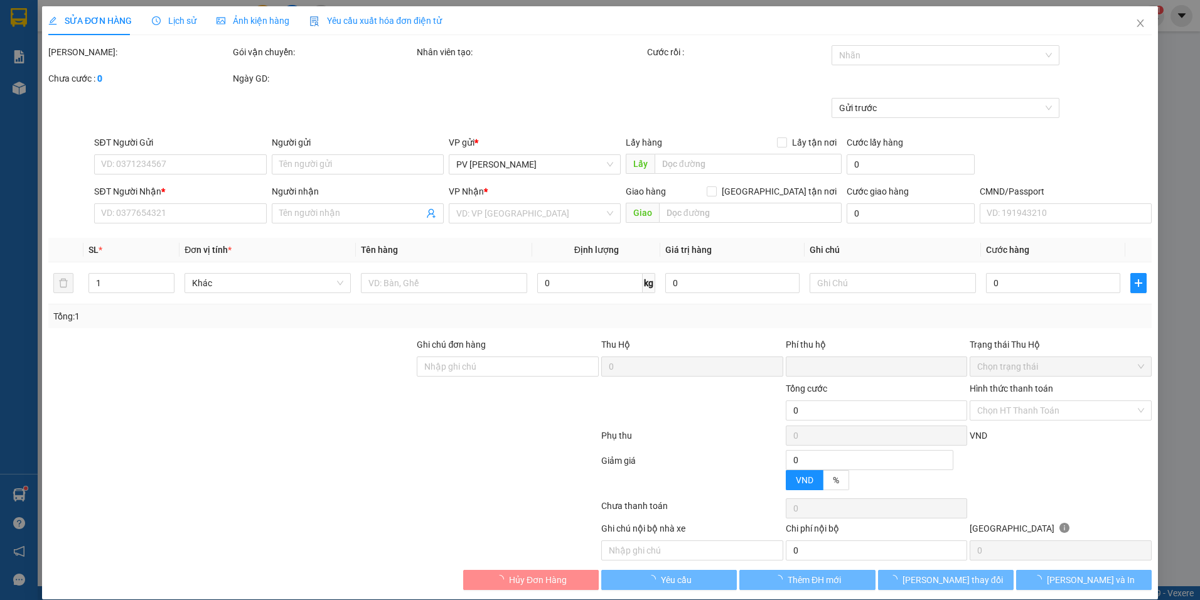
type input "1.500"
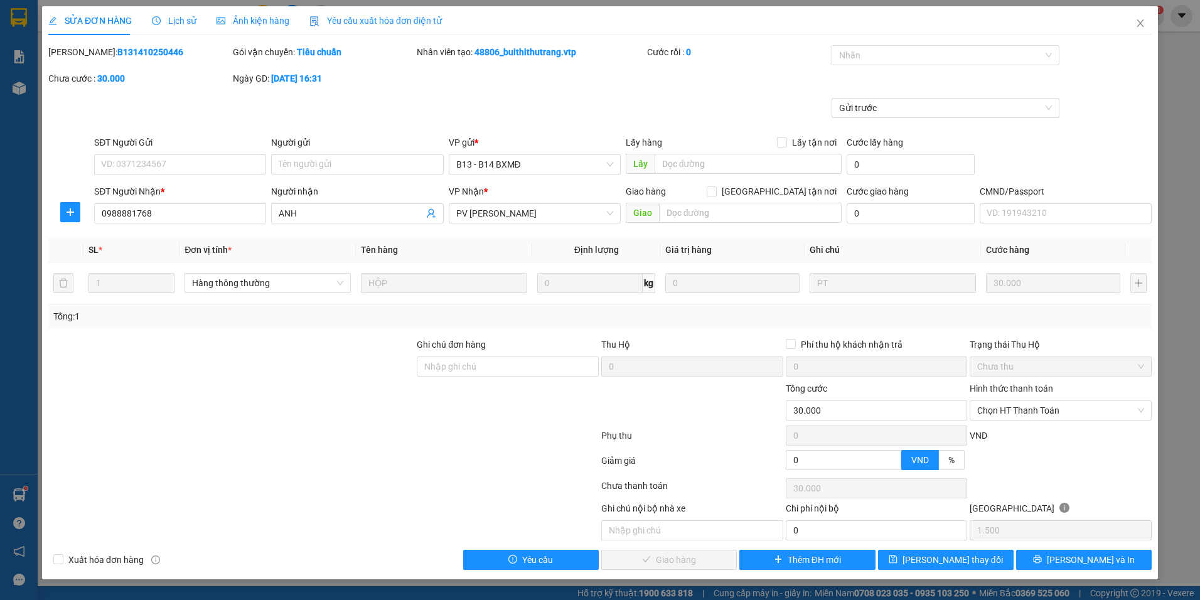
click at [179, 24] on span "Lịch sử" at bounding box center [174, 21] width 45 height 10
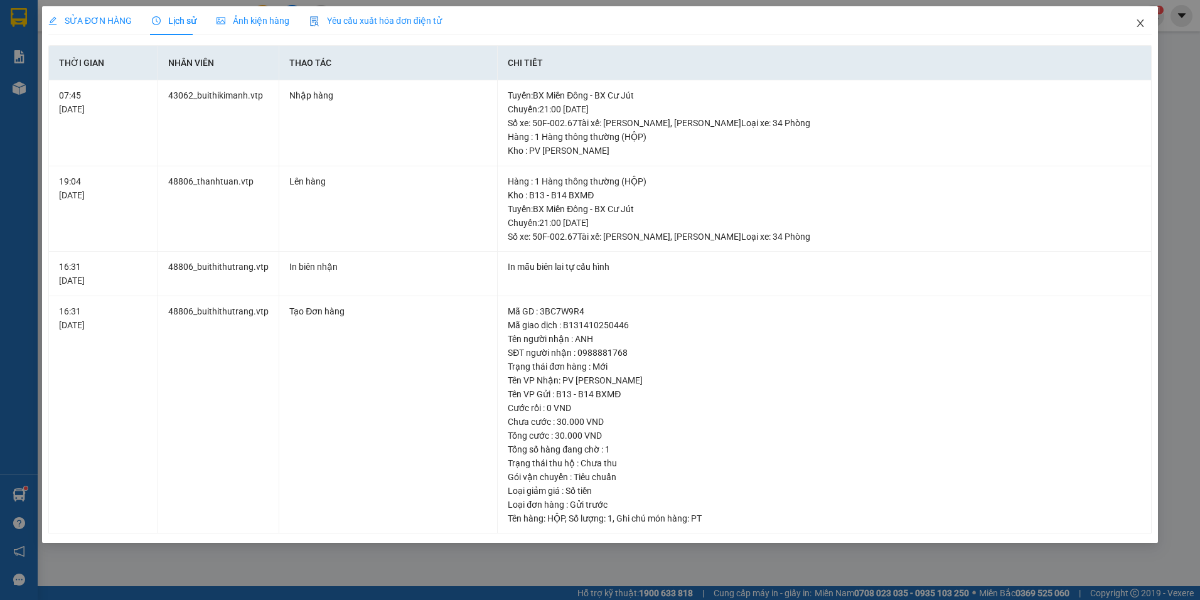
click at [1144, 21] on icon "close" at bounding box center [1140, 23] width 7 height 8
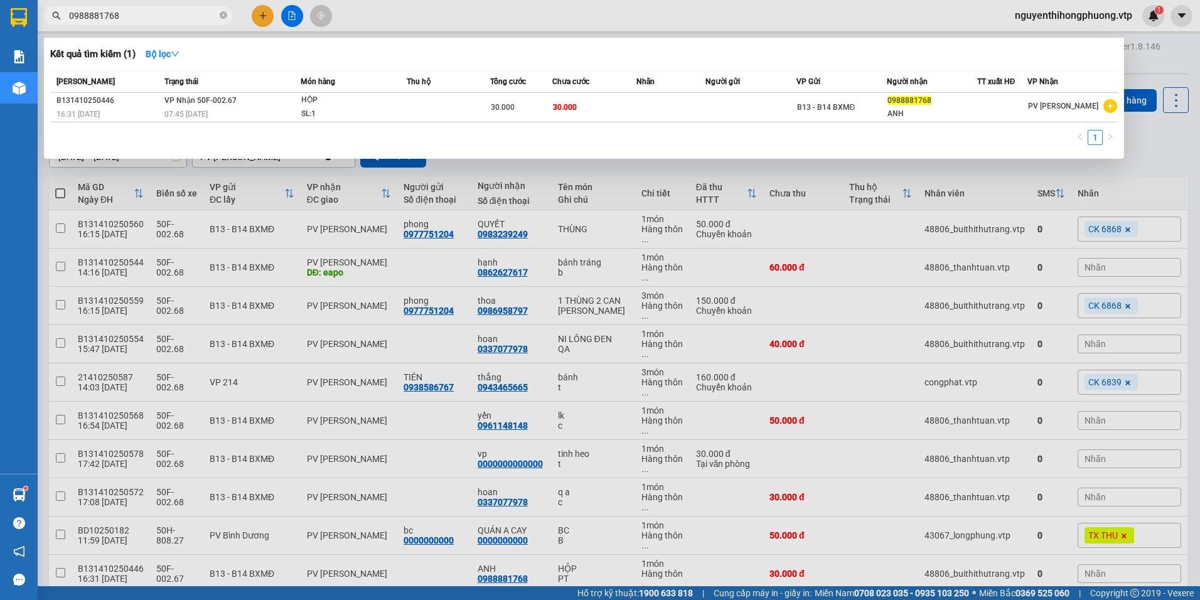
click at [134, 18] on input "0988881768" at bounding box center [143, 16] width 148 height 14
type input "0"
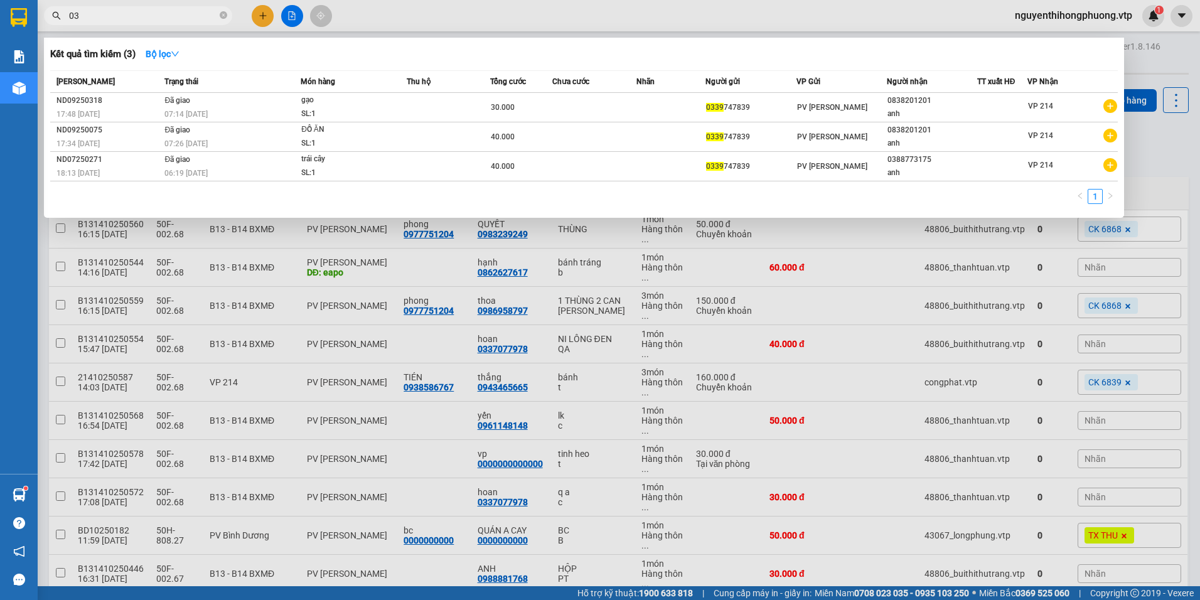
type input "0"
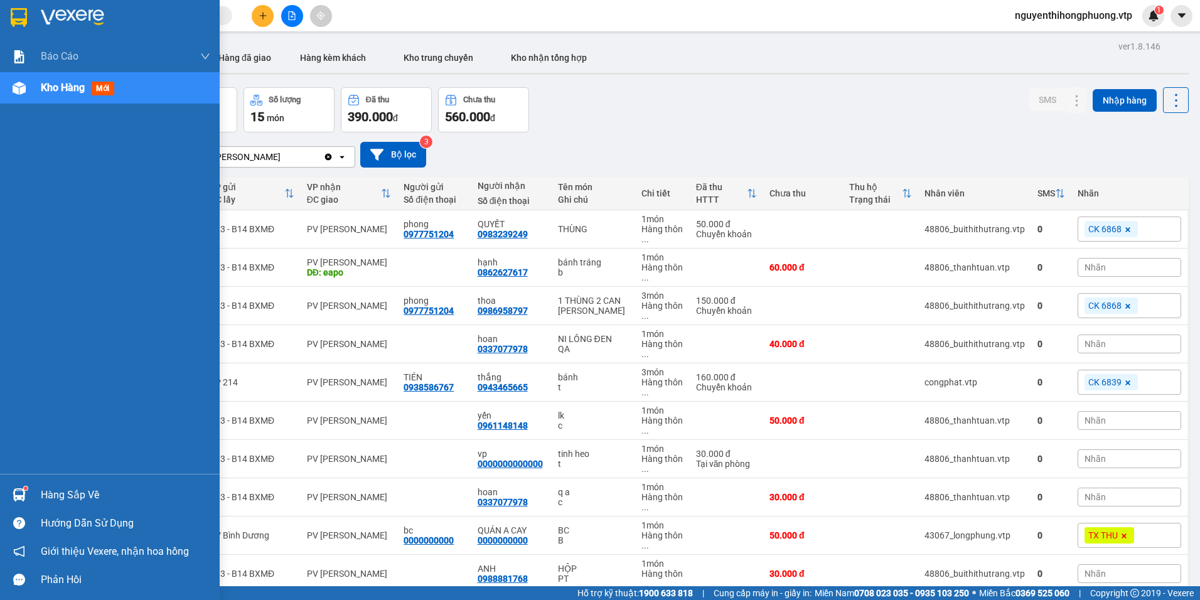
click at [63, 82] on span "Kho hàng" at bounding box center [63, 88] width 44 height 12
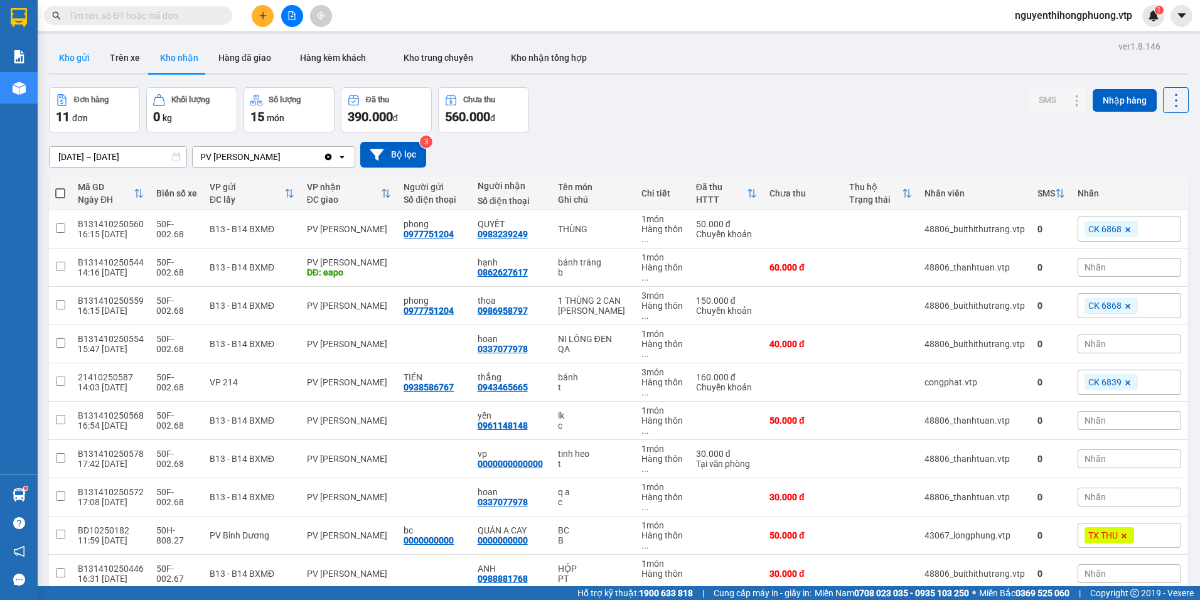
click at [82, 59] on button "Kho gửi" at bounding box center [74, 58] width 51 height 30
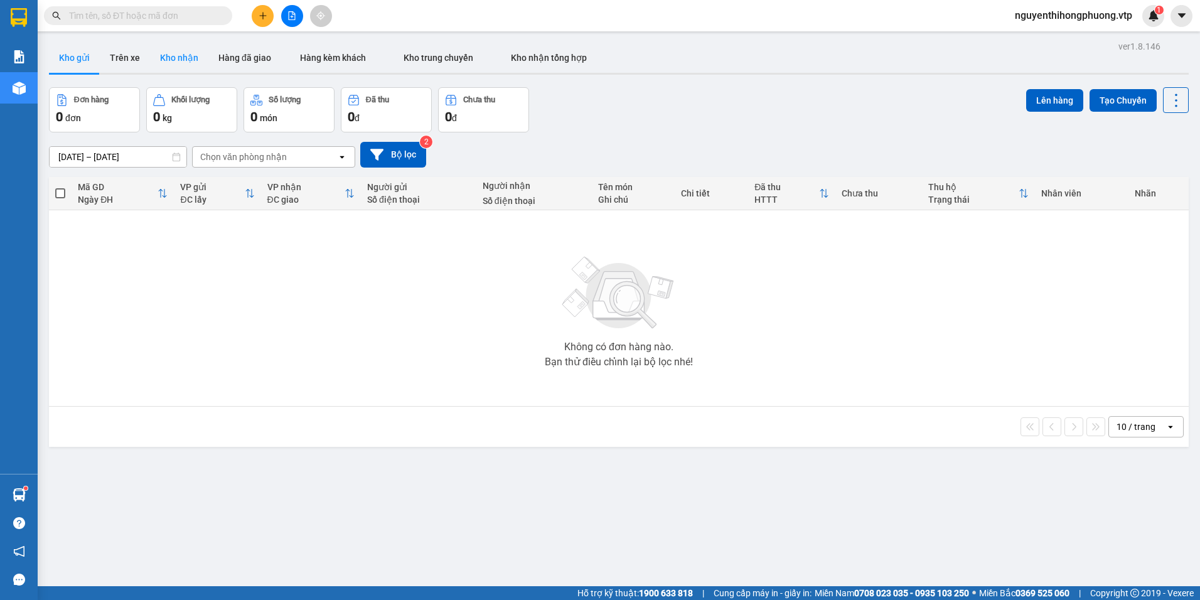
click at [188, 60] on button "Kho nhận" at bounding box center [179, 58] width 58 height 30
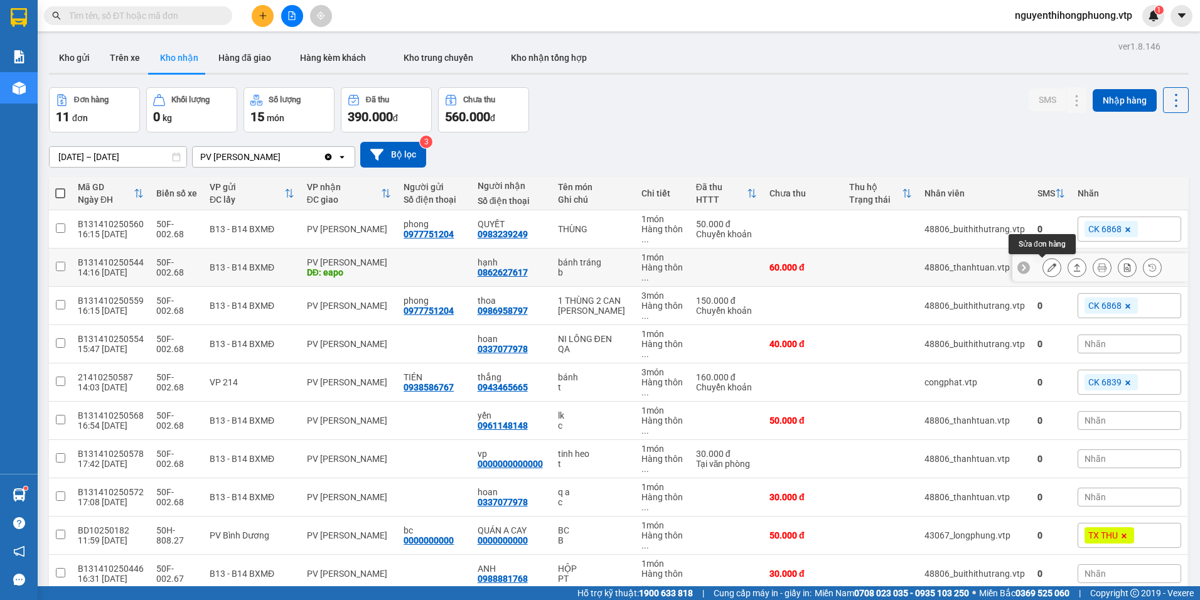
click at [1048, 267] on icon at bounding box center [1052, 267] width 9 height 9
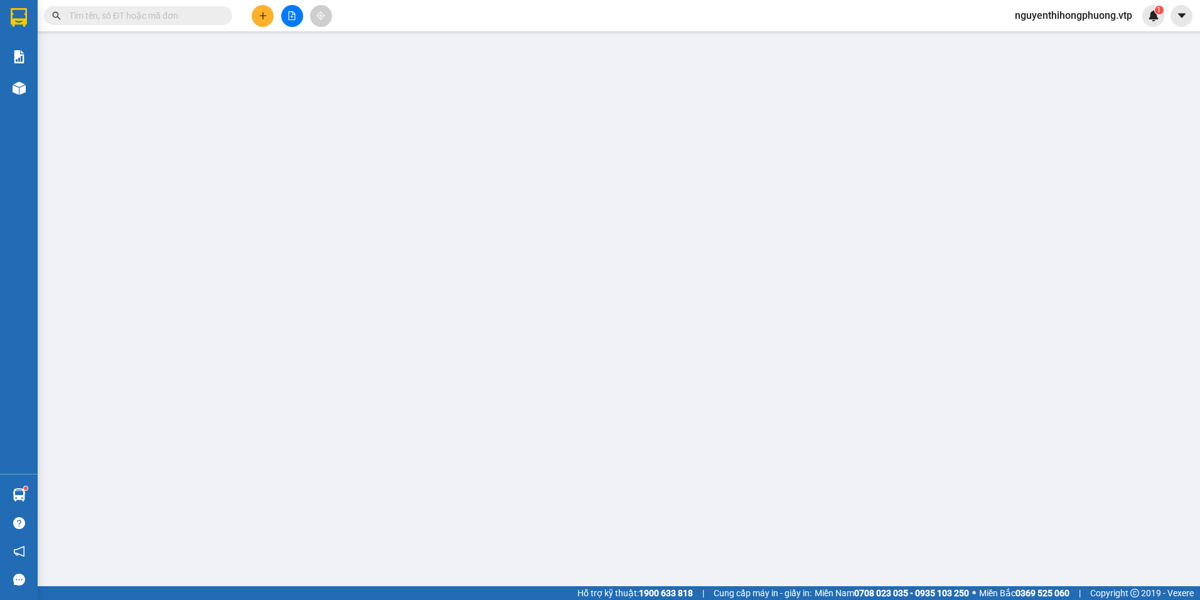
type input "0862627617"
type input "hạnh"
type input "eapo"
type input "0"
type input "60.000"
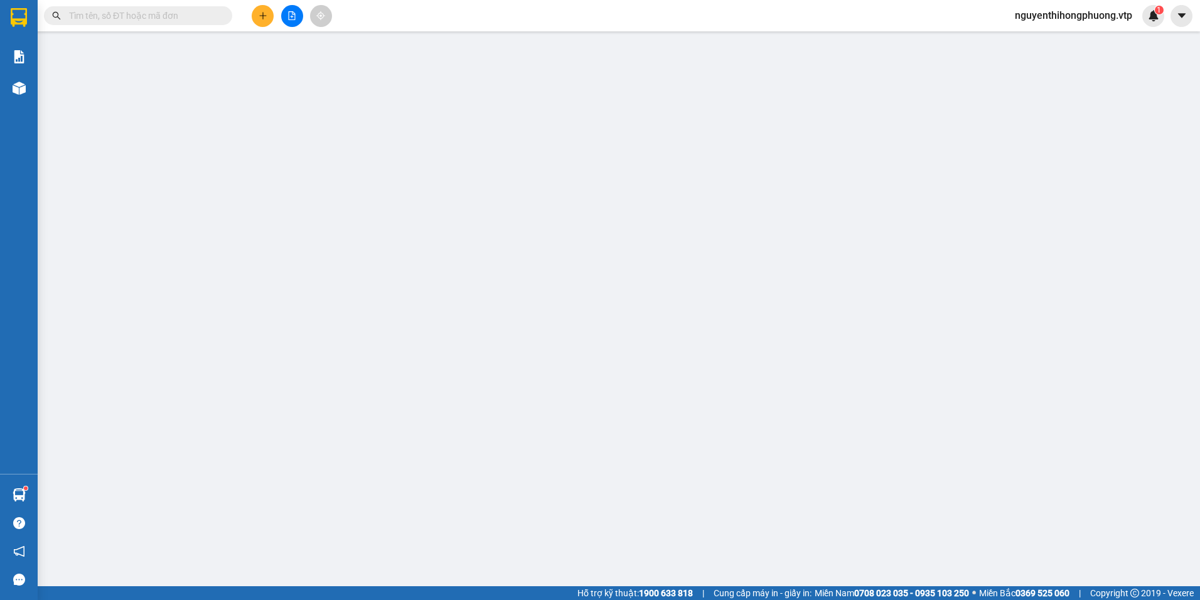
type input "60.000"
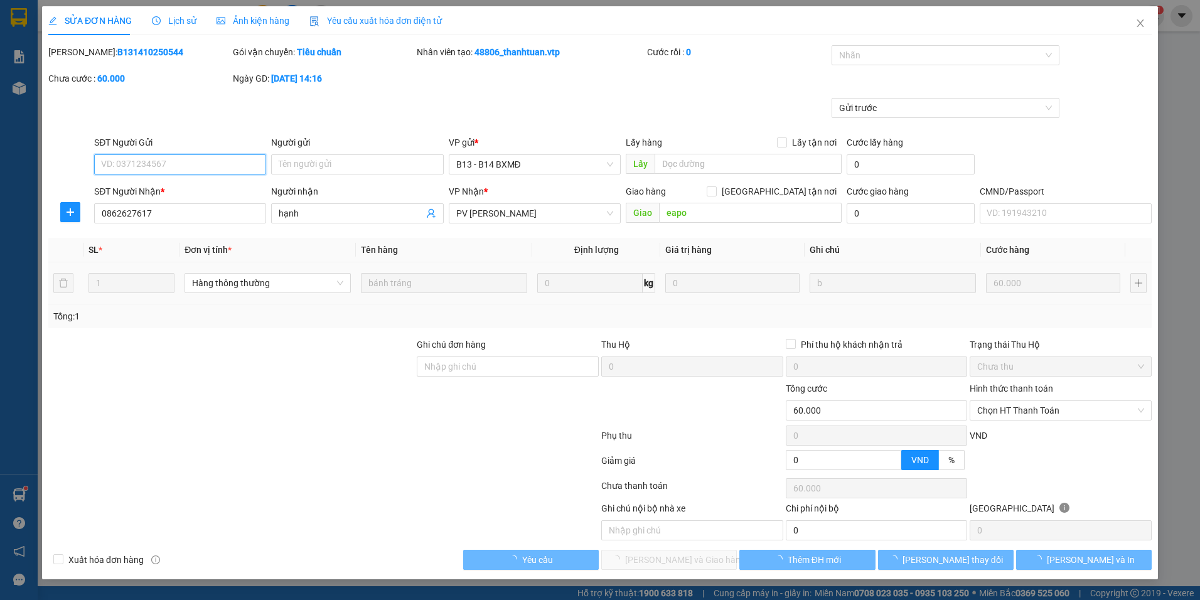
type input "3.000"
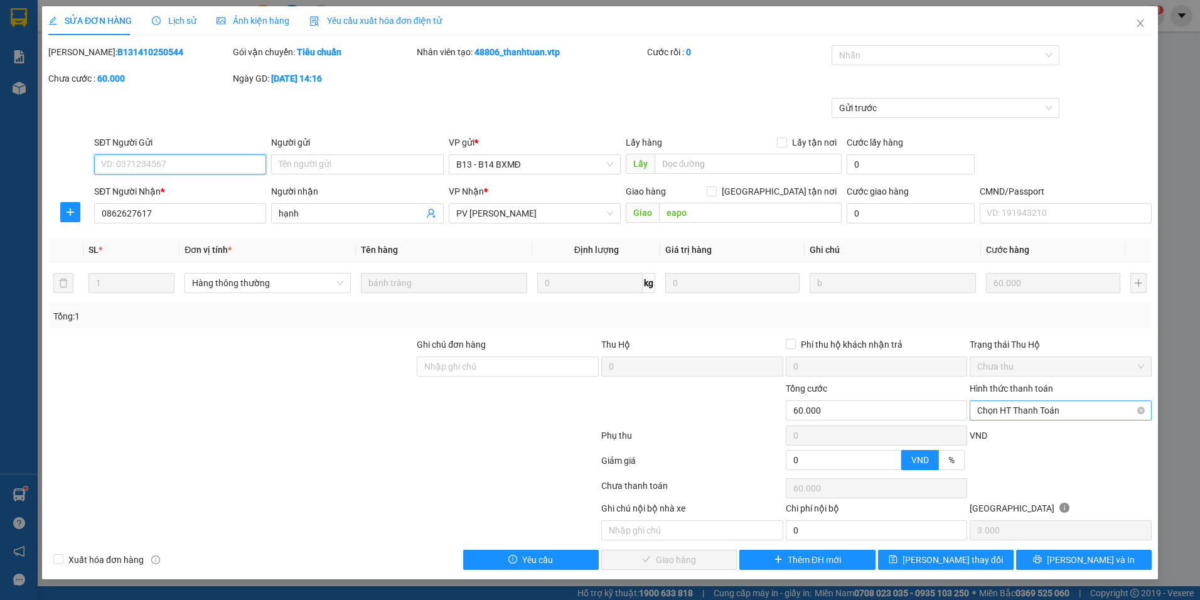
click at [1051, 410] on span "Chọn HT Thanh Toán" at bounding box center [1060, 410] width 167 height 19
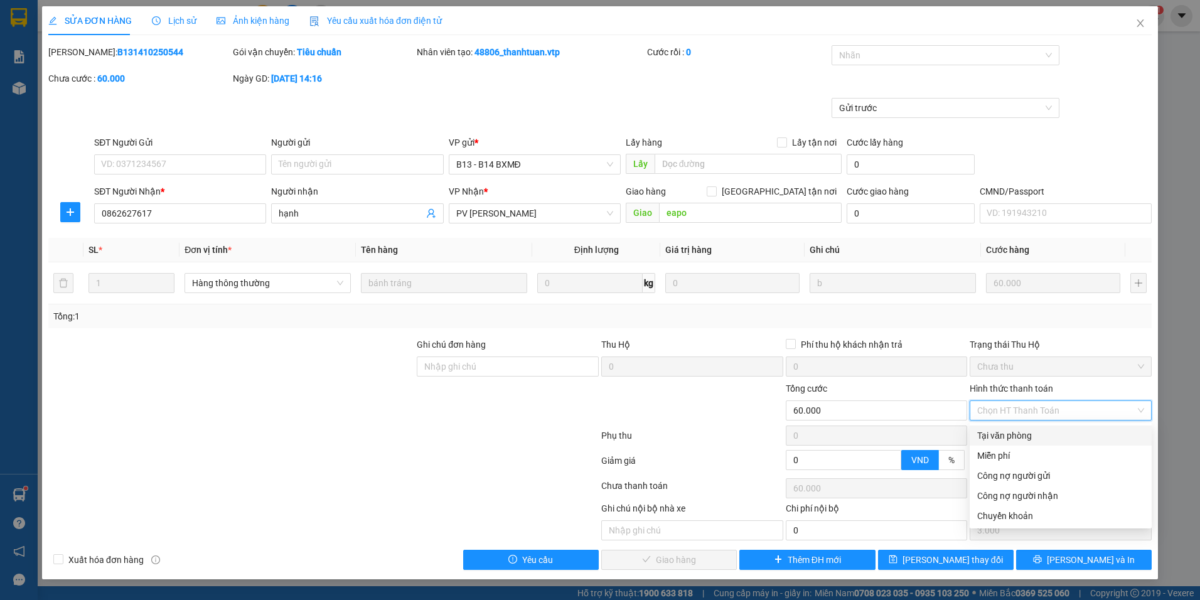
click at [999, 436] on div "Tại văn phòng" at bounding box center [1060, 436] width 167 height 14
type input "0"
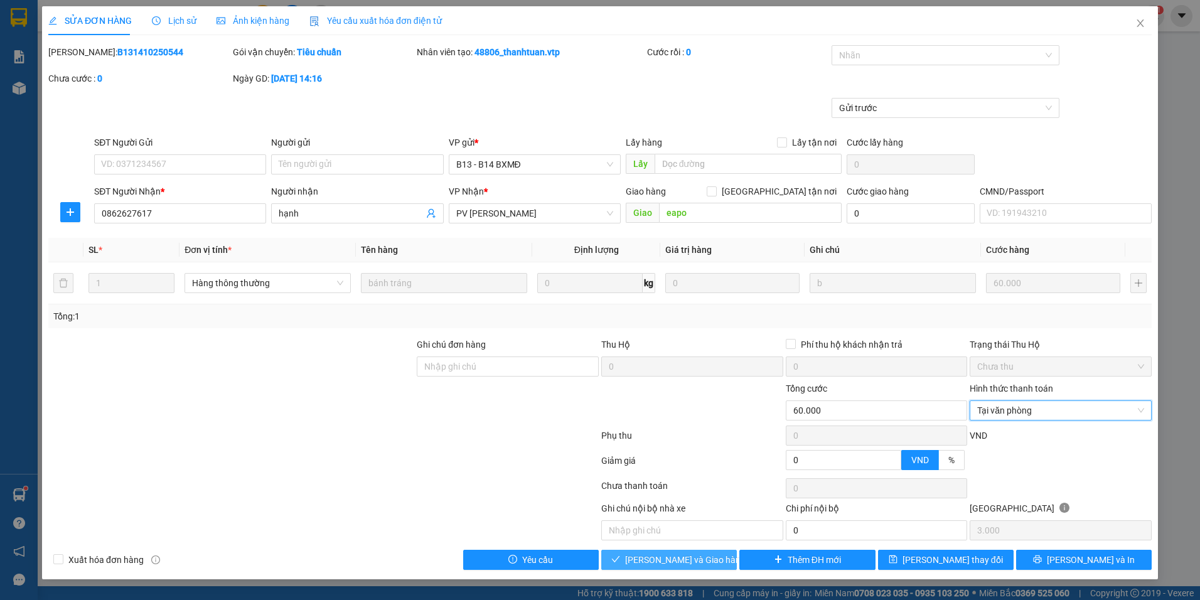
click at [687, 564] on span "Lưu và Giao hàng" at bounding box center [685, 560] width 121 height 14
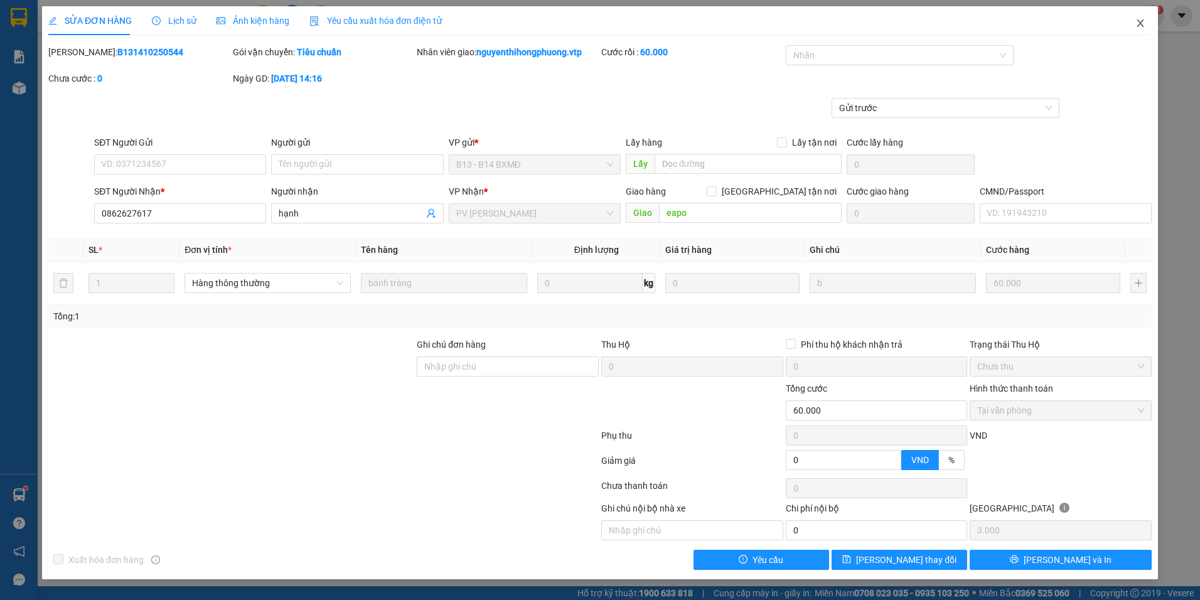
click at [1139, 28] on icon "close" at bounding box center [1141, 23] width 10 height 10
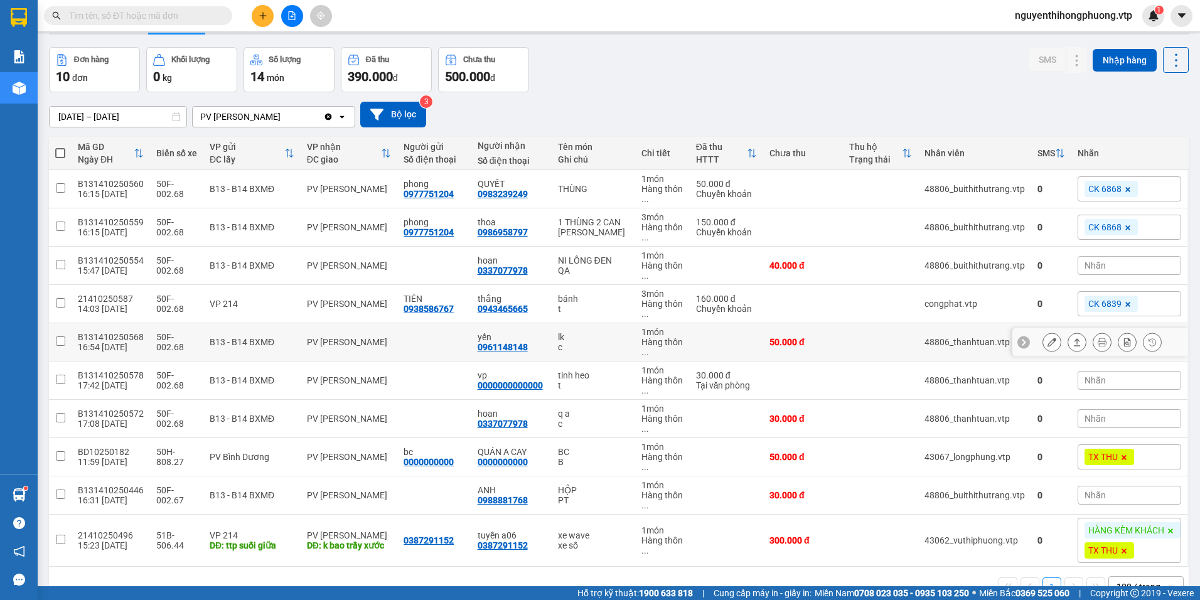
scroll to position [63, 0]
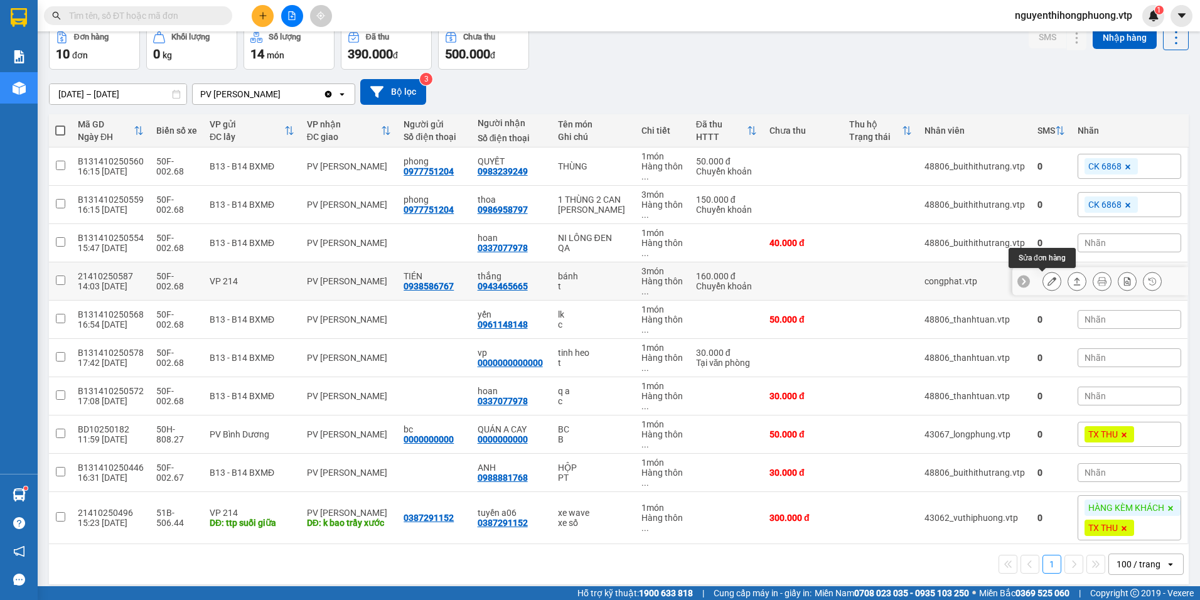
click at [1043, 278] on button at bounding box center [1052, 282] width 18 height 22
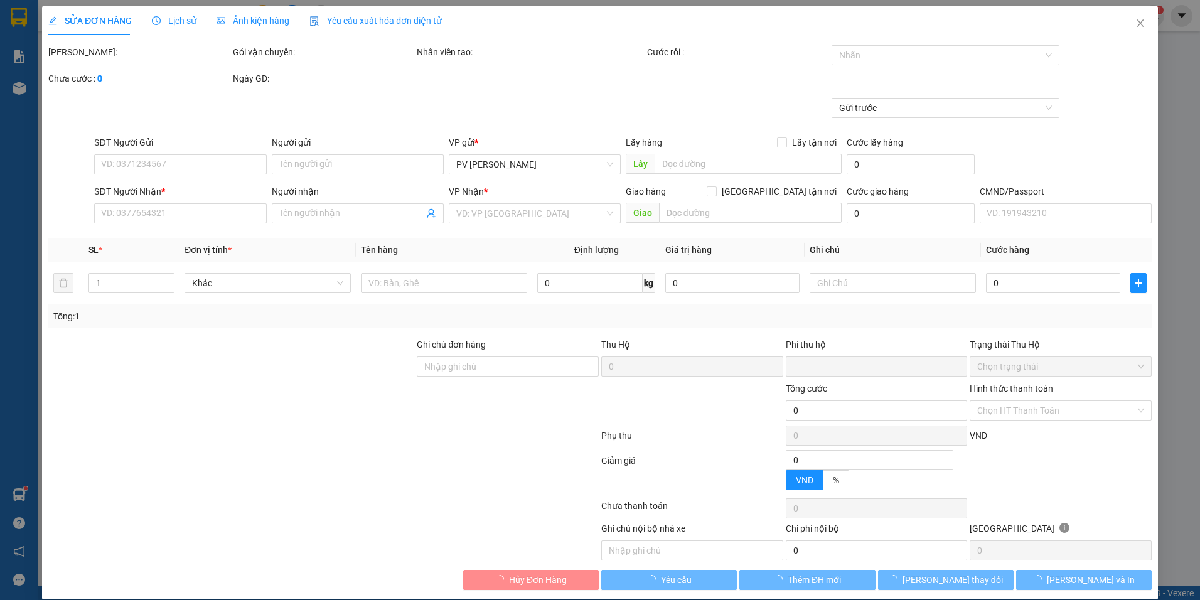
type input "8.000"
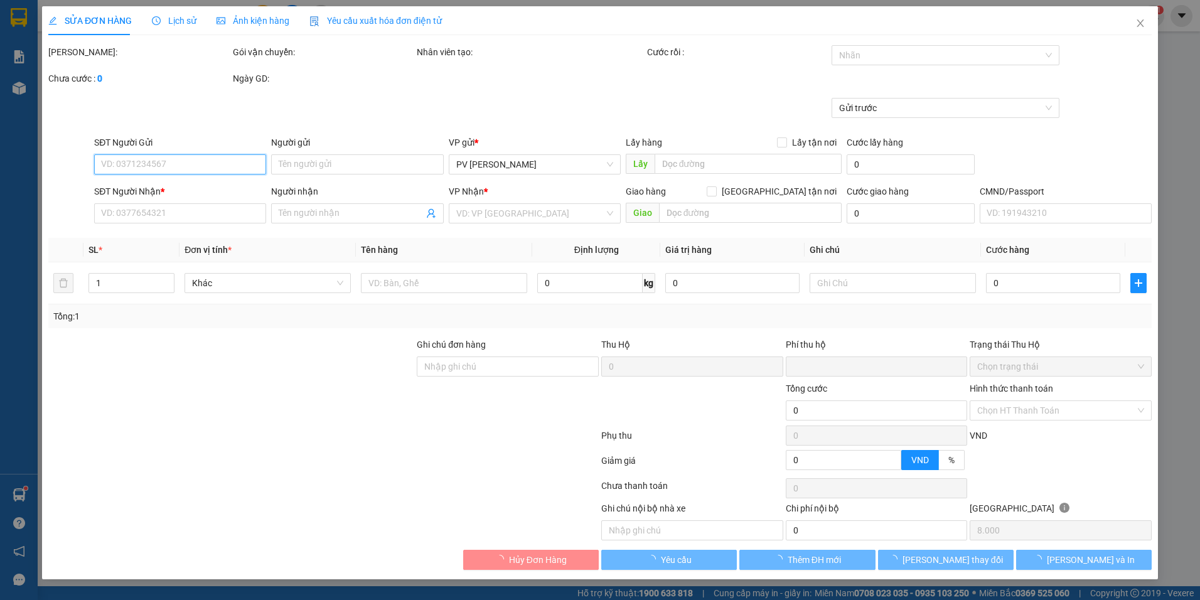
type input "0938586767"
type input "TIÉN"
type input "0943465665"
type input "thắng"
type input "ck39 14h03 11/10 160k"
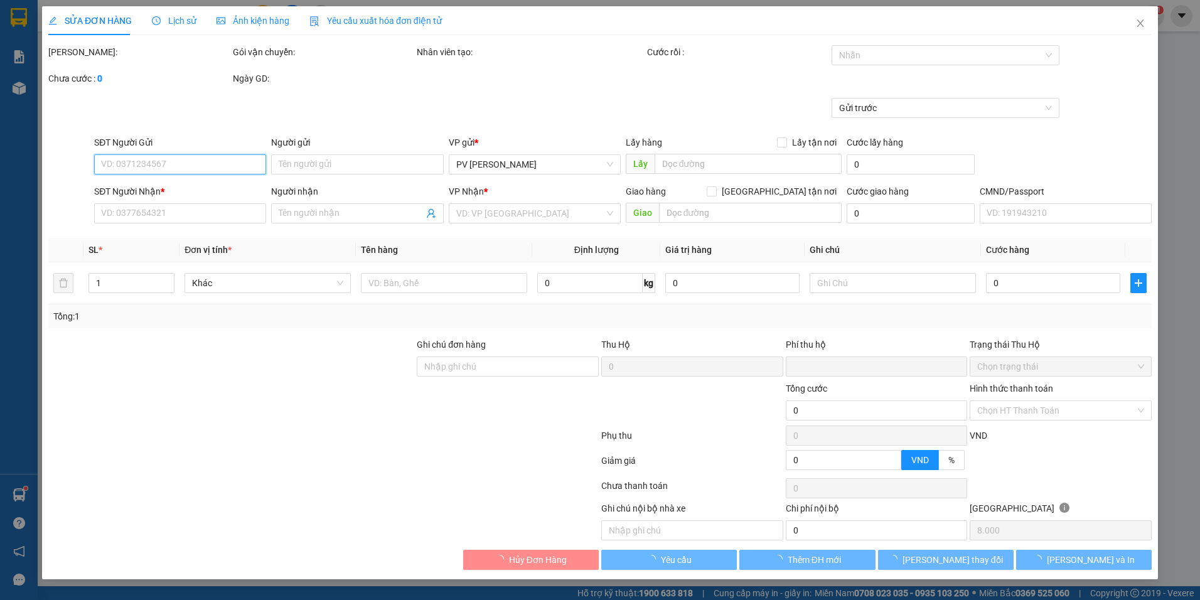
type input "0"
type input "160.000"
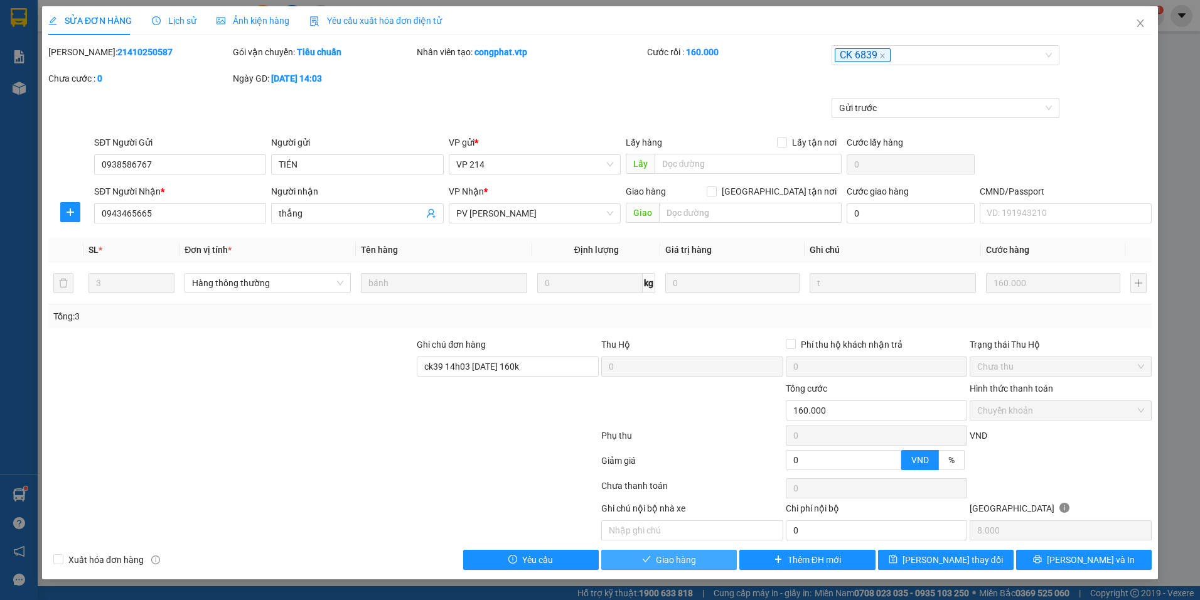
click at [670, 564] on span "Giao hàng" at bounding box center [676, 560] width 40 height 14
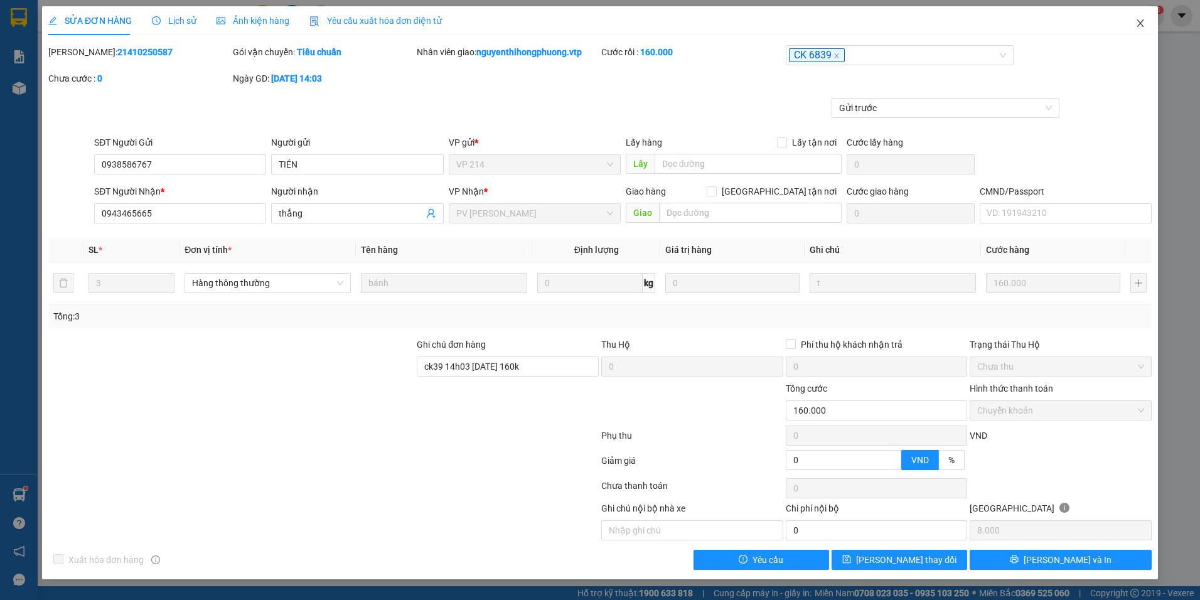
click at [1141, 25] on icon "close" at bounding box center [1141, 23] width 10 height 10
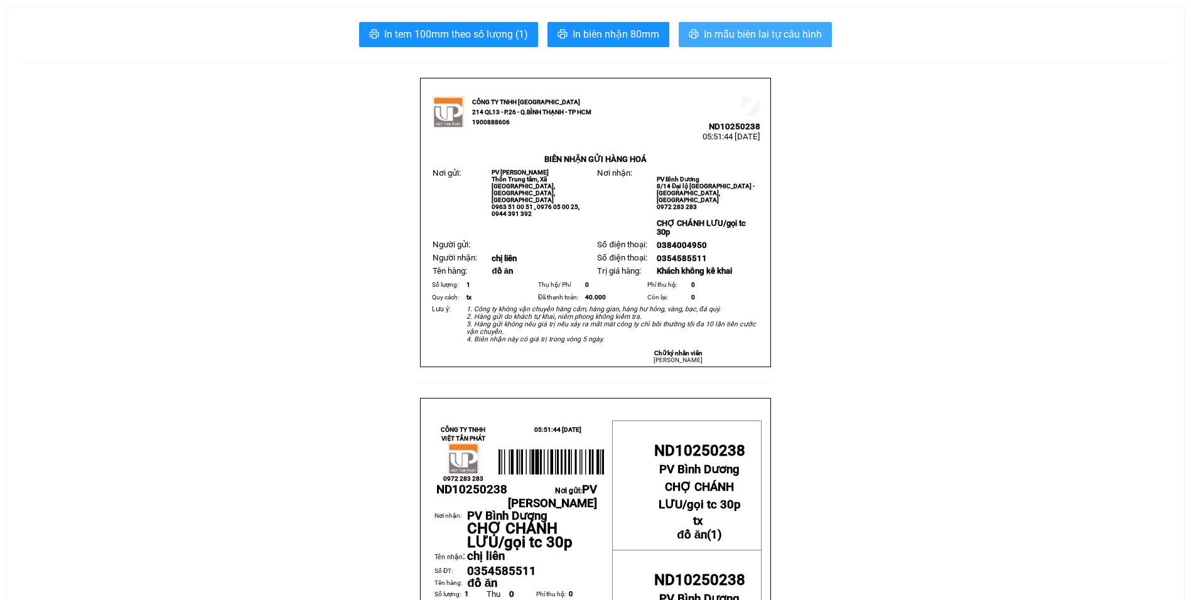
click at [774, 37] on span "In mẫu biên lai tự cấu hình" at bounding box center [763, 34] width 118 height 16
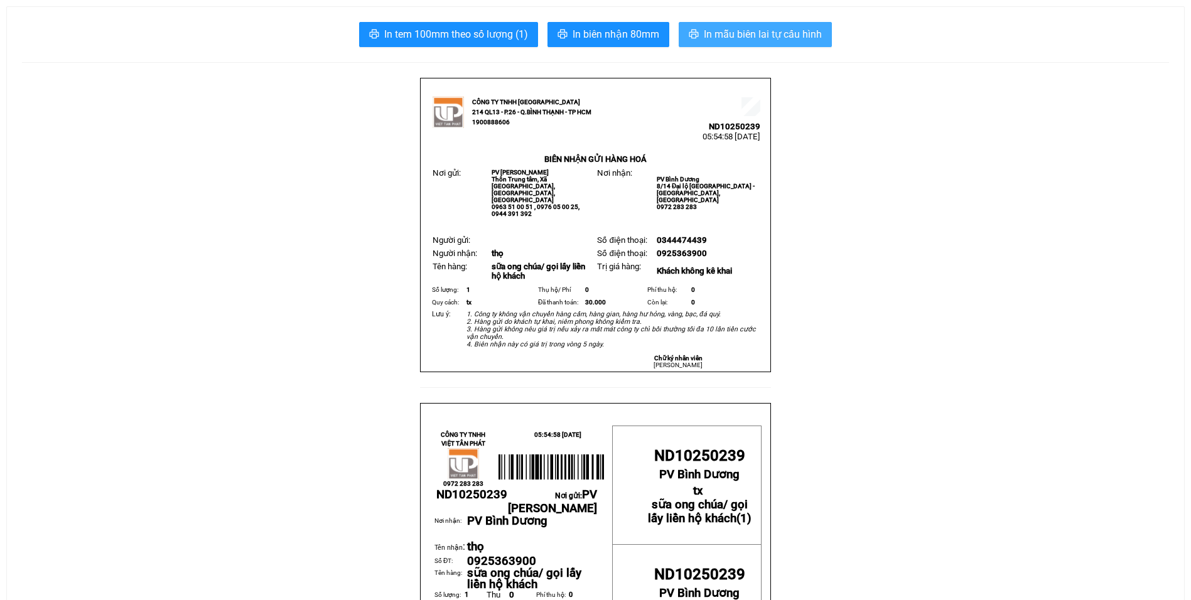
click at [789, 32] on span "In mẫu biên lai tự cấu hình" at bounding box center [763, 34] width 118 height 16
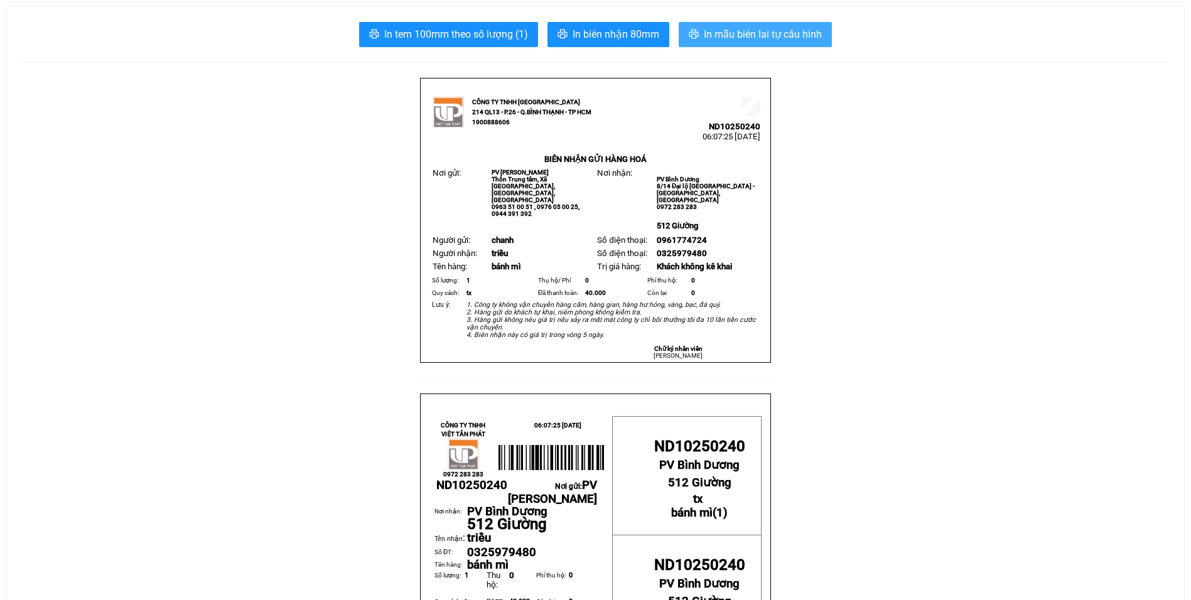
click at [779, 30] on span "In mẫu biên lai tự cấu hình" at bounding box center [763, 34] width 118 height 16
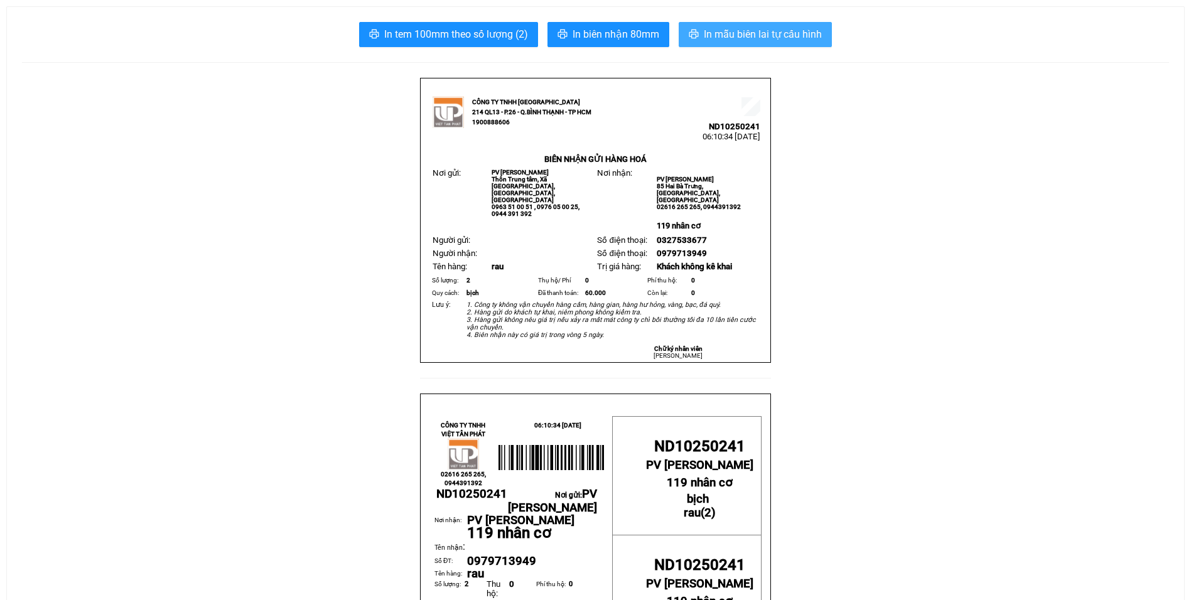
click at [747, 33] on span "In mẫu biên lai tự cấu hình" at bounding box center [763, 34] width 118 height 16
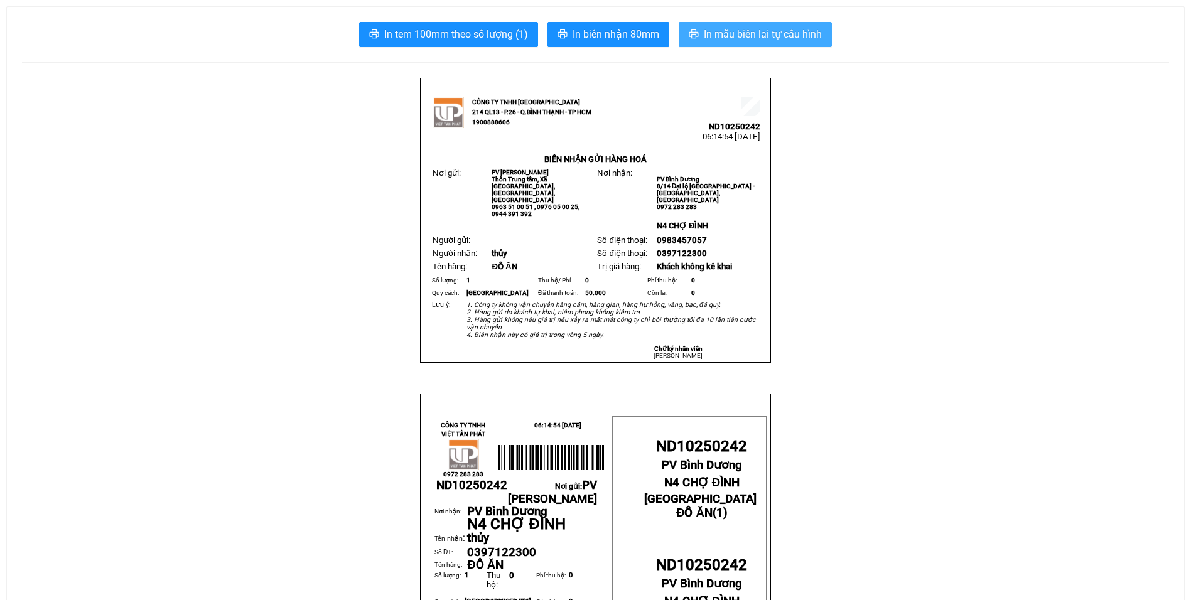
click at [787, 36] on span "In mẫu biên lai tự cấu hình" at bounding box center [763, 34] width 118 height 16
click at [777, 33] on span "In mẫu biên lai tự cấu hình" at bounding box center [763, 34] width 118 height 16
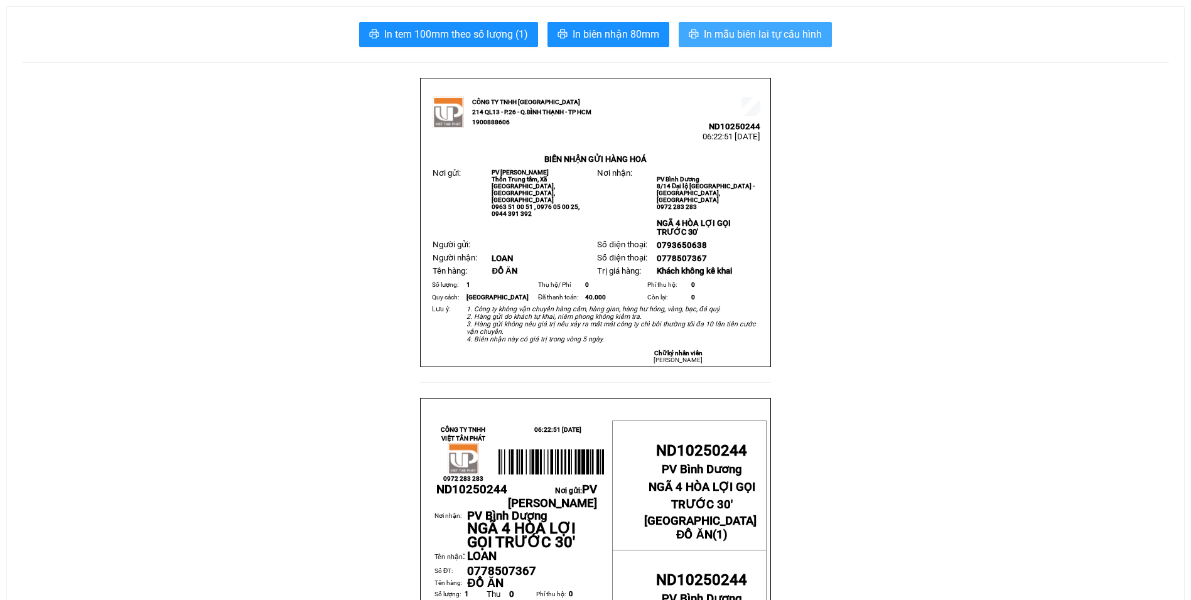
click at [728, 32] on span "In mẫu biên lai tự cấu hình" at bounding box center [763, 34] width 118 height 16
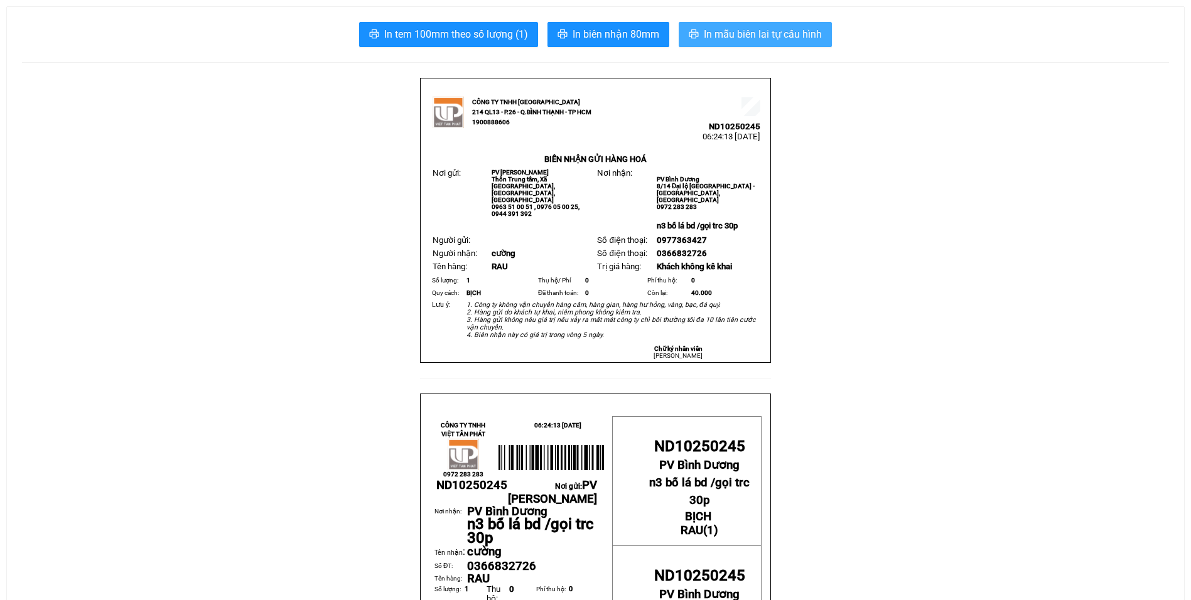
click at [741, 35] on span "In mẫu biên lai tự cấu hình" at bounding box center [763, 34] width 118 height 16
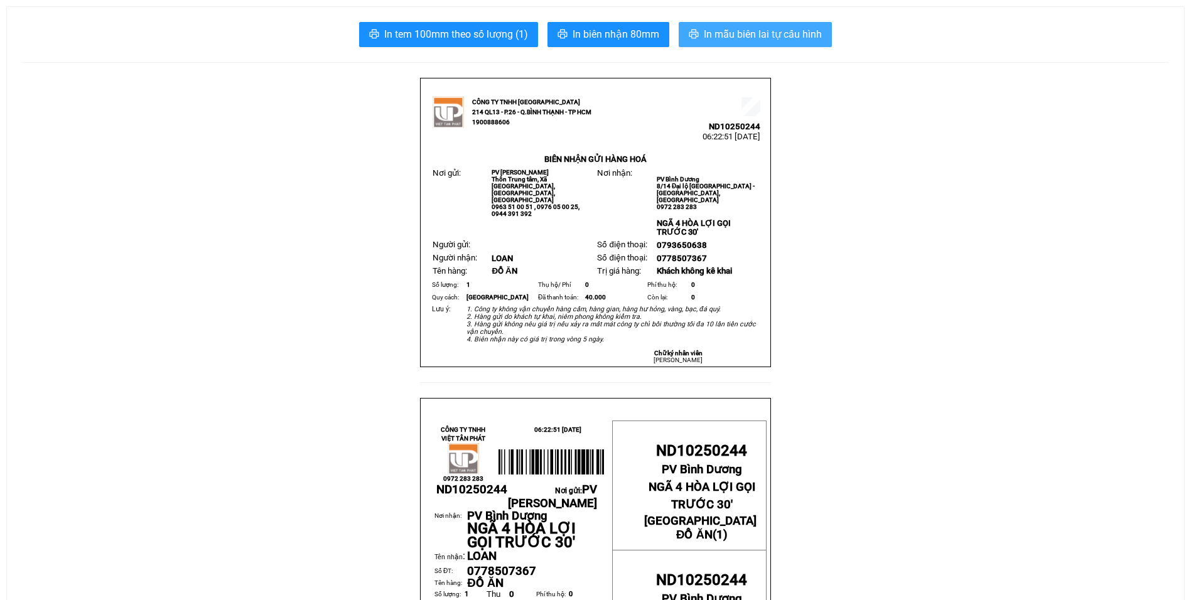
click at [752, 28] on span "In mẫu biên lai tự cấu hình" at bounding box center [763, 34] width 118 height 16
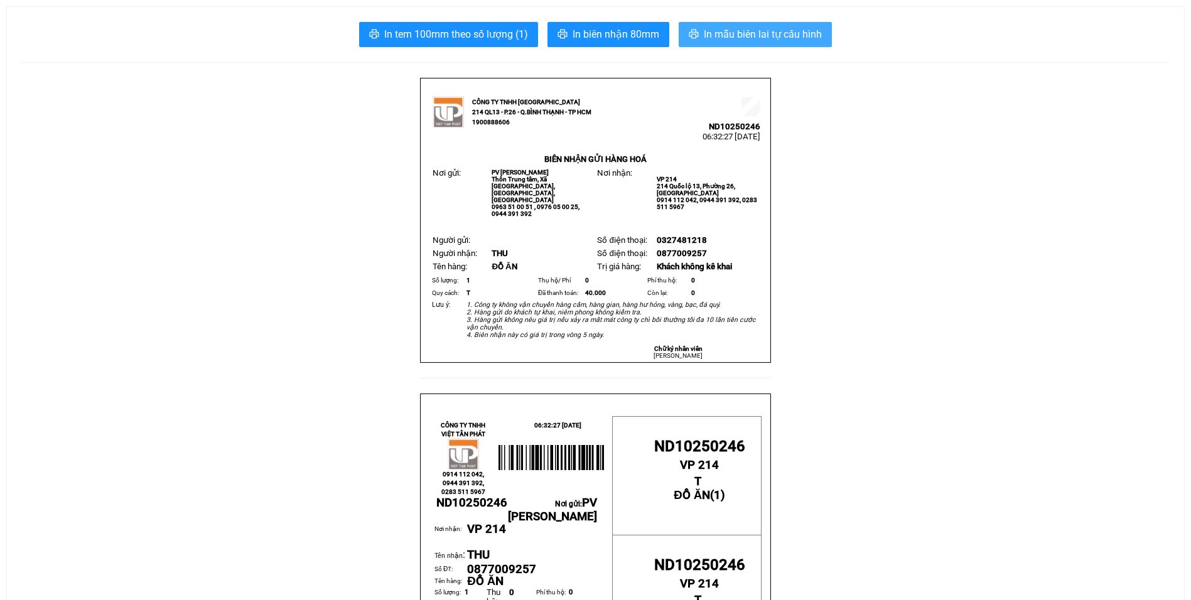
click at [758, 28] on span "In mẫu biên lai tự cấu hình" at bounding box center [763, 34] width 118 height 16
